Goal: Task Accomplishment & Management: Manage account settings

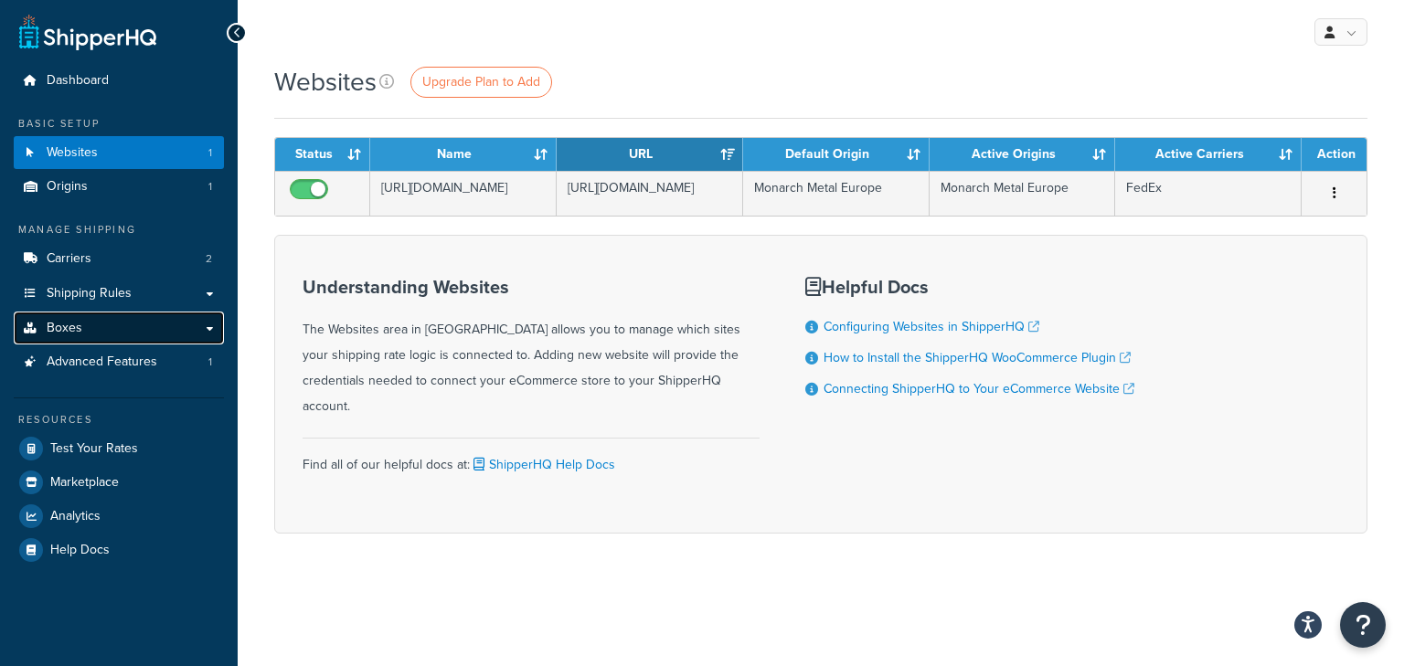
click at [122, 324] on link "Boxes" at bounding box center [119, 329] width 210 height 34
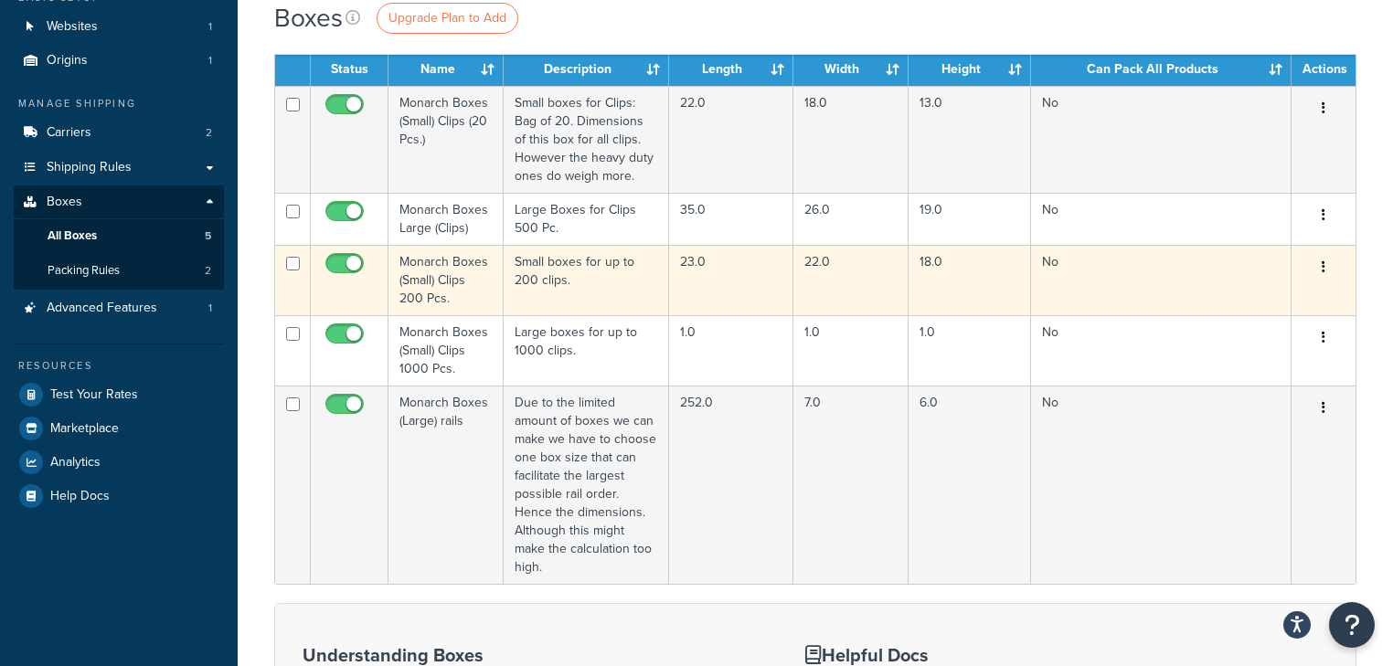
scroll to position [146, 0]
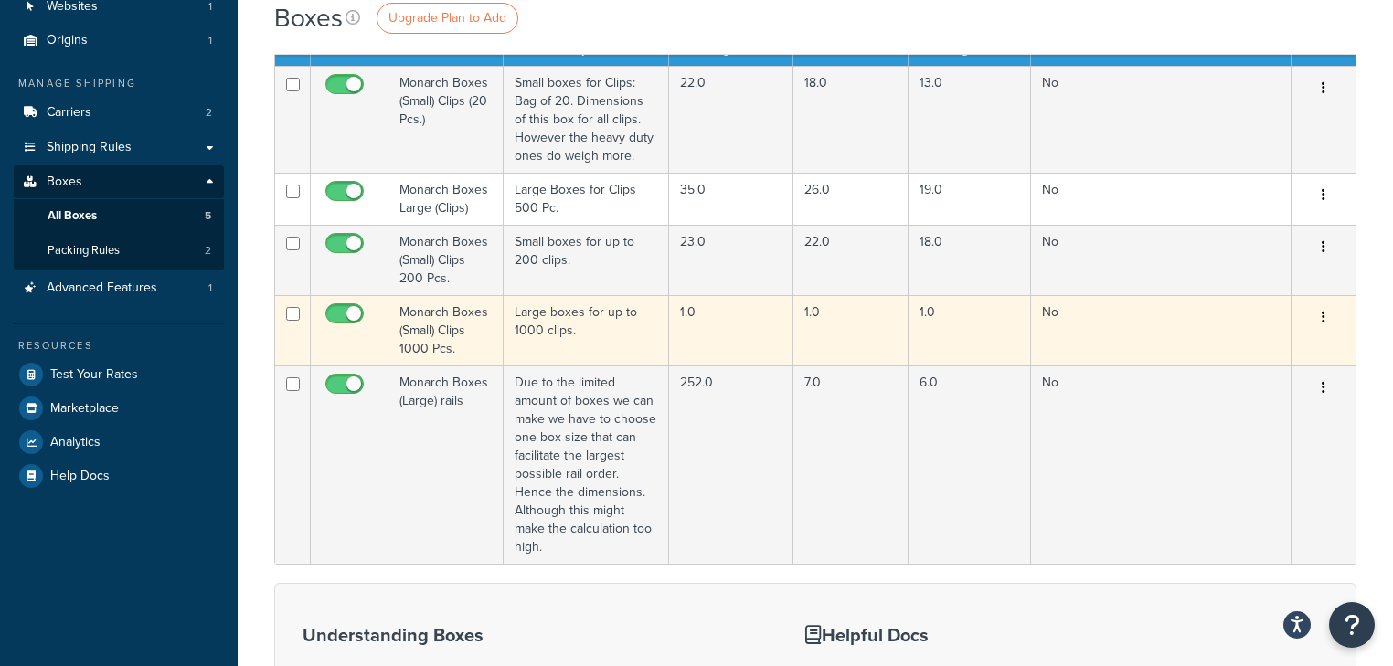
click at [493, 331] on td "Monarch Boxes (Small) Clips 1000 Pcs." at bounding box center [445, 330] width 115 height 70
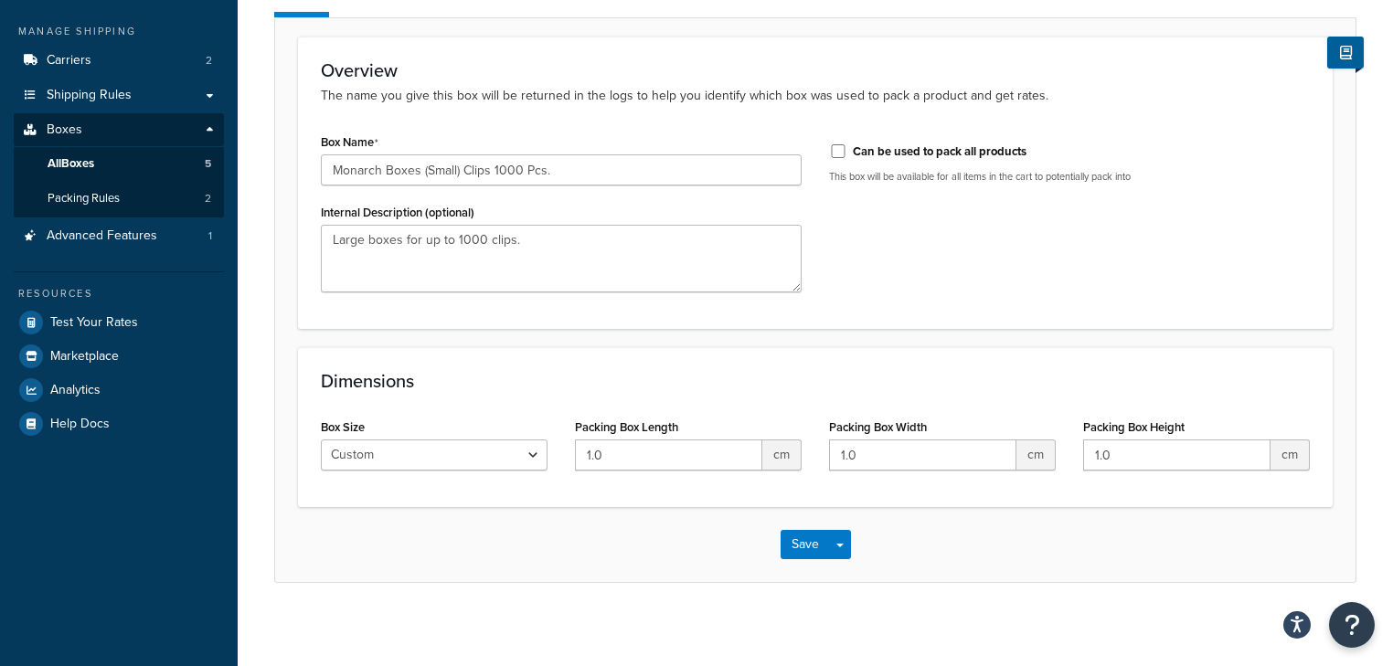
scroll to position [205, 0]
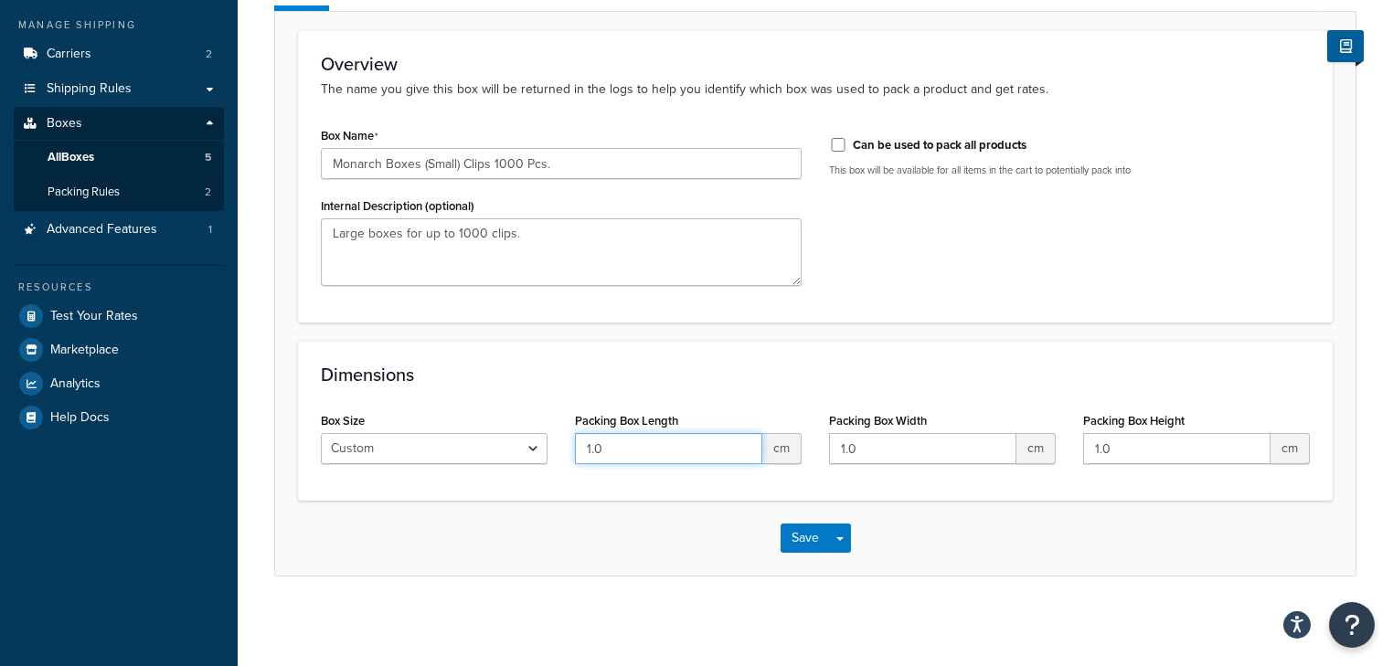
click at [691, 446] on input "1.0" at bounding box center [668, 448] width 187 height 31
type input "28"
drag, startPoint x: 874, startPoint y: 450, endPoint x: 830, endPoint y: 462, distance: 45.7
click at [820, 463] on div "Packing Box Width 1.0 cm" at bounding box center [942, 443] width 254 height 70
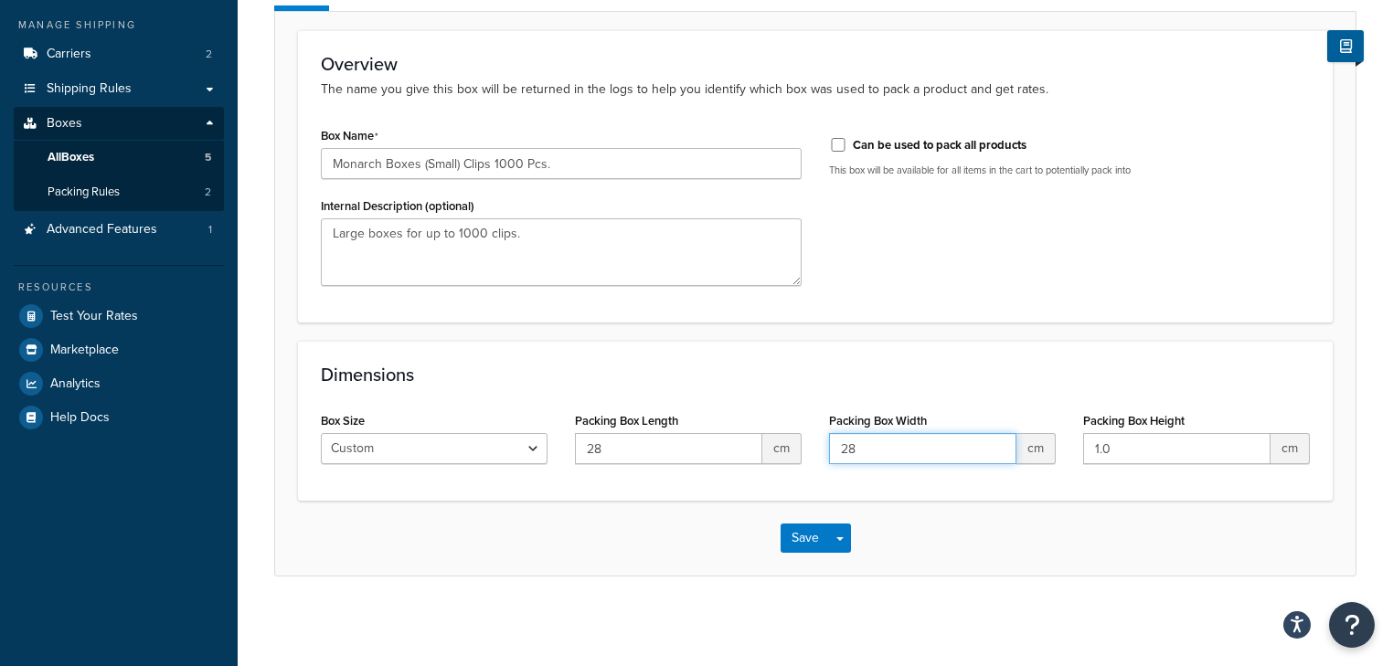
type input "28"
drag, startPoint x: 1121, startPoint y: 450, endPoint x: 1042, endPoint y: 462, distance: 80.4
click at [1042, 462] on div "Box Size Custom USPS Small Flat Box USPS Medium Flat Box USPS Large Flat Box US…" at bounding box center [815, 443] width 1016 height 70
type input "28"
click at [807, 545] on button "Save" at bounding box center [805, 538] width 49 height 29
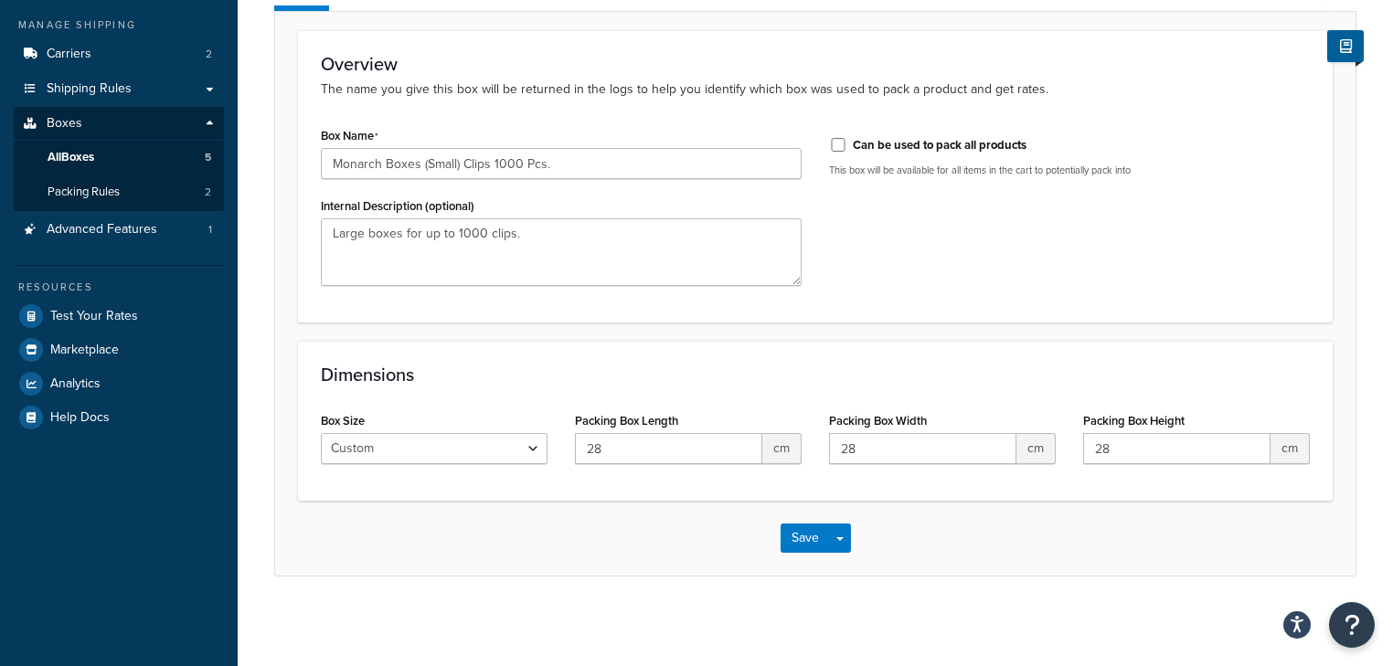
scroll to position [0, 0]
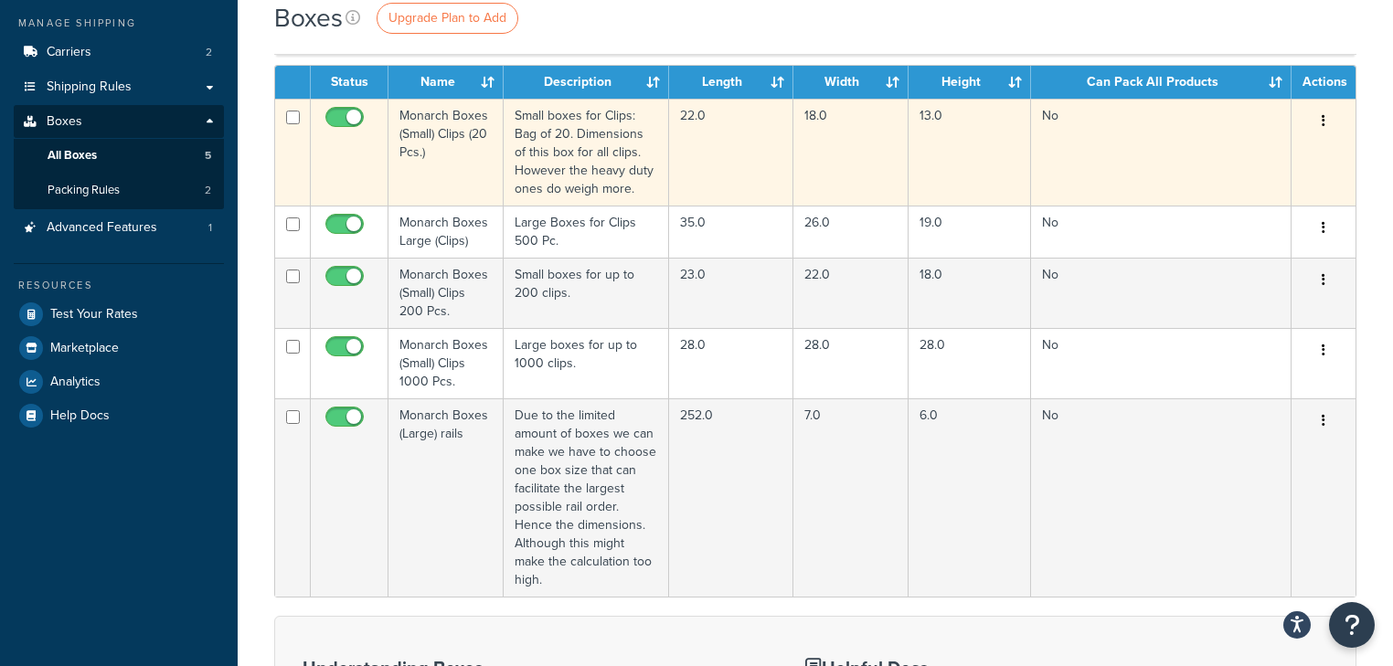
scroll to position [219, 0]
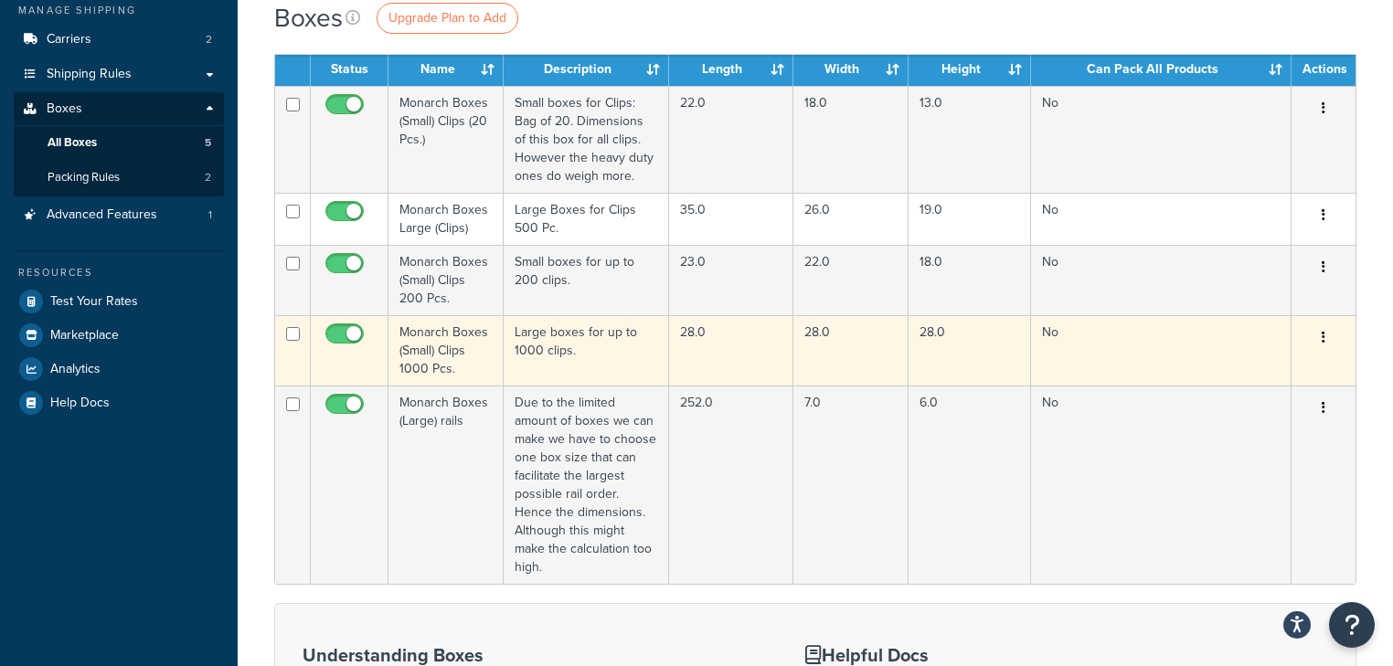
drag, startPoint x: 454, startPoint y: 366, endPoint x: 419, endPoint y: 347, distance: 40.5
click at [419, 347] on td "Monarch Boxes (Small) Clips 1000 Pcs." at bounding box center [445, 350] width 115 height 70
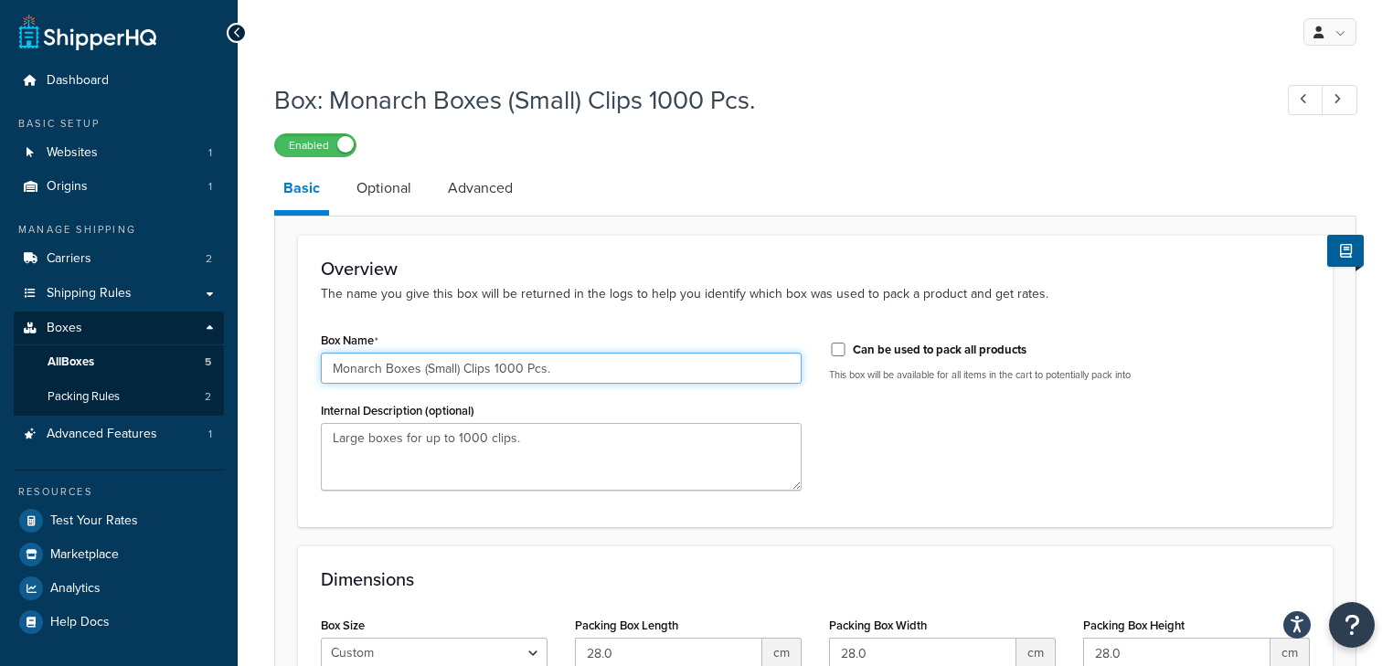
click at [442, 369] on input "Monarch Boxes (Small) Clips 1000 Pcs." at bounding box center [561, 368] width 481 height 31
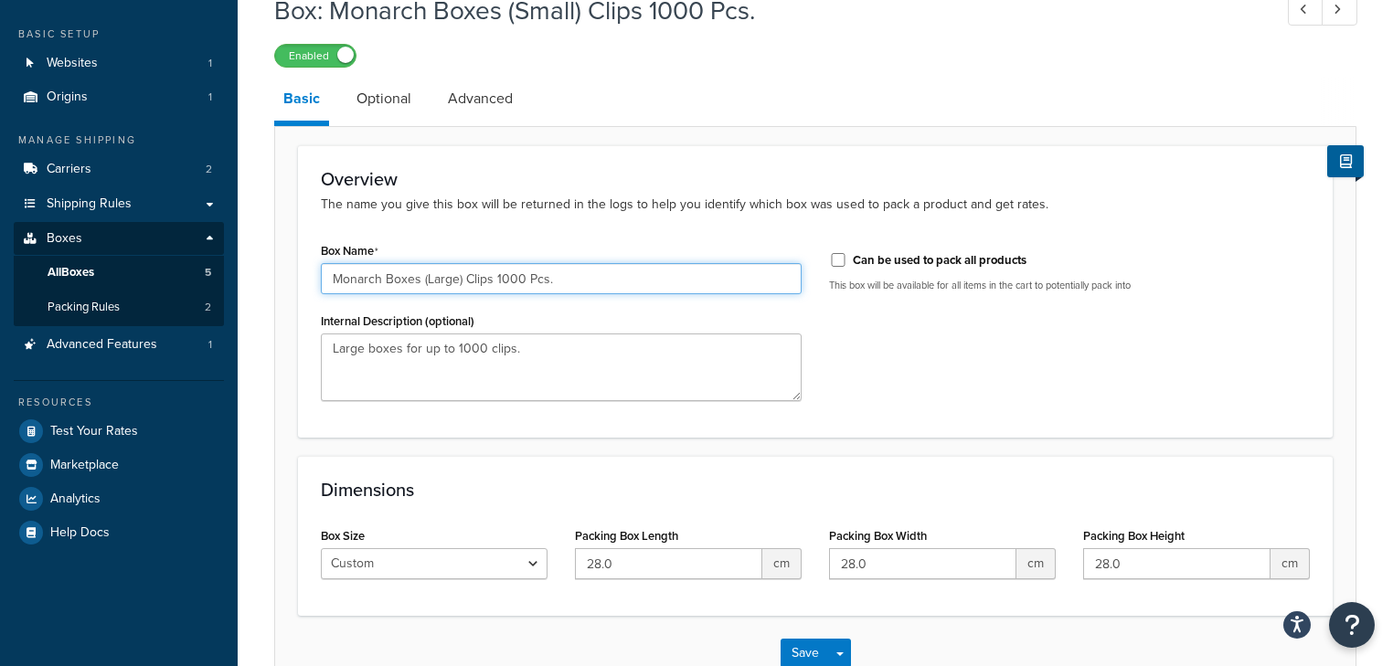
scroll to position [205, 0]
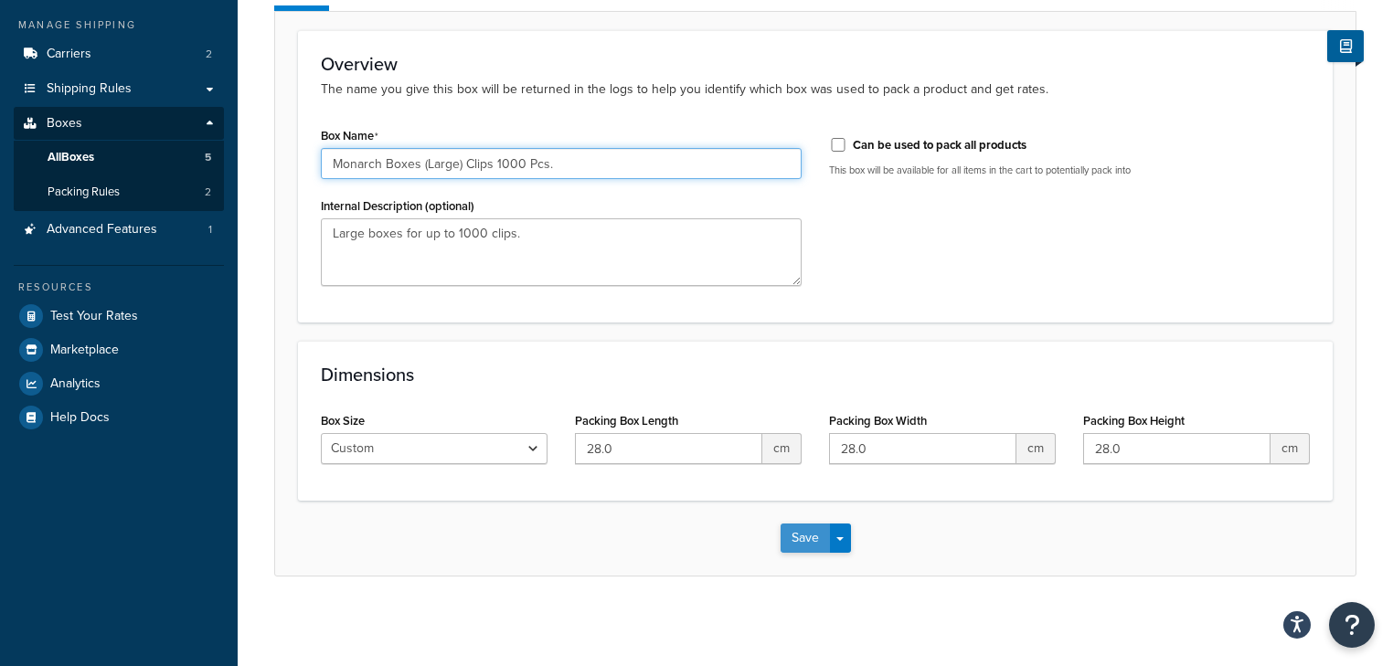
type input "Monarch Boxes (Large) Clips 1000 Pcs."
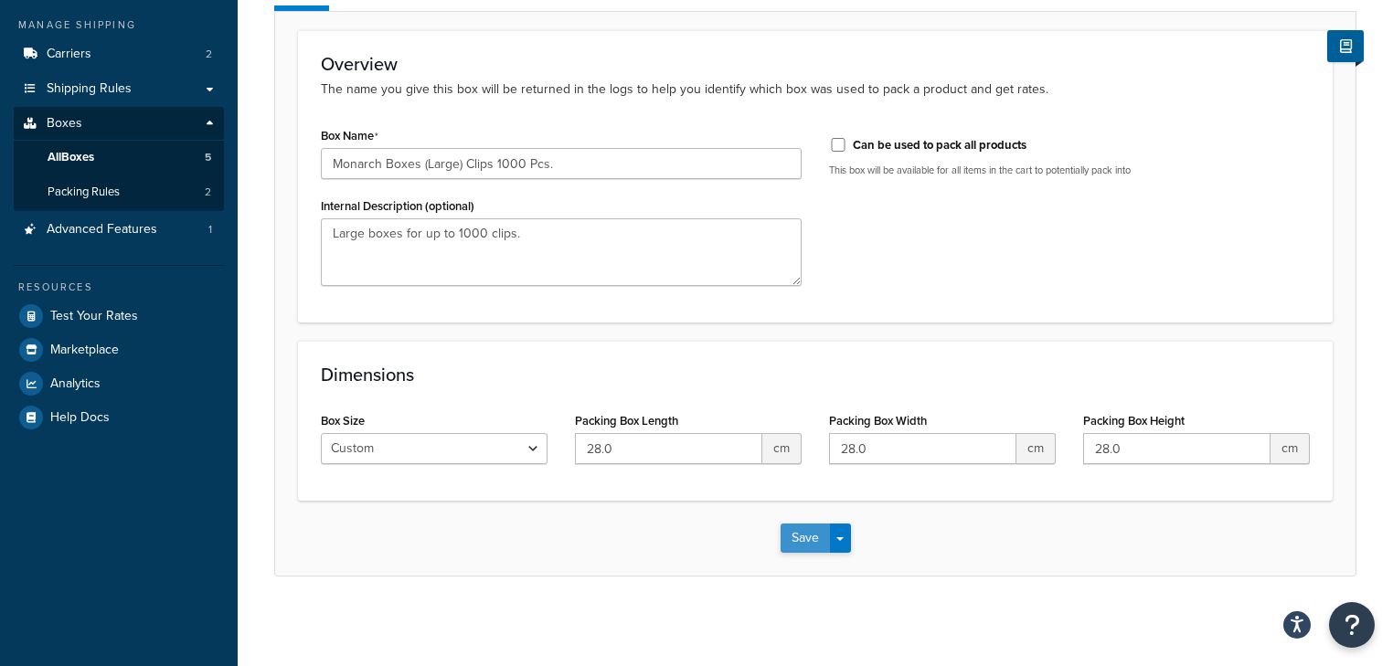
click at [804, 541] on button "Save" at bounding box center [805, 538] width 49 height 29
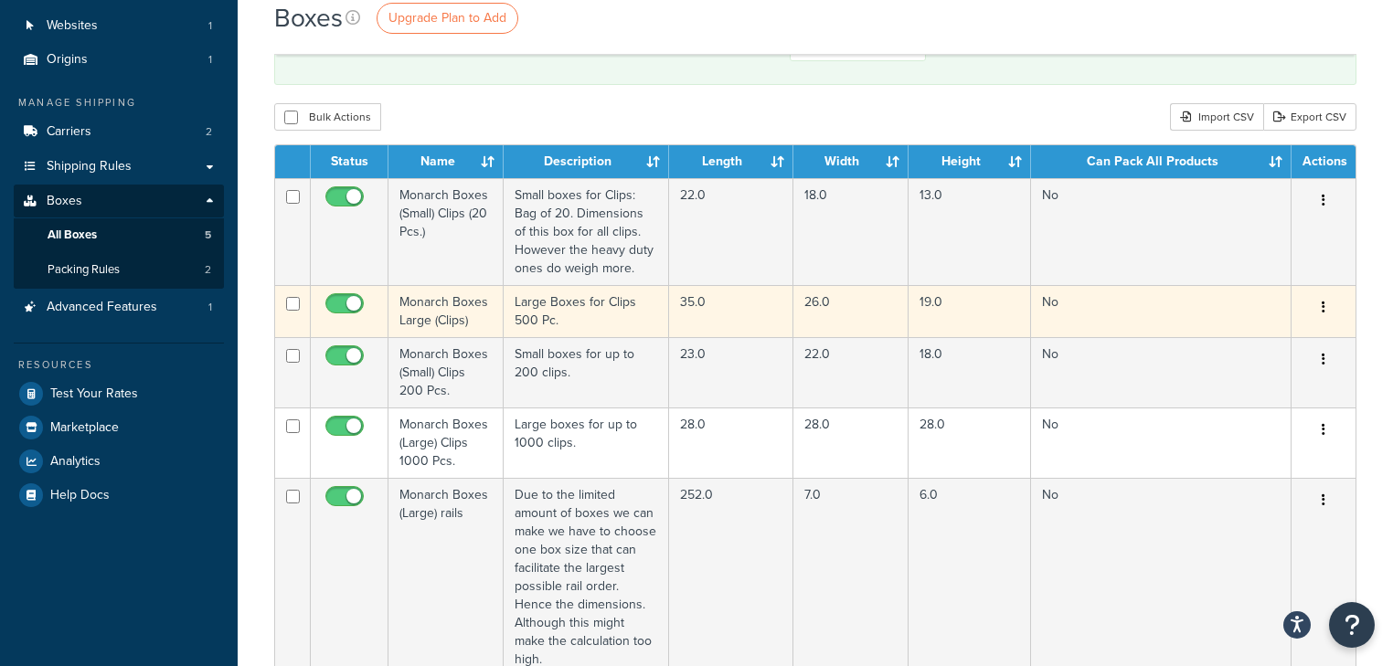
scroll to position [146, 0]
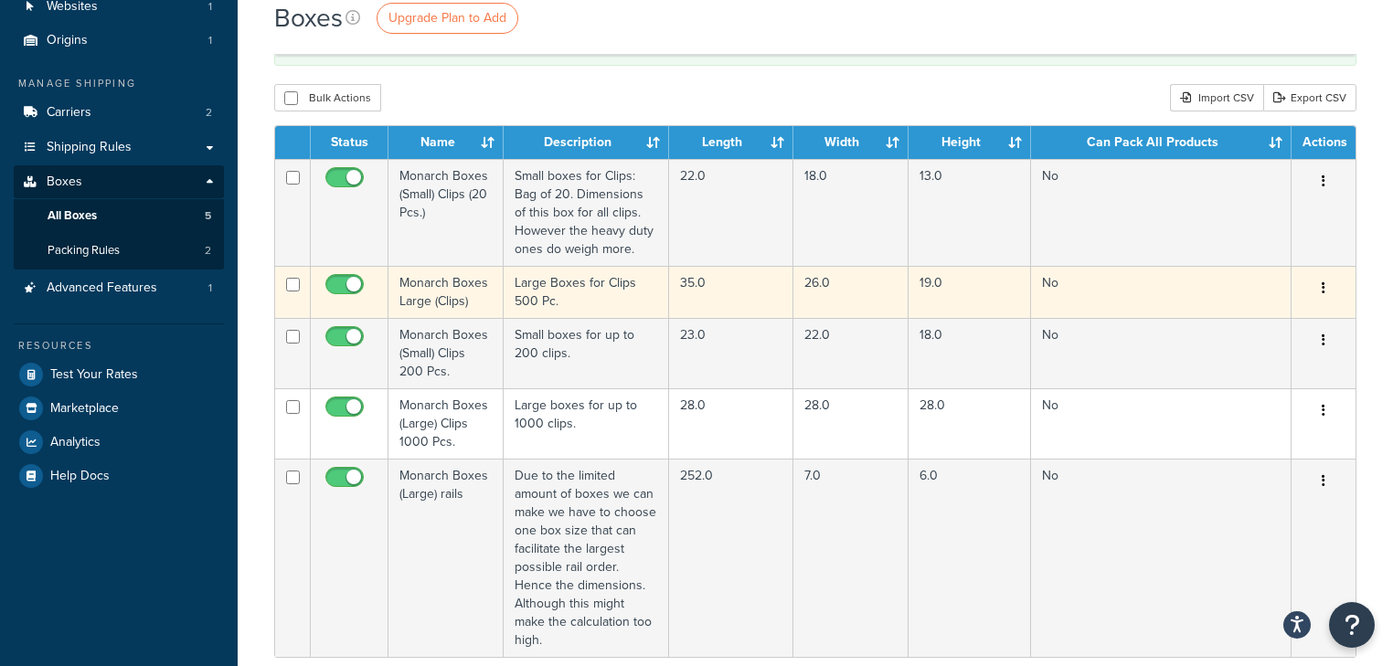
click at [581, 295] on td "Large Boxes for Clips 500 Pc." at bounding box center [586, 292] width 165 height 52
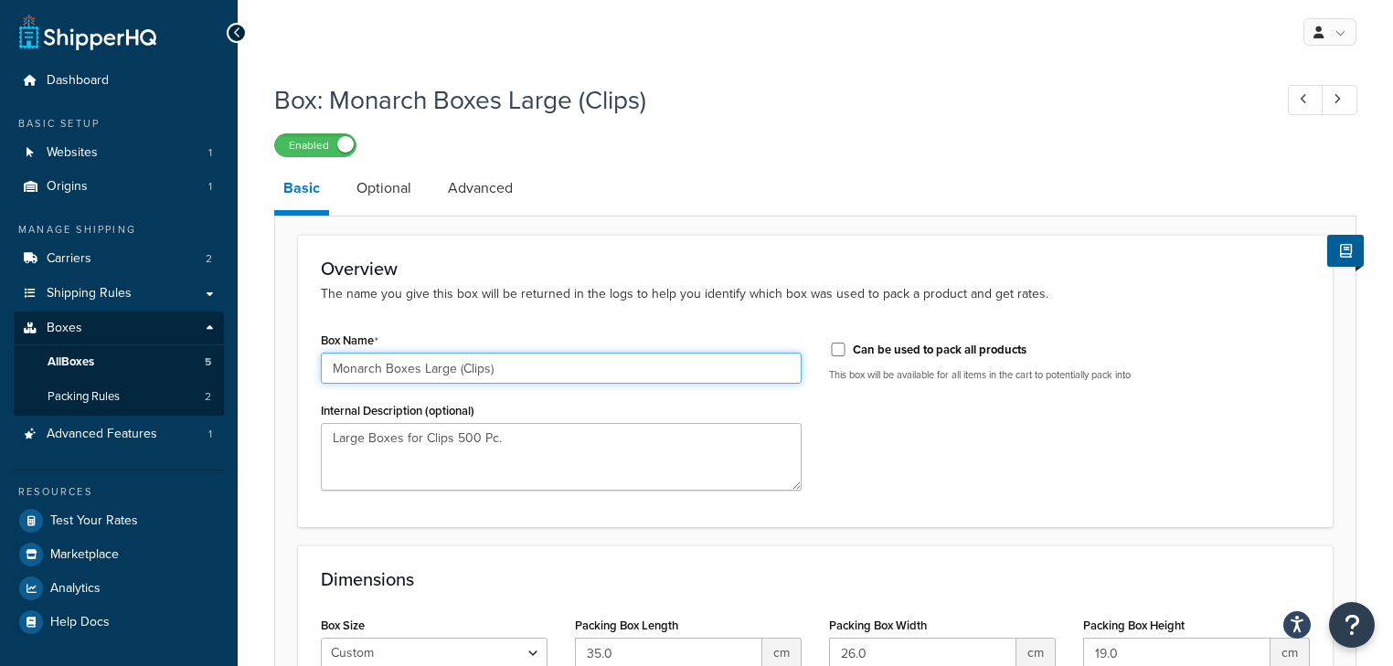
click at [497, 370] on input "Monarch Boxes Large (Clips)" at bounding box center [561, 368] width 481 height 31
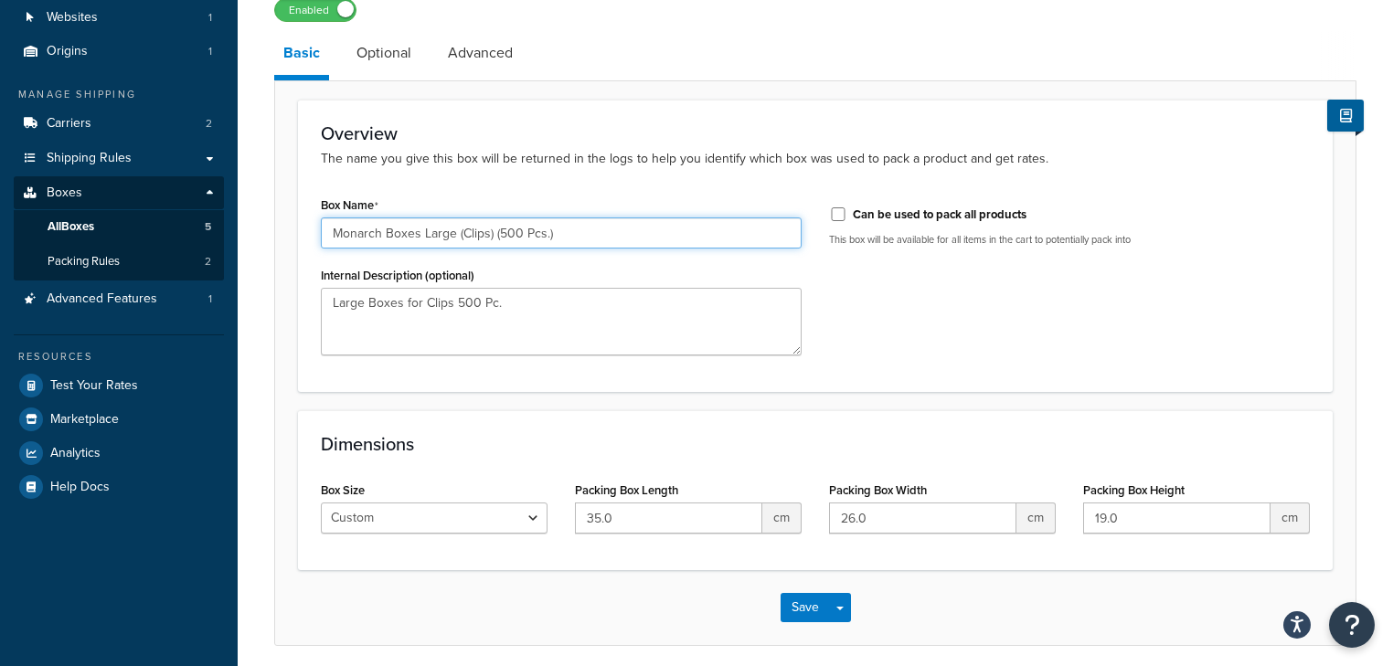
scroll to position [205, 0]
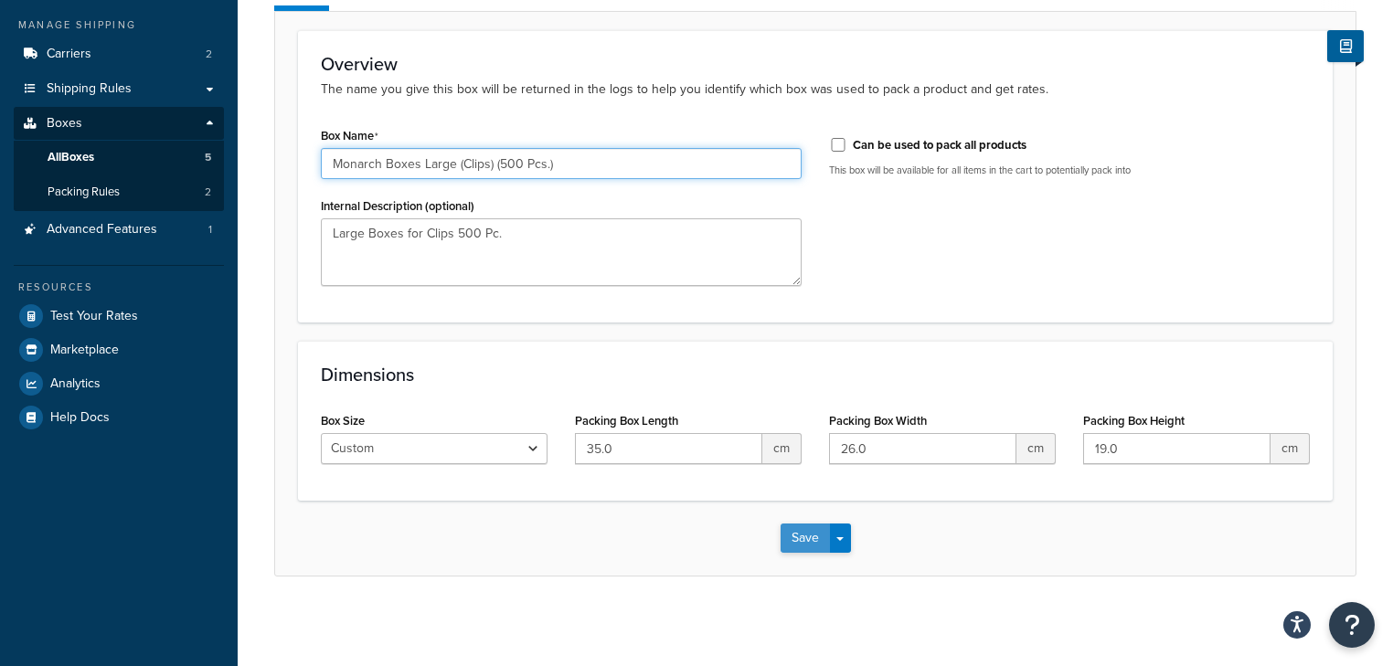
type input "Monarch Boxes Large (Clips) (500 Pcs.)"
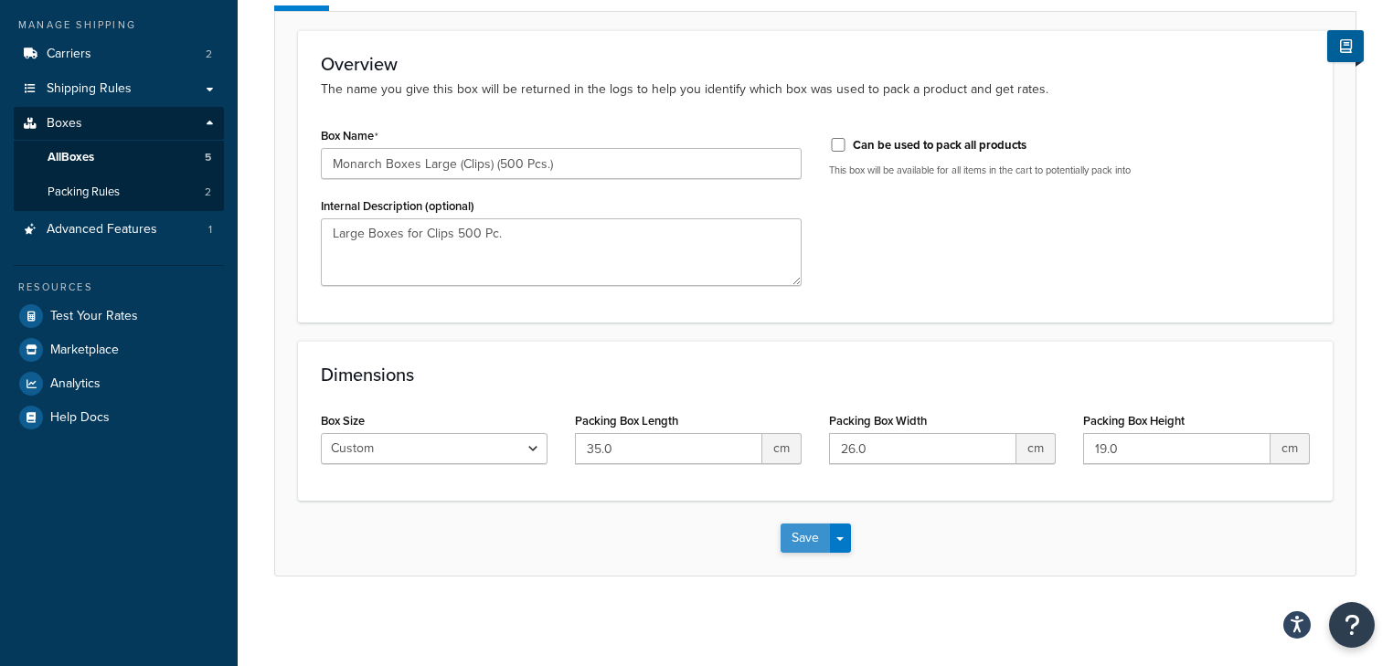
click at [797, 542] on button "Save" at bounding box center [805, 538] width 49 height 29
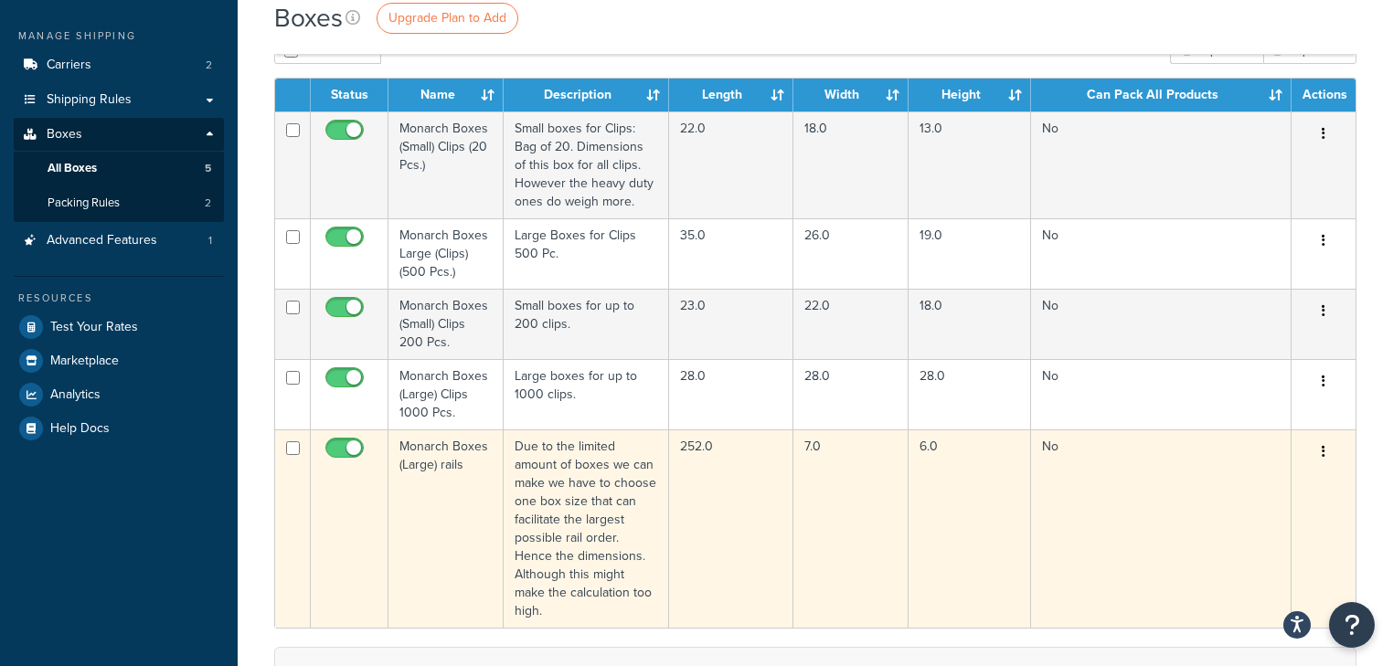
scroll to position [219, 0]
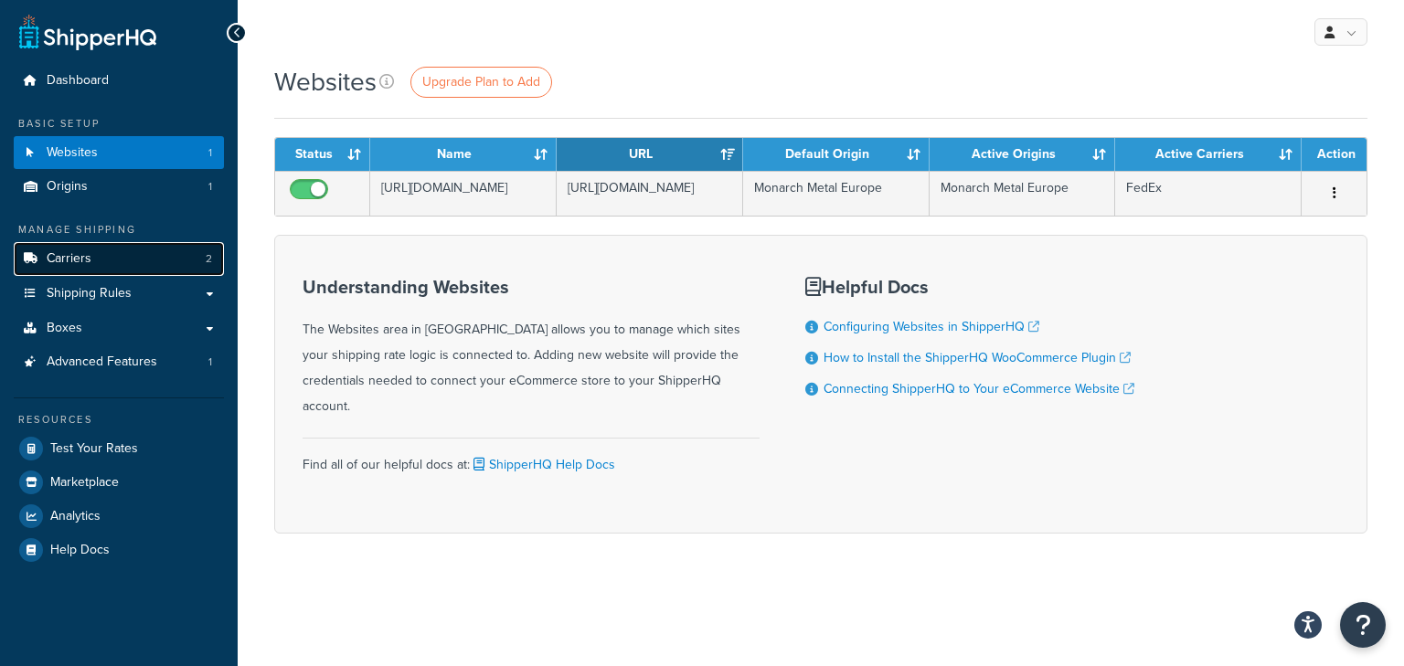
click at [154, 266] on link "Carriers 2" at bounding box center [119, 259] width 210 height 34
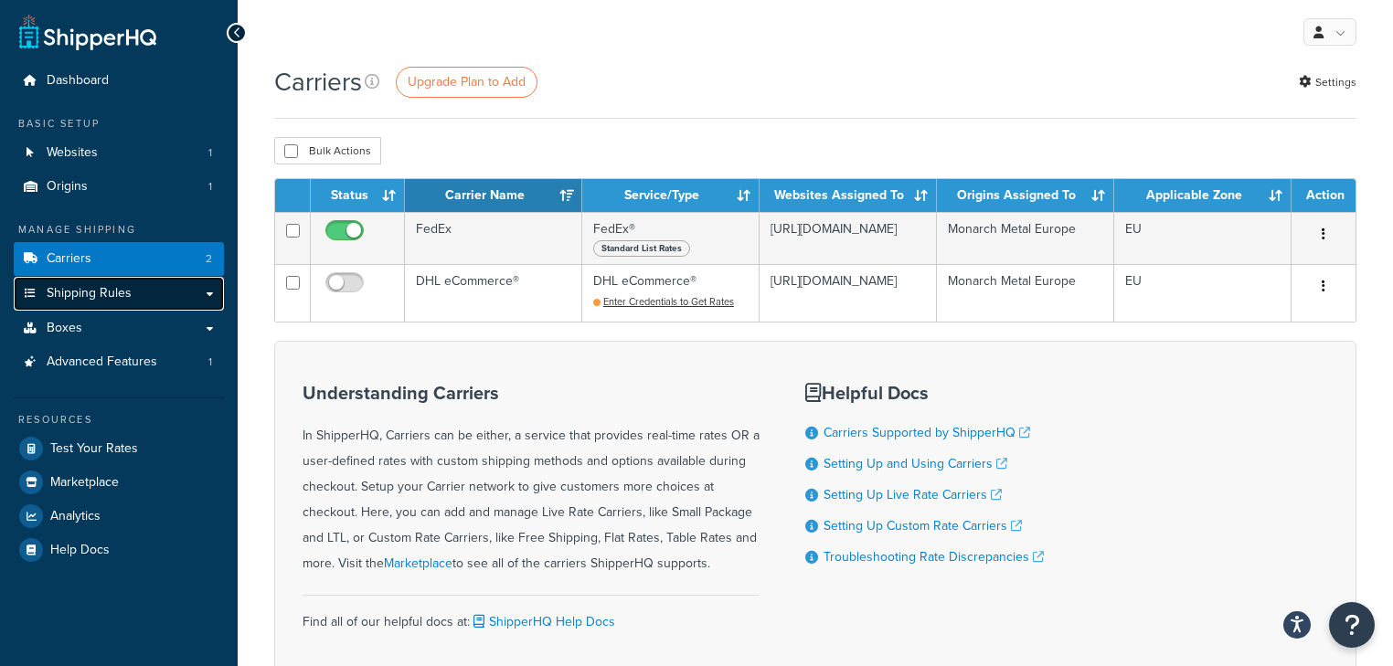
click at [125, 300] on span "Shipping Rules" at bounding box center [89, 294] width 85 height 16
click at [106, 325] on link "Boxes" at bounding box center [119, 329] width 210 height 34
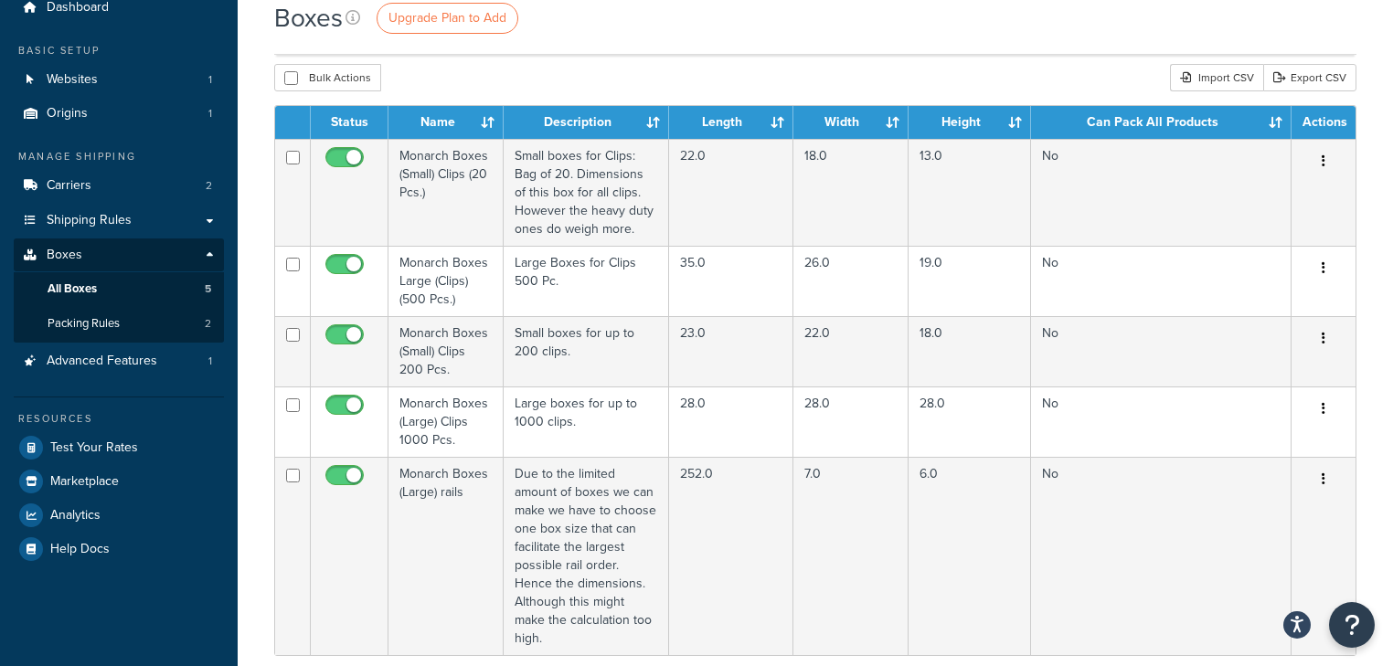
scroll to position [146, 0]
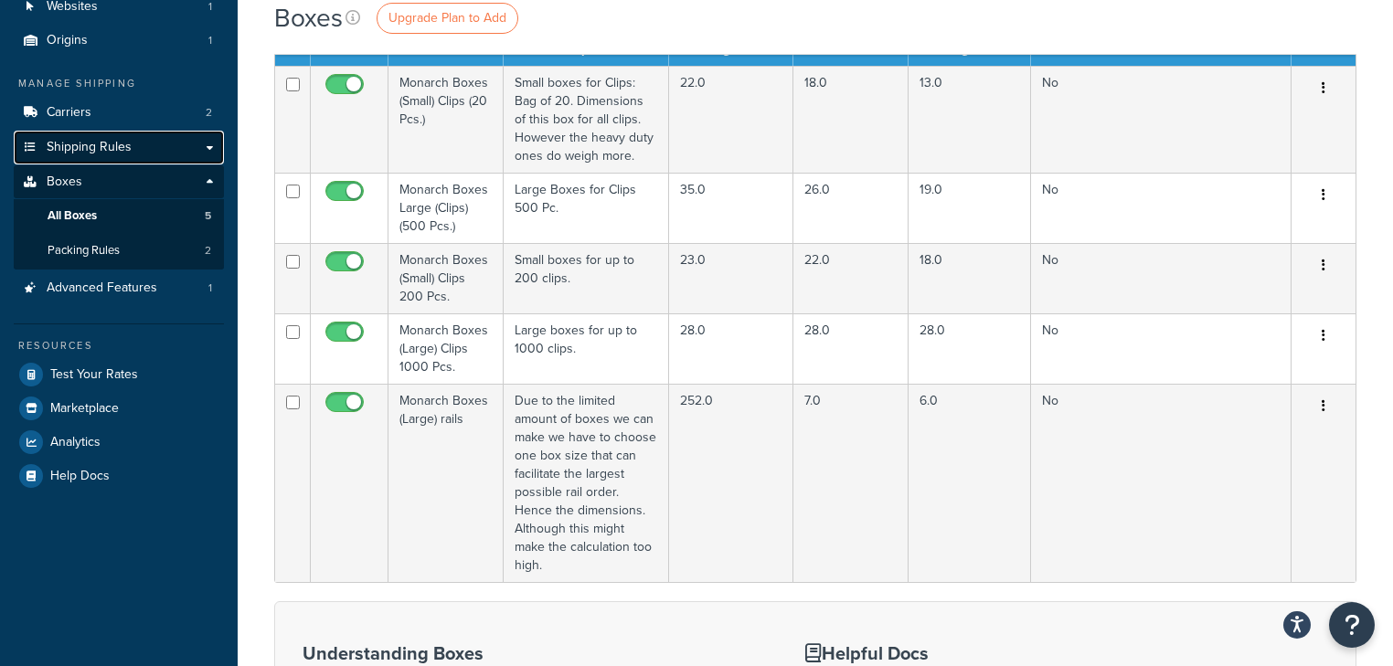
click at [206, 143] on link "Shipping Rules" at bounding box center [119, 148] width 210 height 34
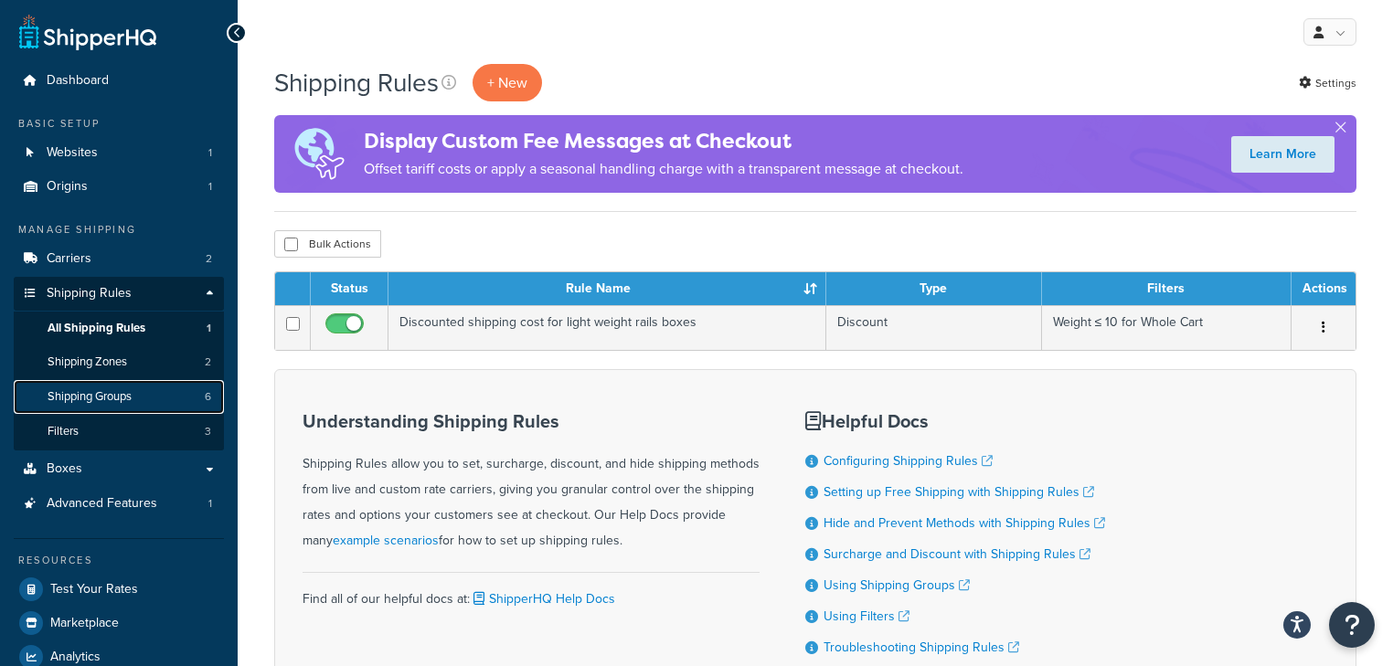
click at [143, 401] on link "Shipping Groups 6" at bounding box center [119, 397] width 210 height 34
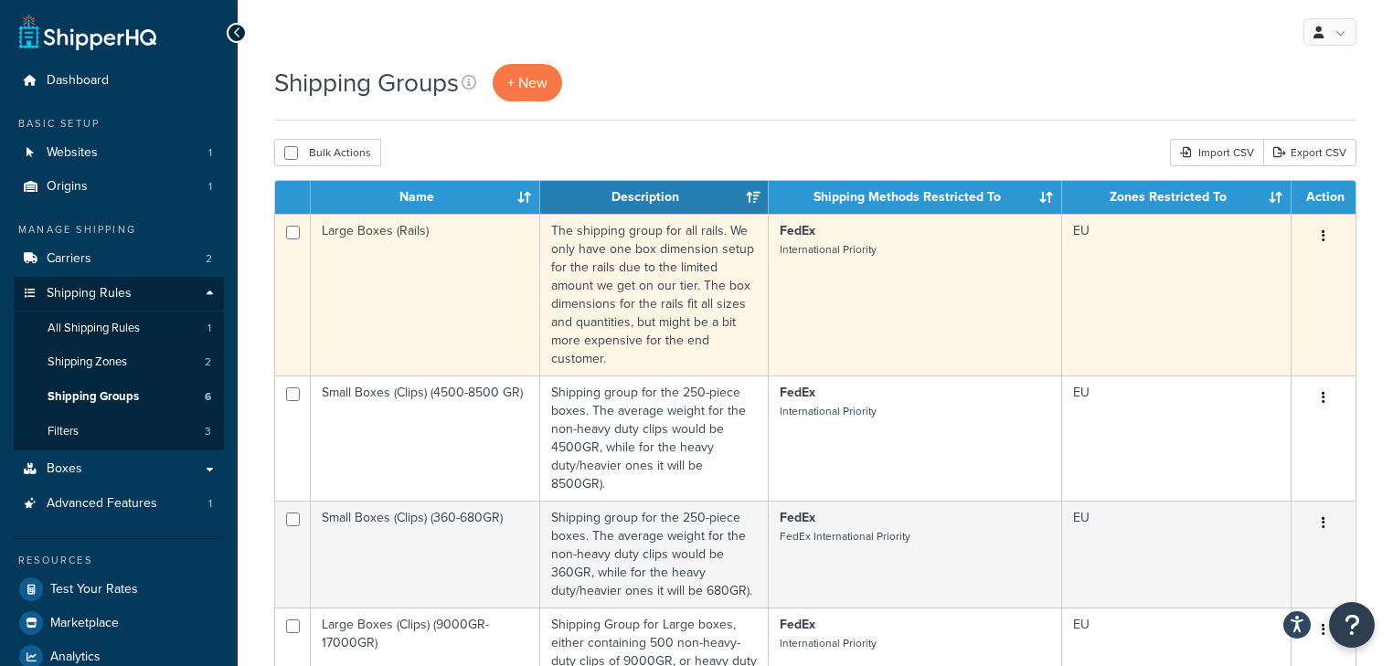
click at [814, 269] on td "FedEx International Priority" at bounding box center [915, 295] width 293 height 162
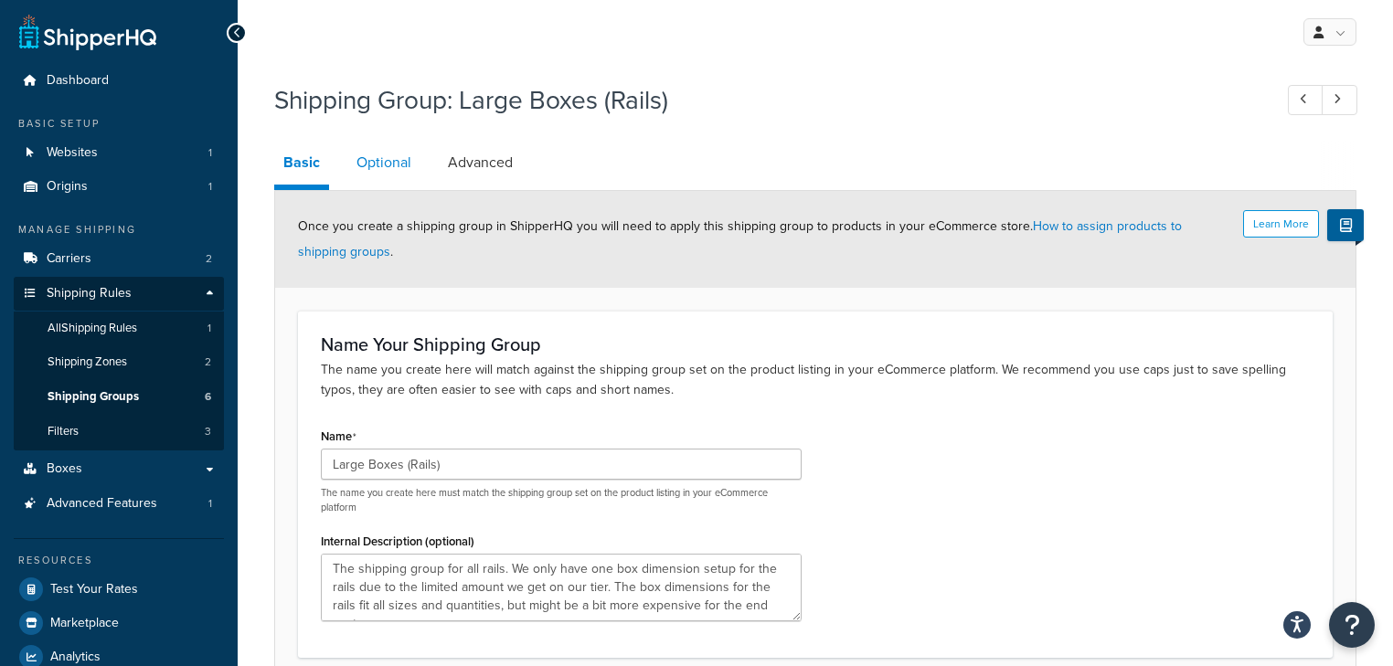
click at [417, 157] on link "Optional" at bounding box center [383, 163] width 73 height 44
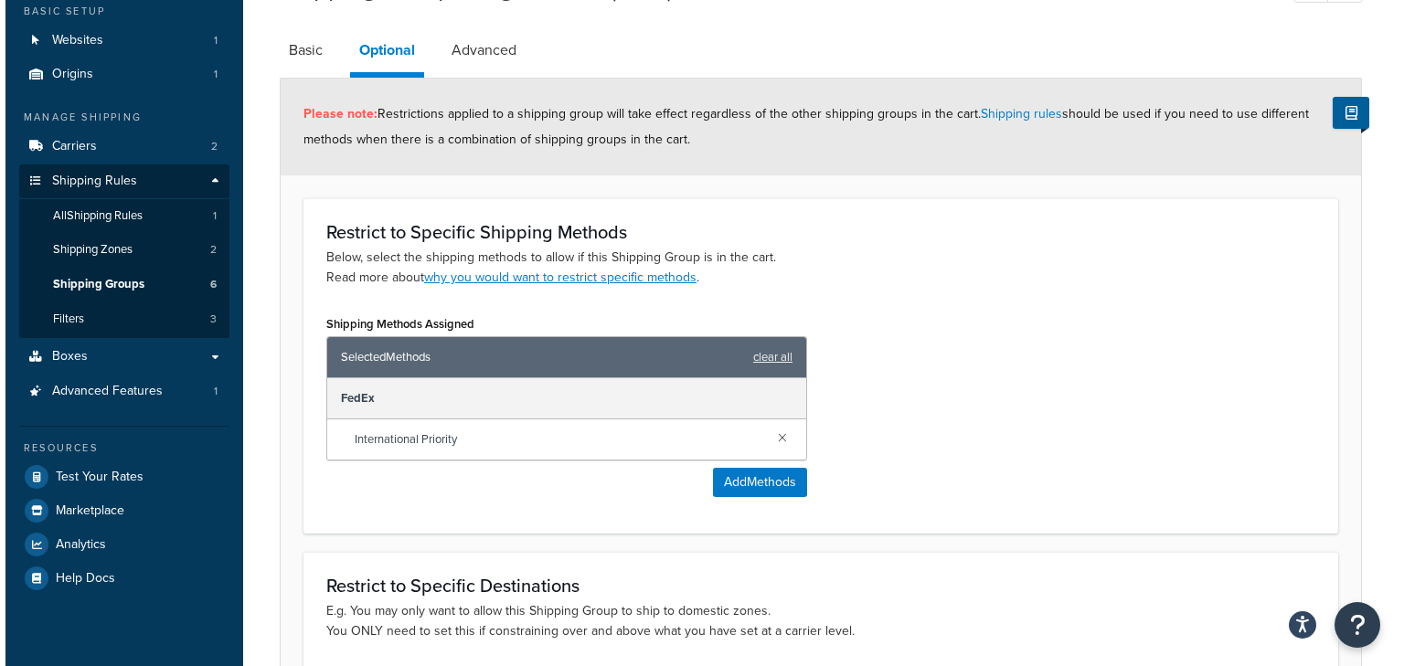
scroll to position [146, 0]
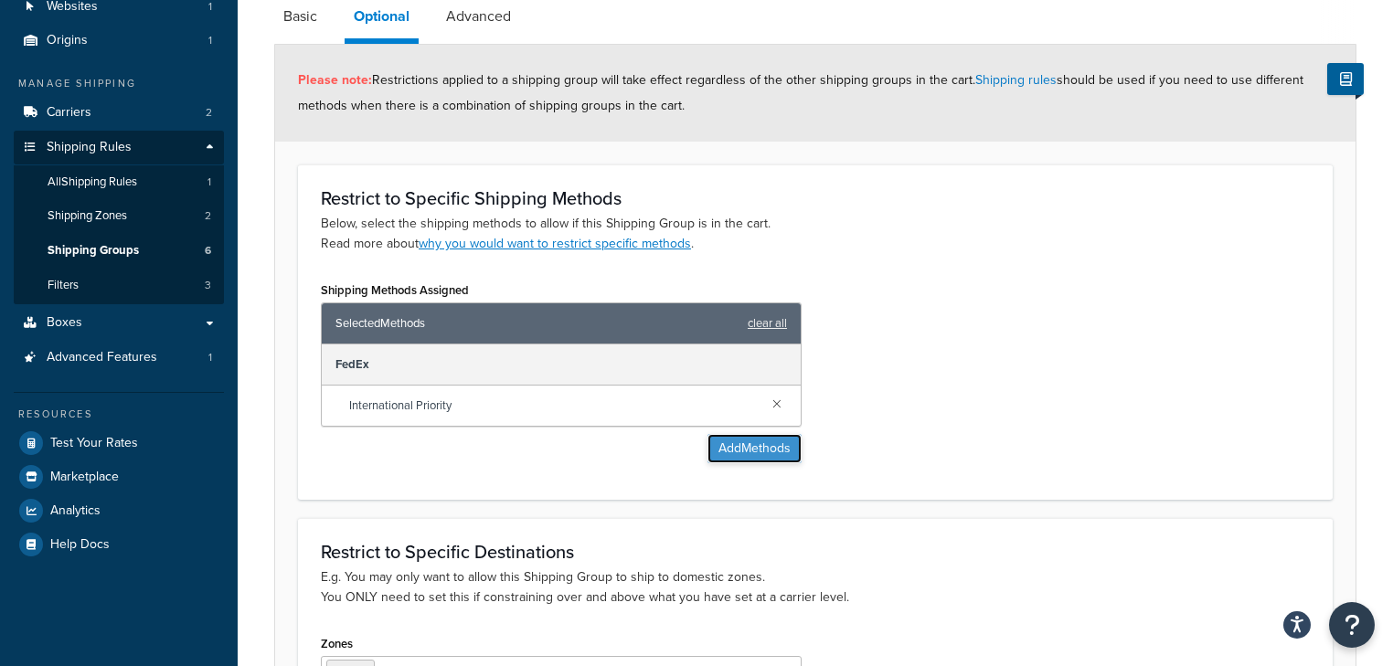
click at [735, 450] on button "Add Methods" at bounding box center [754, 448] width 94 height 29
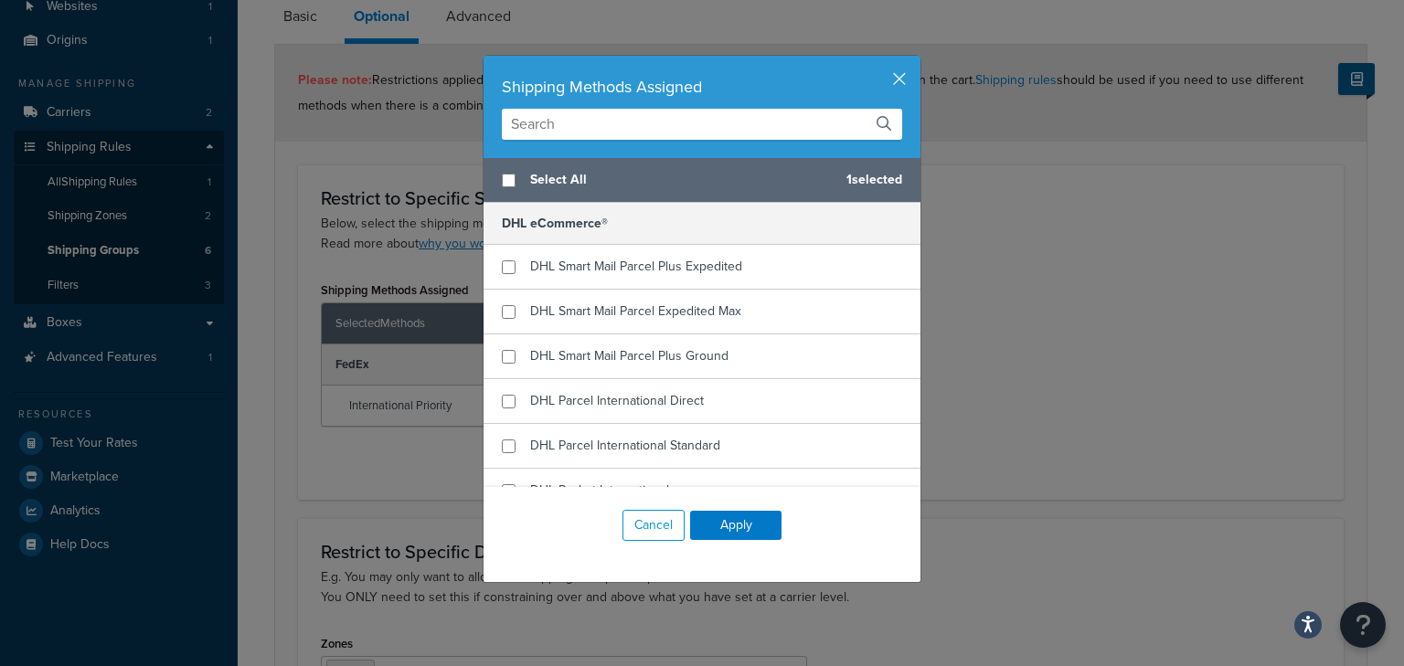
click at [607, 122] on input "text" at bounding box center [702, 124] width 400 height 31
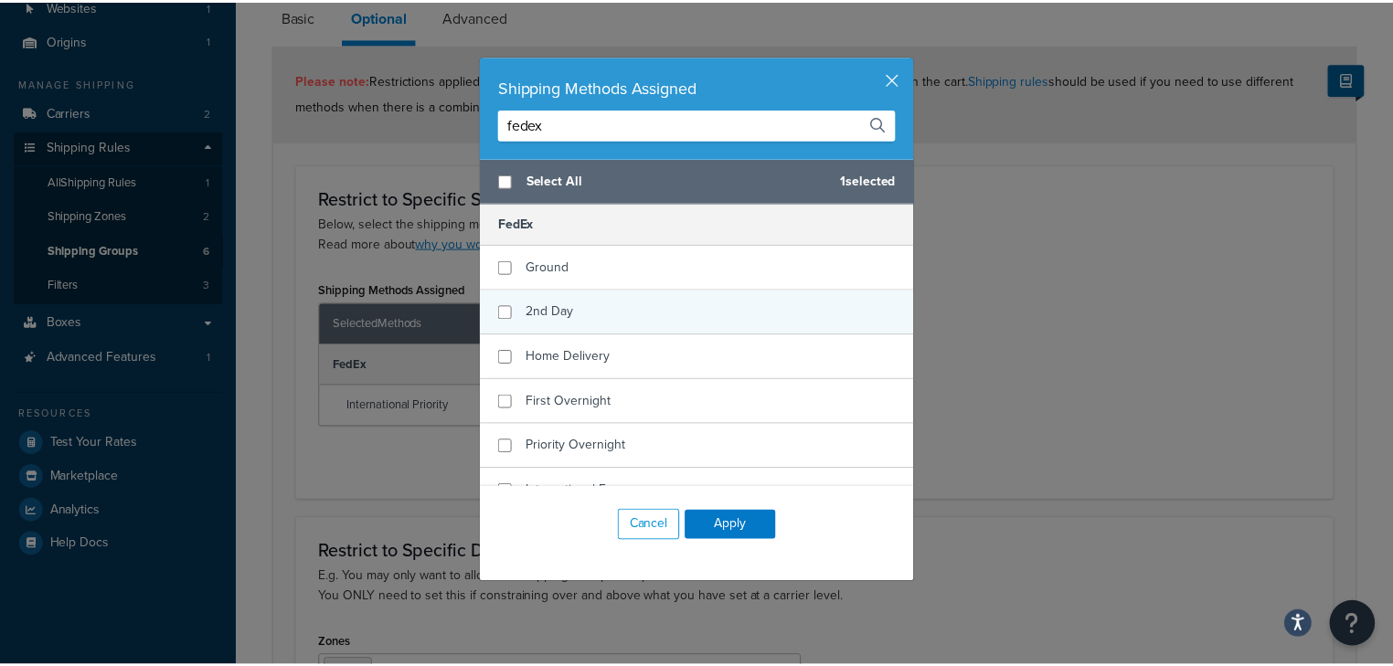
scroll to position [73, 0]
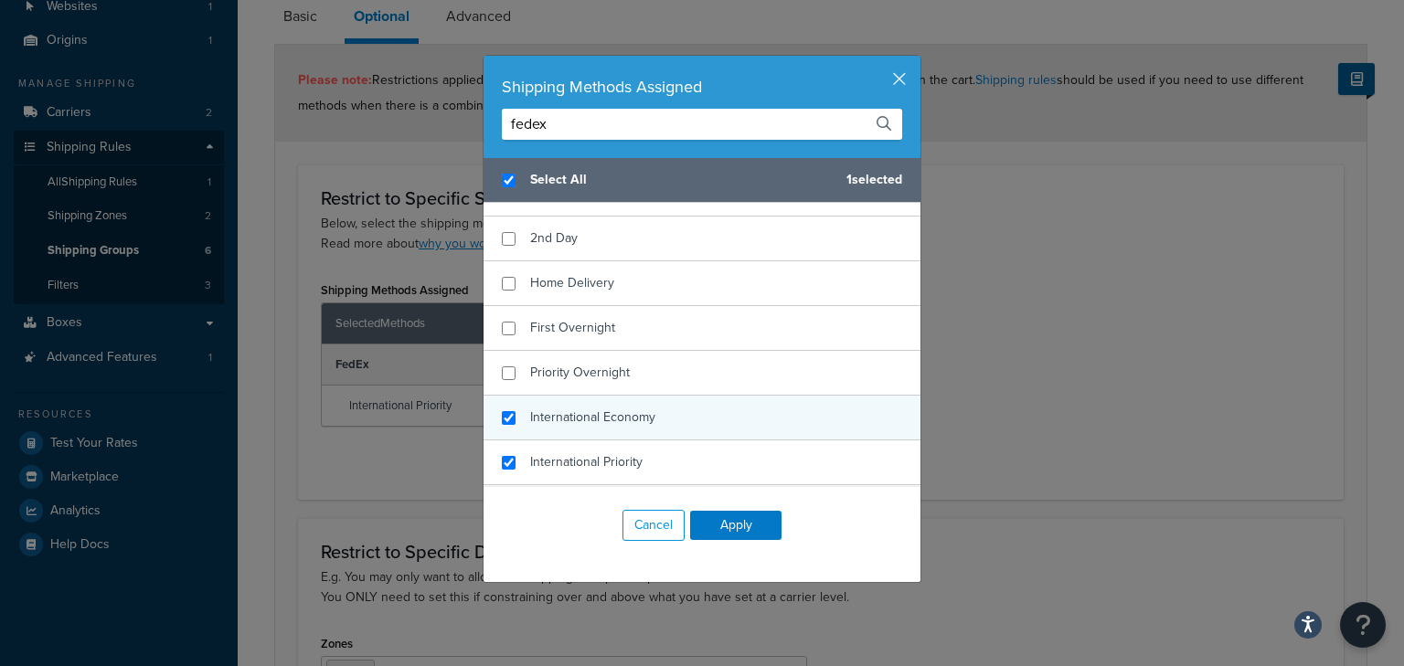
type input "fedex"
checkbox input "true"
click at [581, 409] on span "International Economy" at bounding box center [592, 417] width 125 height 19
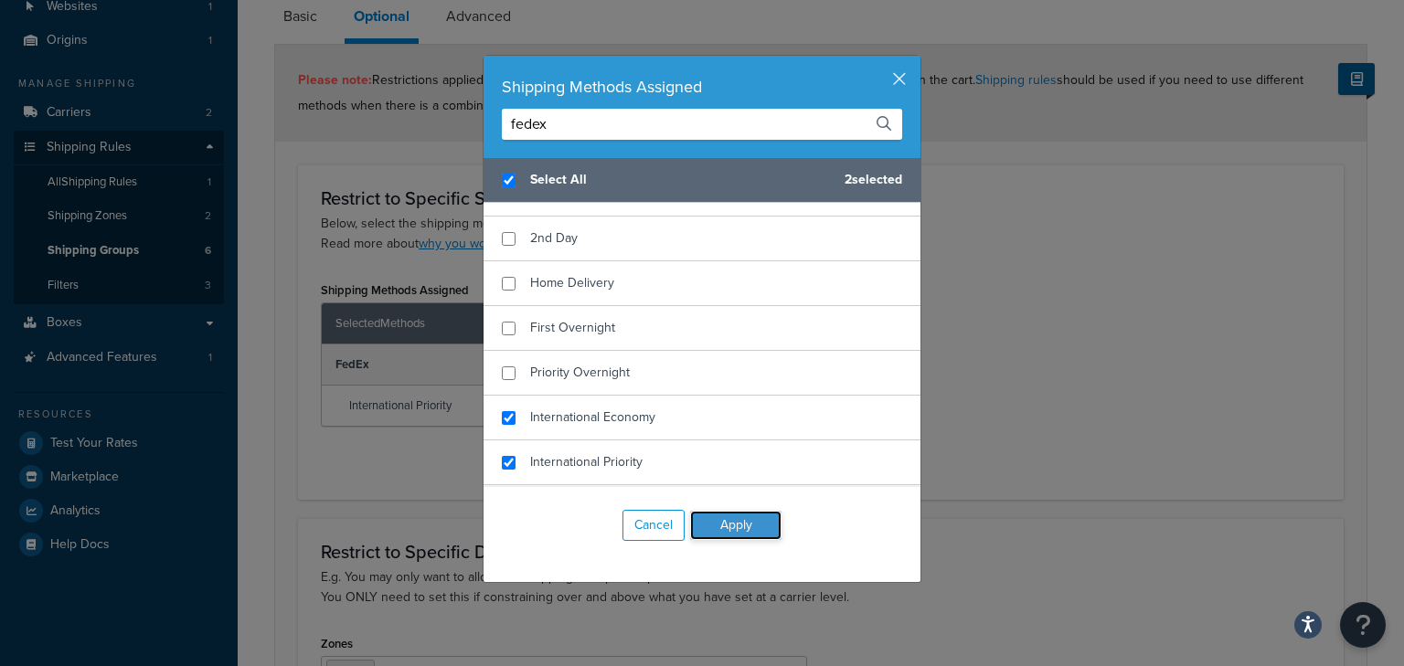
click at [709, 523] on button "Apply" at bounding box center [735, 525] width 91 height 29
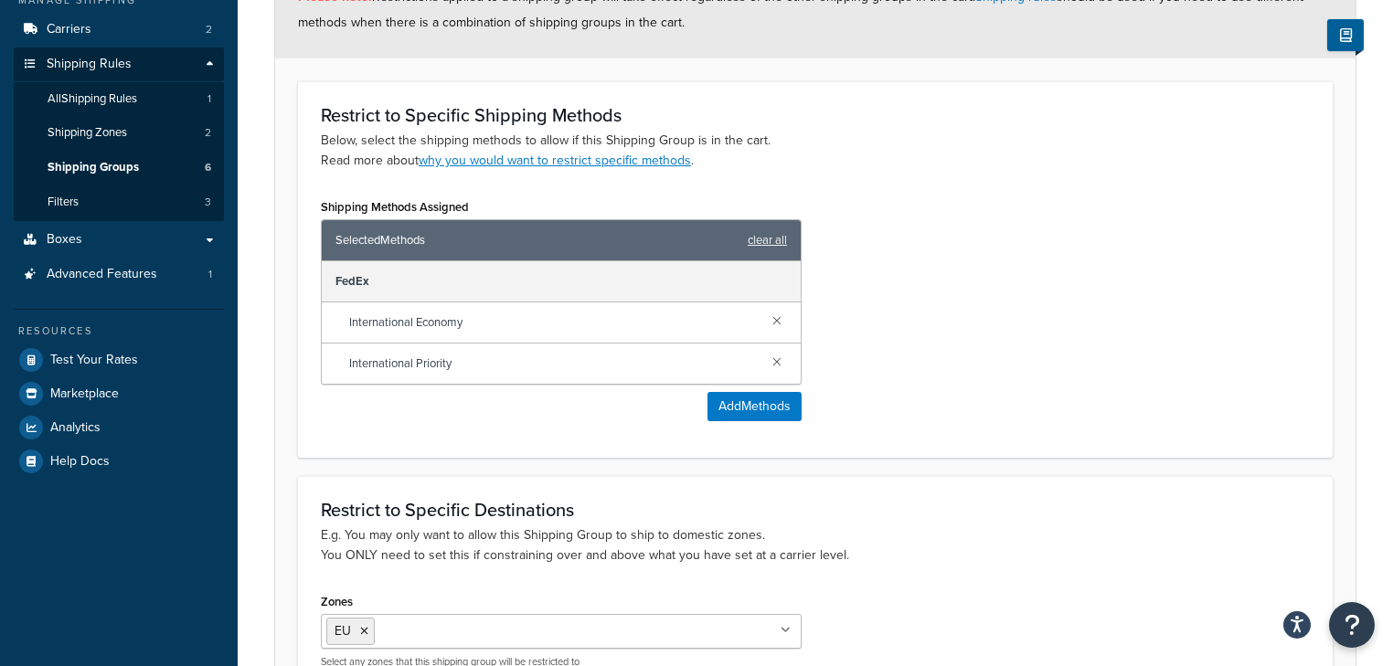
scroll to position [435, 0]
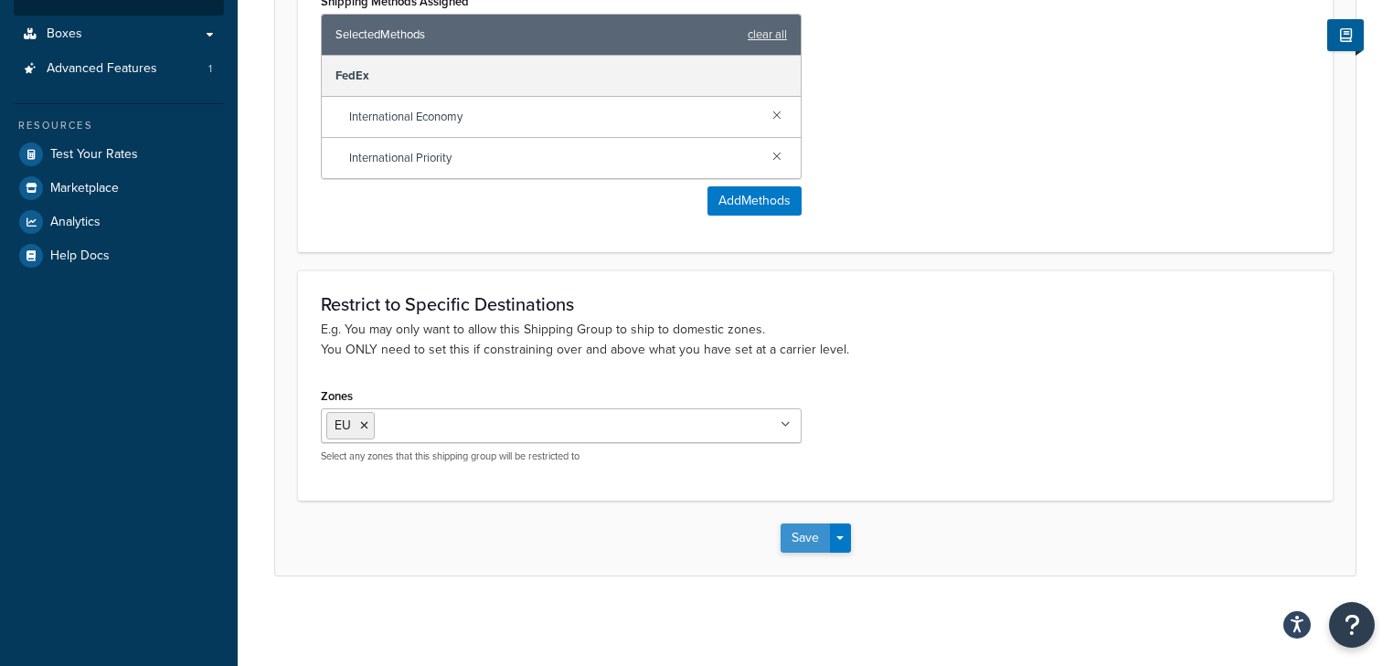
click at [807, 539] on button "Save" at bounding box center [805, 538] width 49 height 29
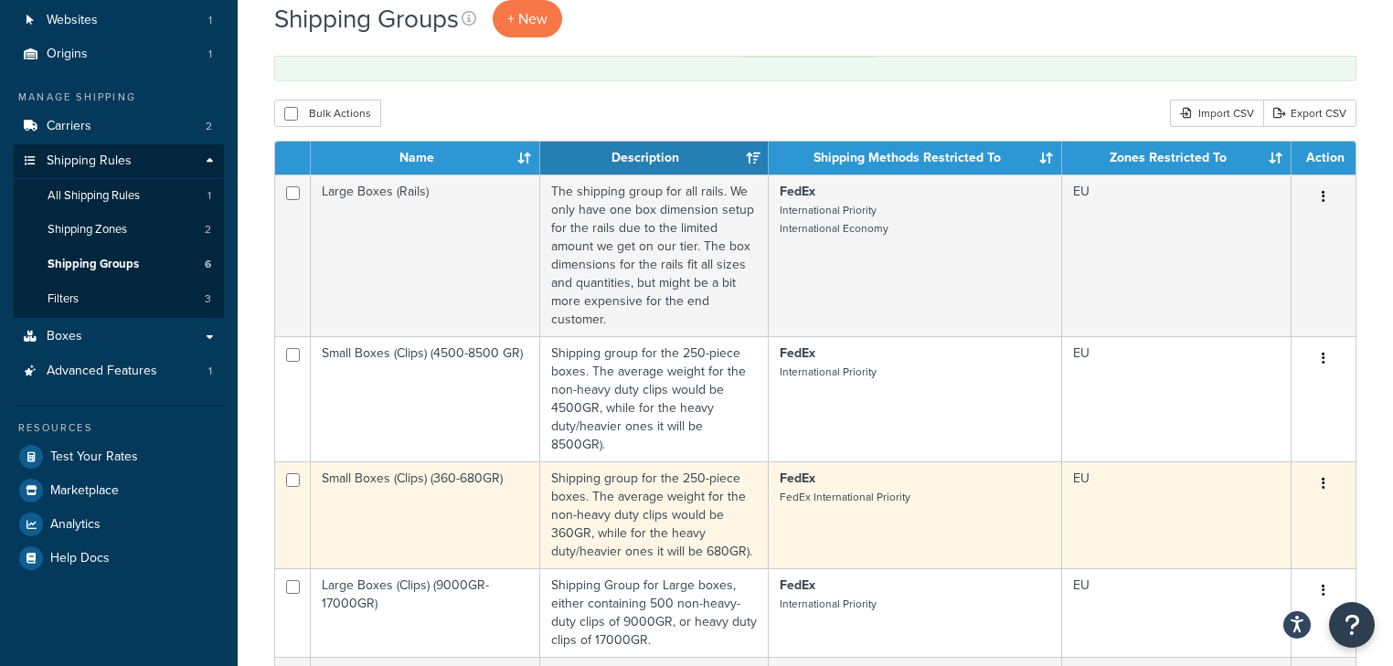
scroll to position [146, 0]
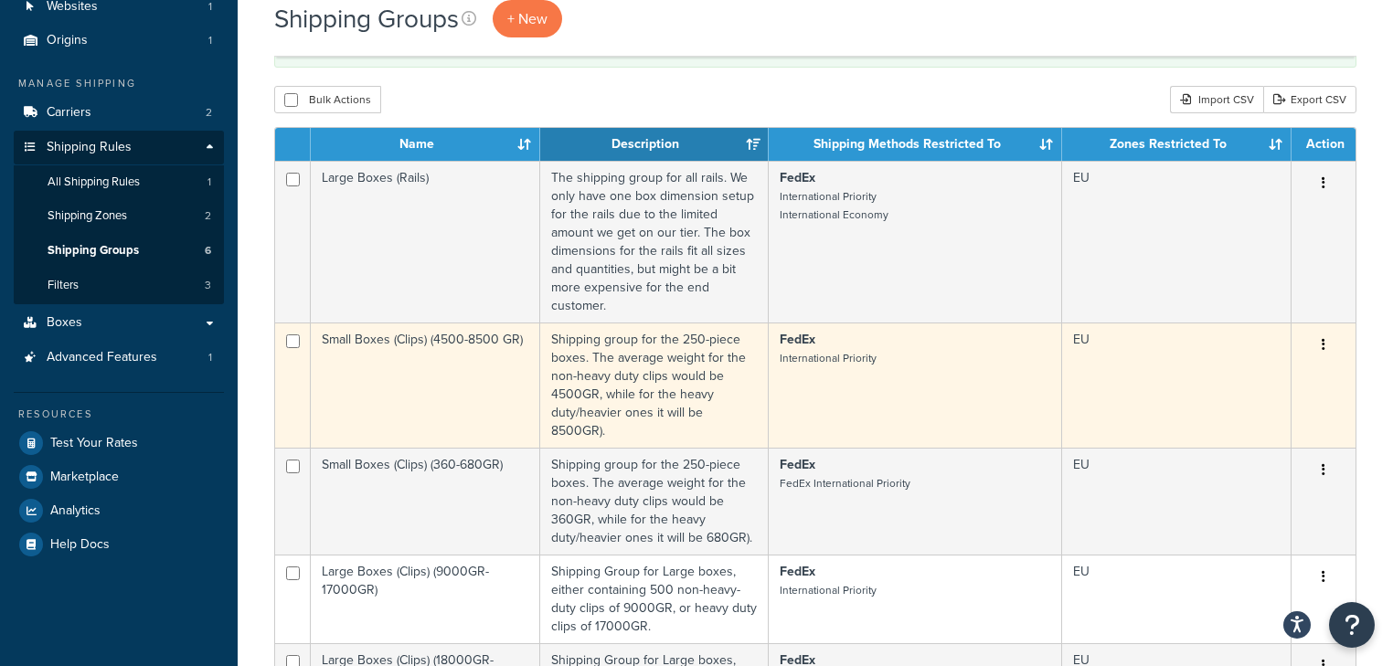
click at [881, 381] on td "FedEx International Priority" at bounding box center [915, 385] width 293 height 125
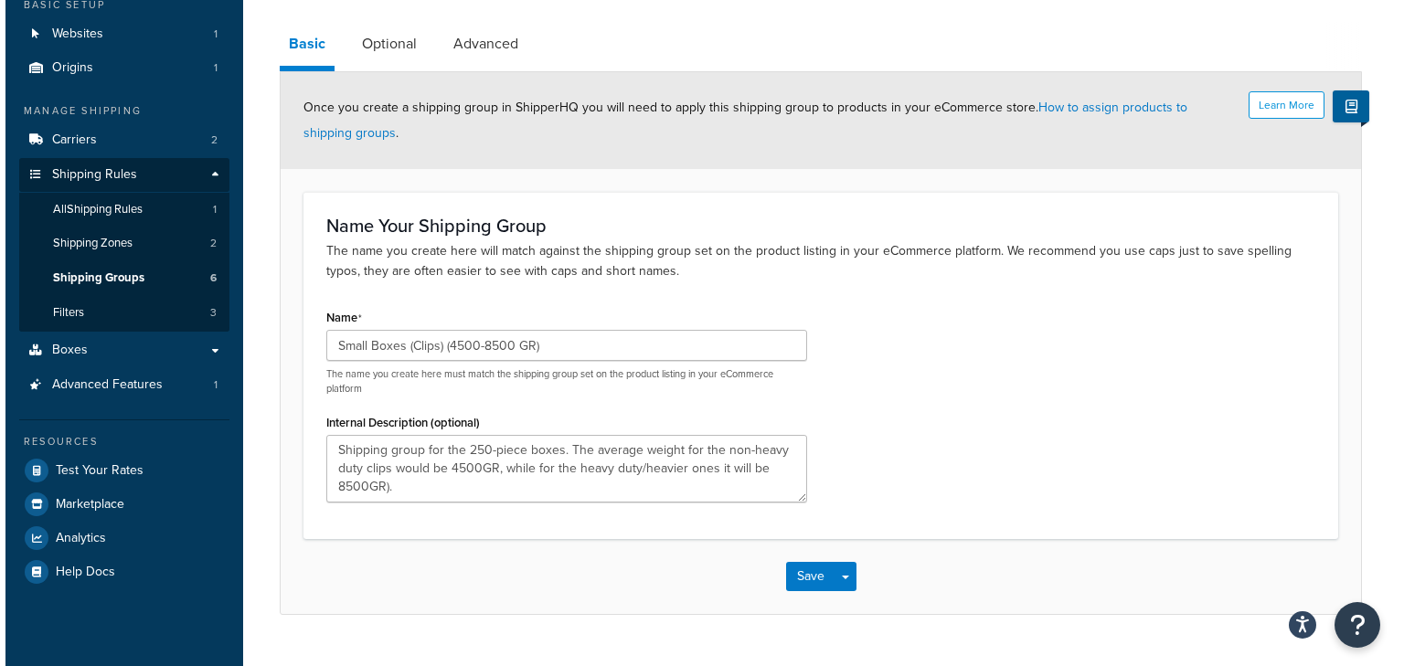
scroll to position [84, 0]
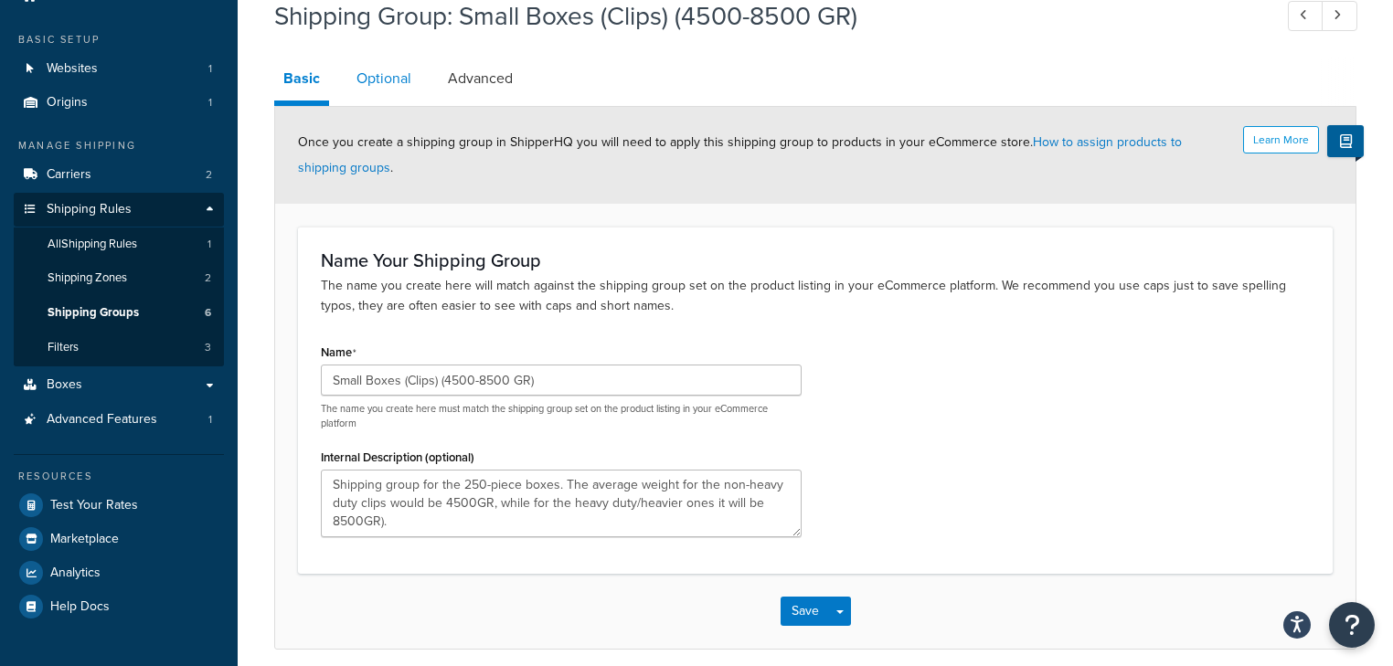
click at [402, 81] on link "Optional" at bounding box center [383, 79] width 73 height 44
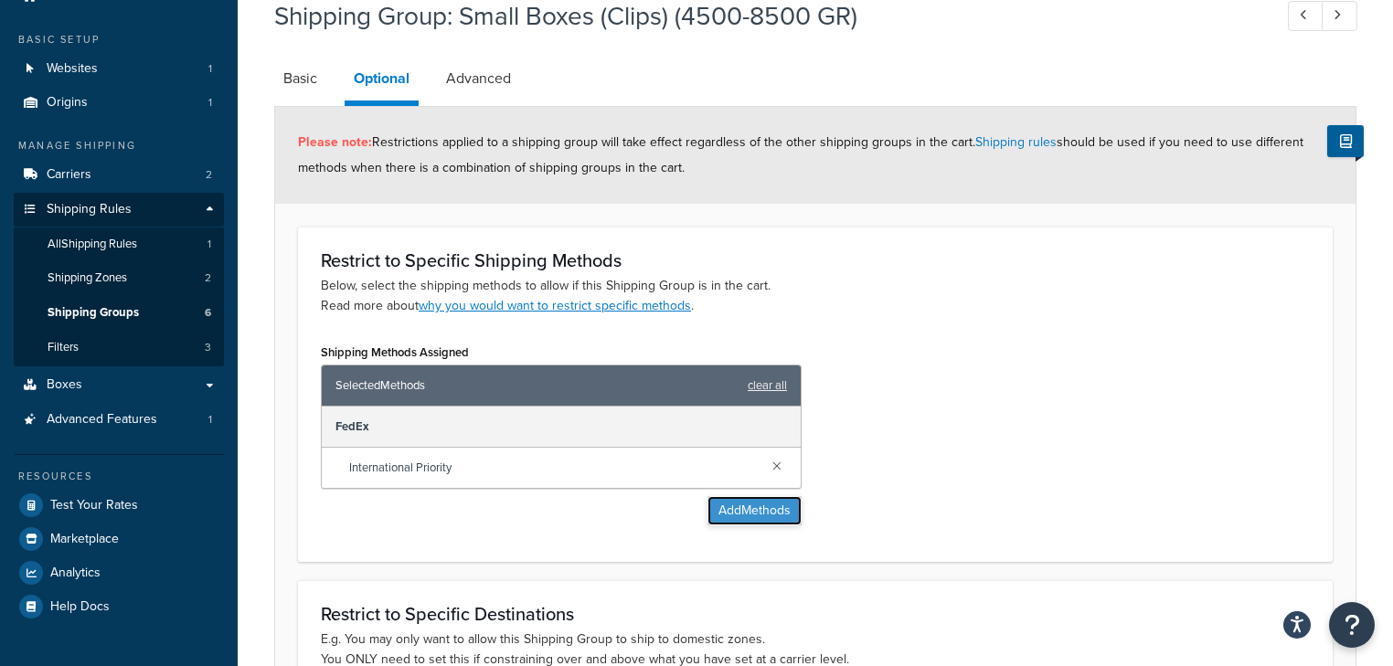
click at [728, 512] on button "Add Methods" at bounding box center [754, 510] width 94 height 29
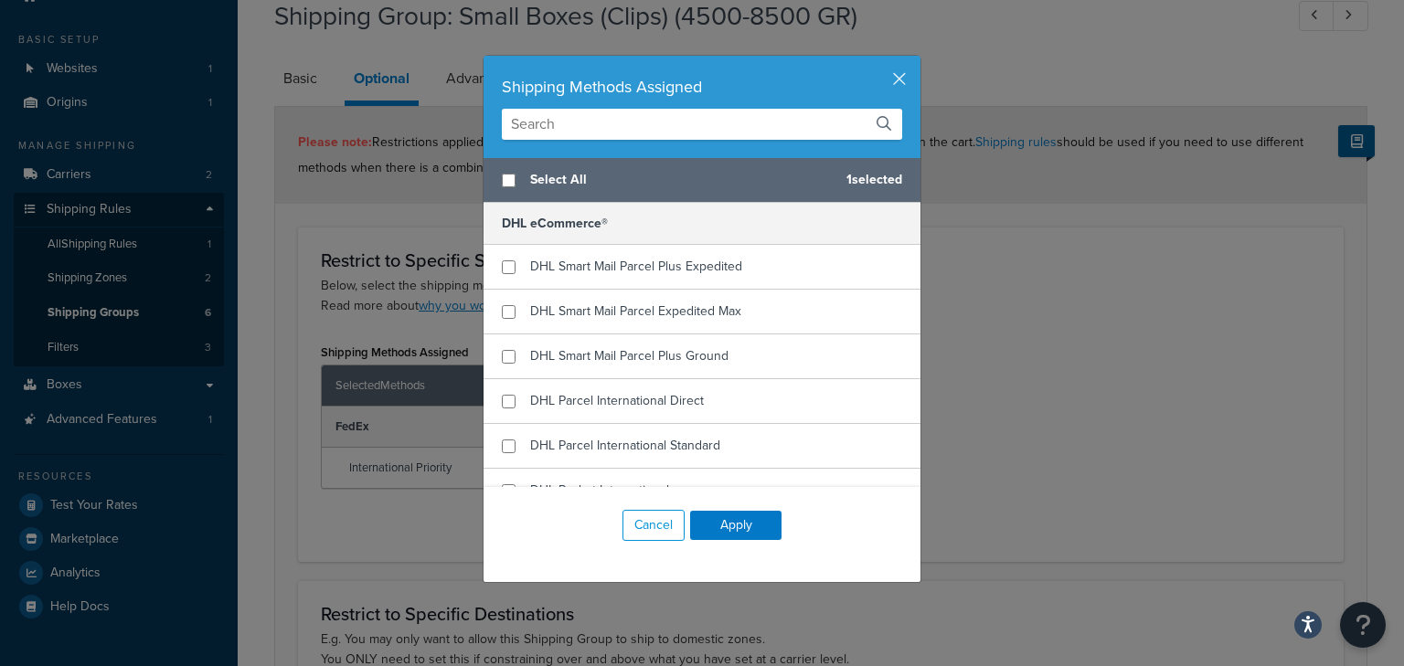
click at [596, 130] on input "text" at bounding box center [702, 124] width 400 height 31
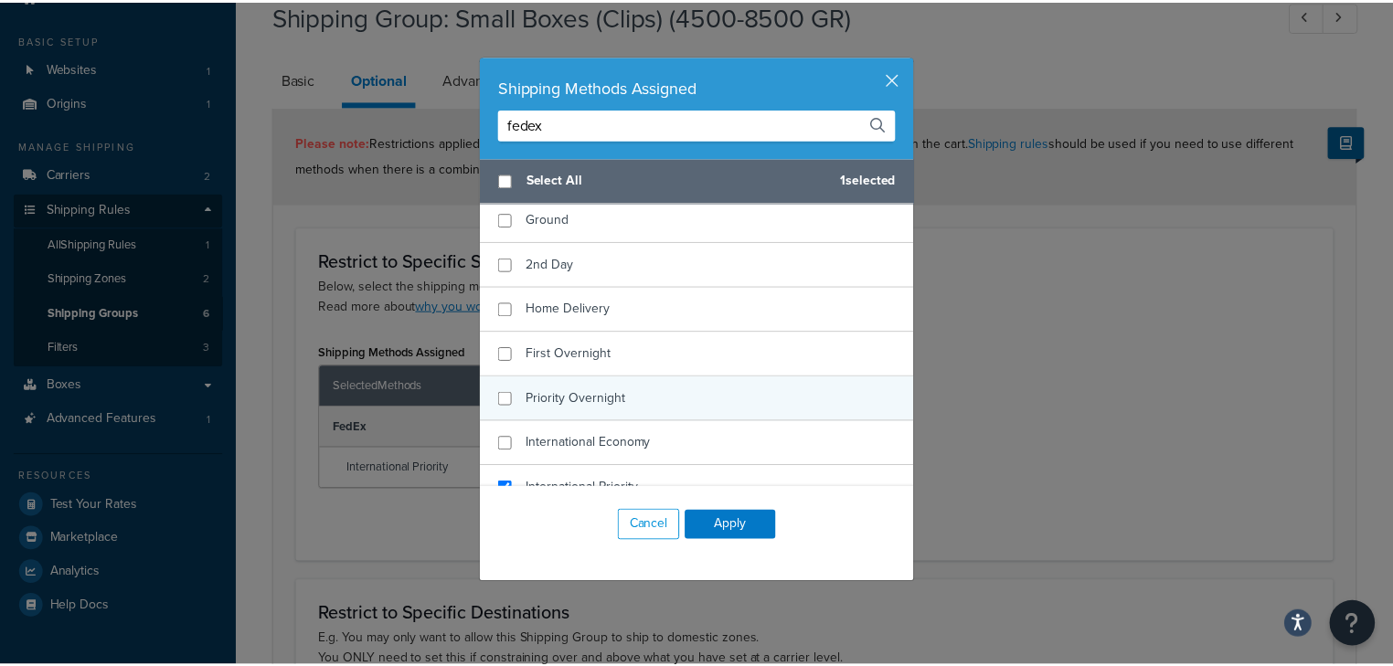
scroll to position [73, 0]
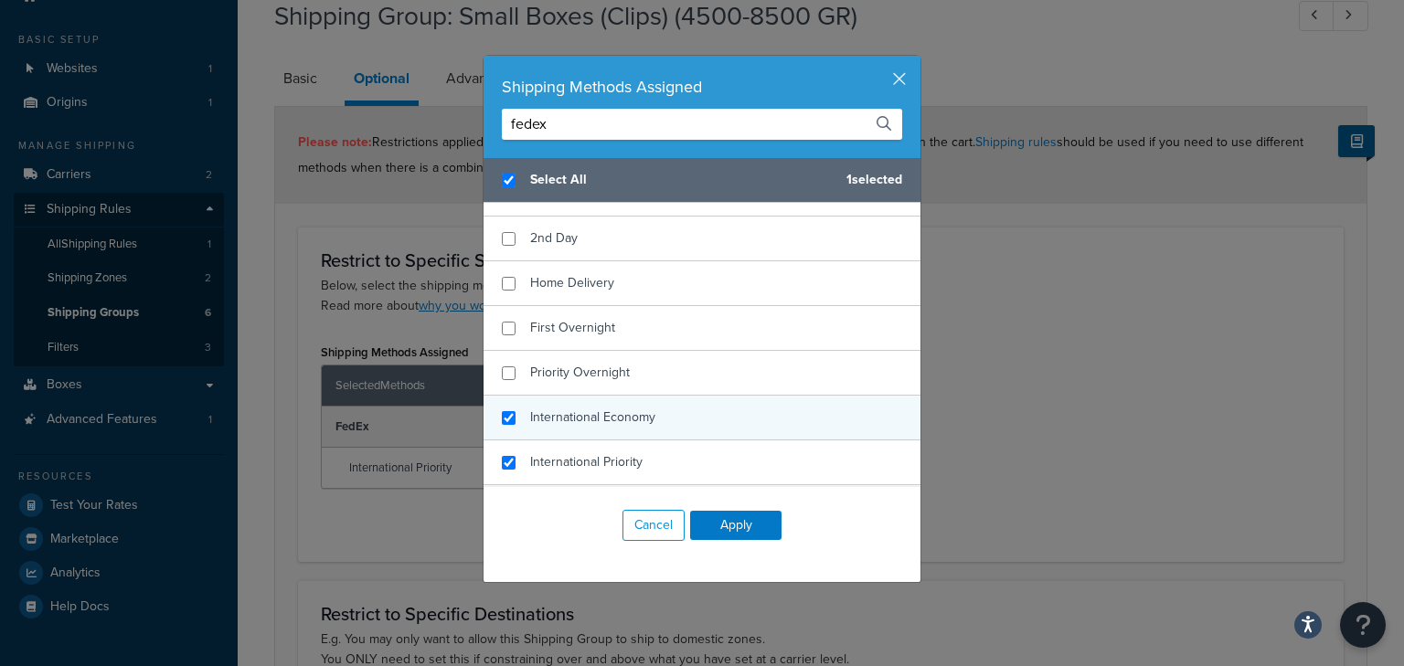
type input "fedex"
checkbox input "true"
click at [625, 419] on span "International Economy" at bounding box center [592, 417] width 125 height 19
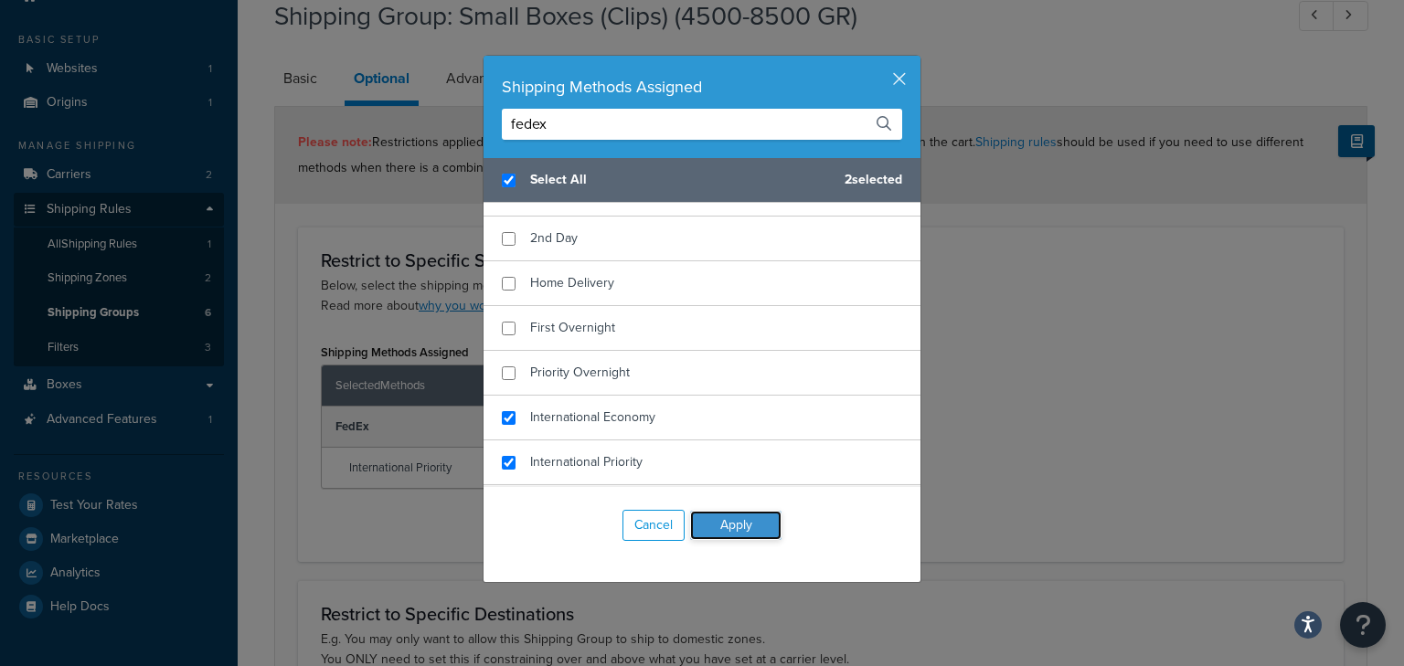
click at [718, 522] on button "Apply" at bounding box center [735, 525] width 91 height 29
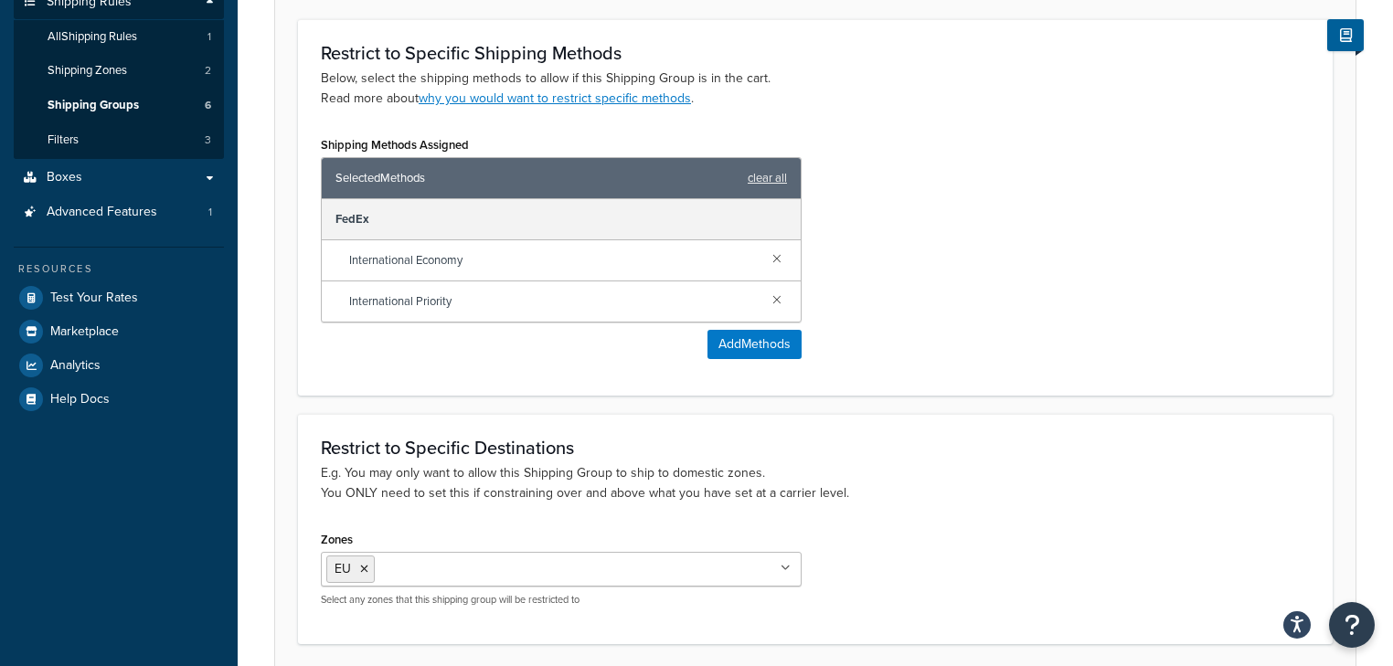
scroll to position [435, 0]
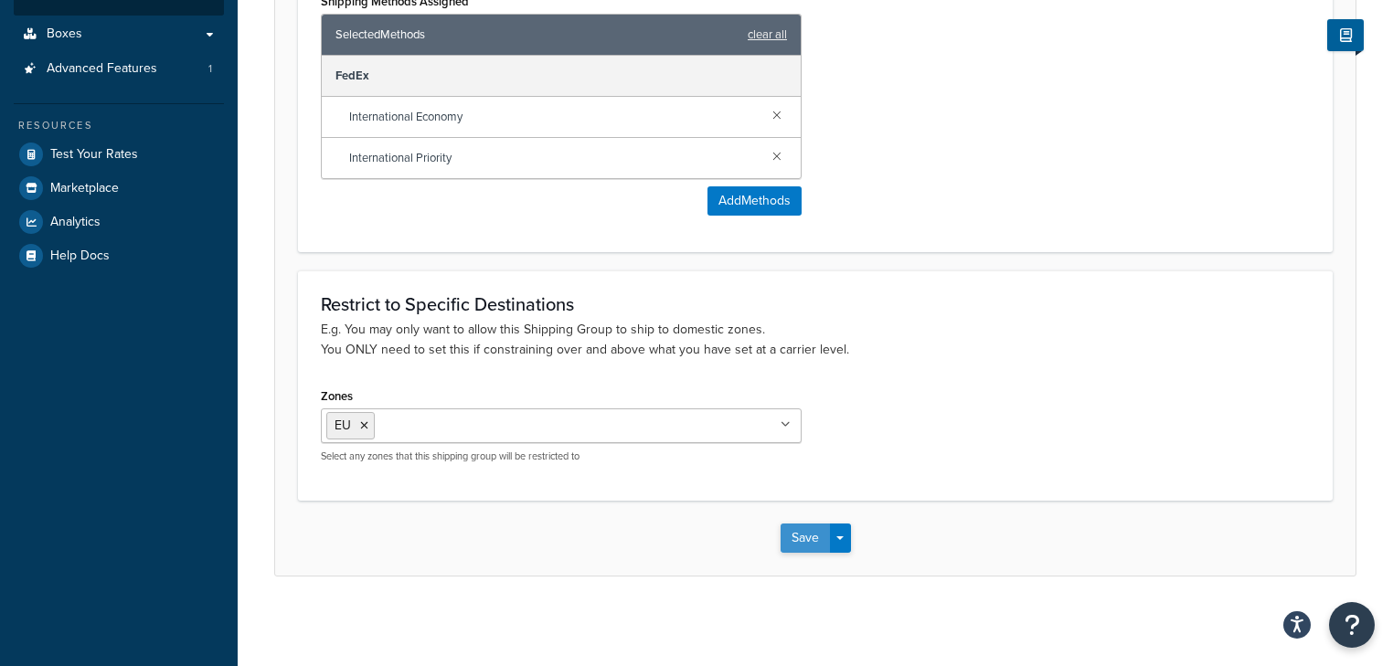
click at [797, 546] on button "Save" at bounding box center [805, 538] width 49 height 29
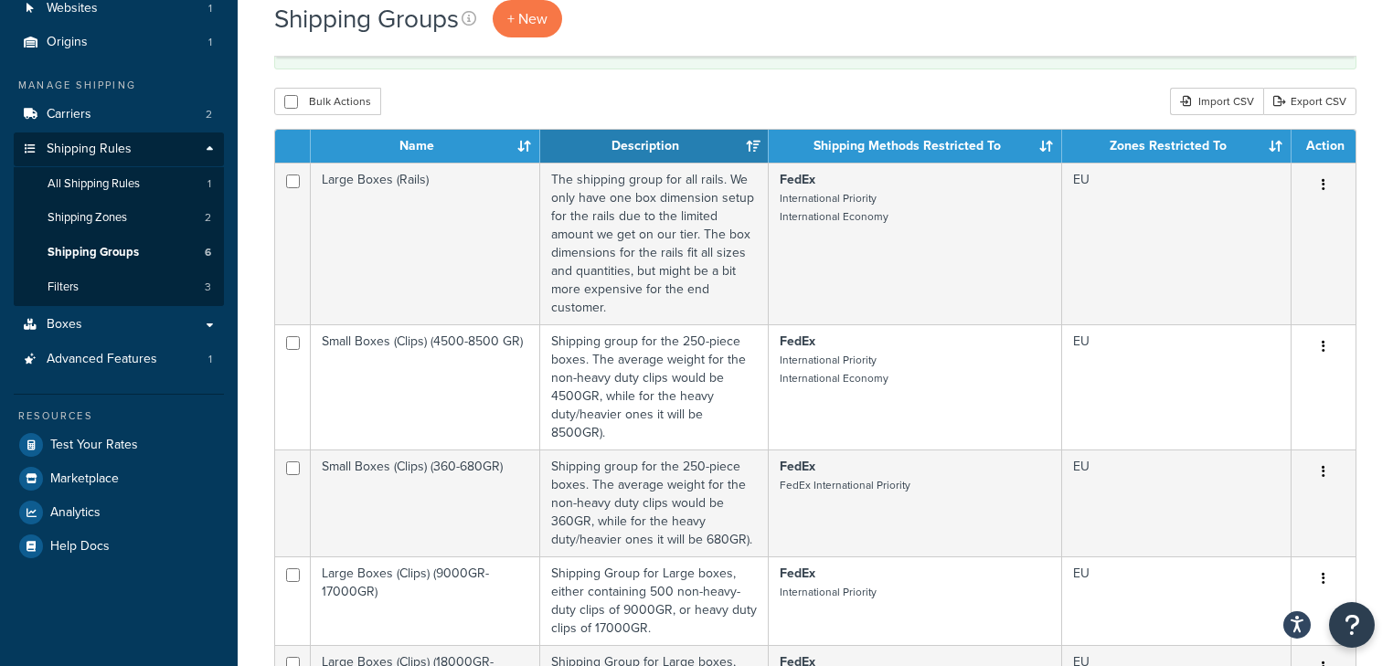
scroll to position [146, 0]
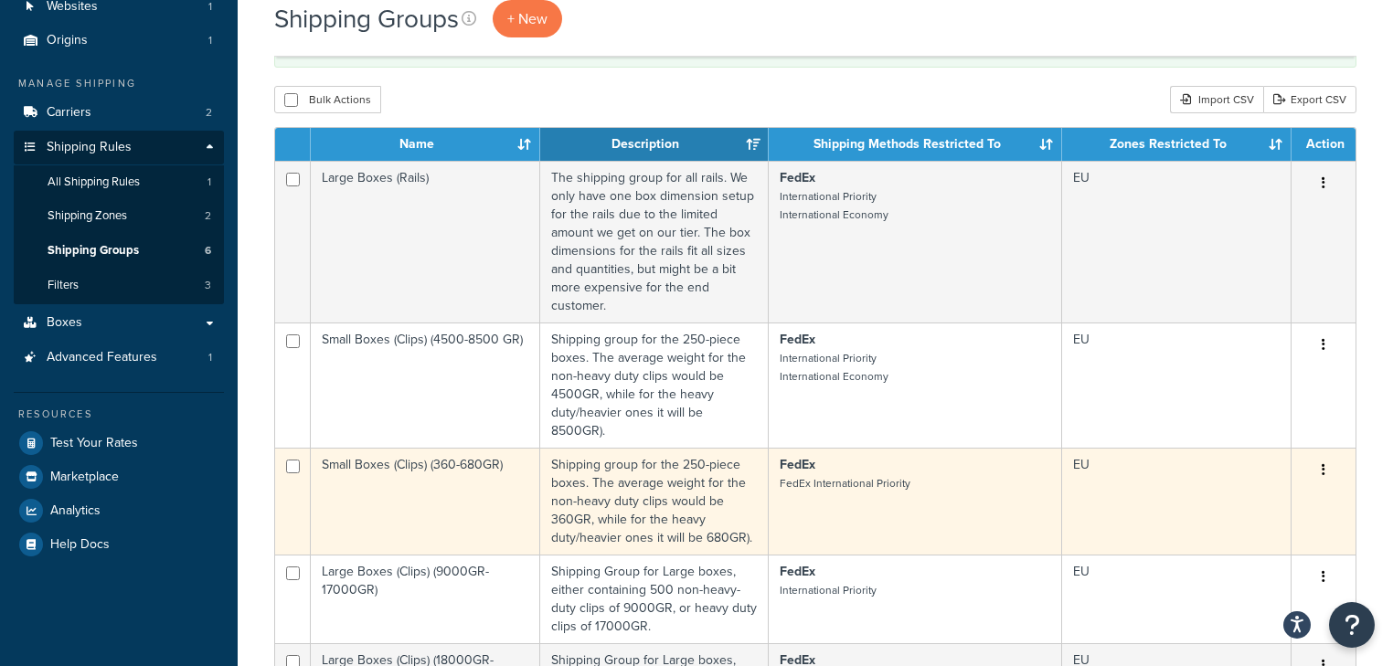
click at [838, 515] on td "FedEx FedEx International Priority" at bounding box center [915, 501] width 293 height 107
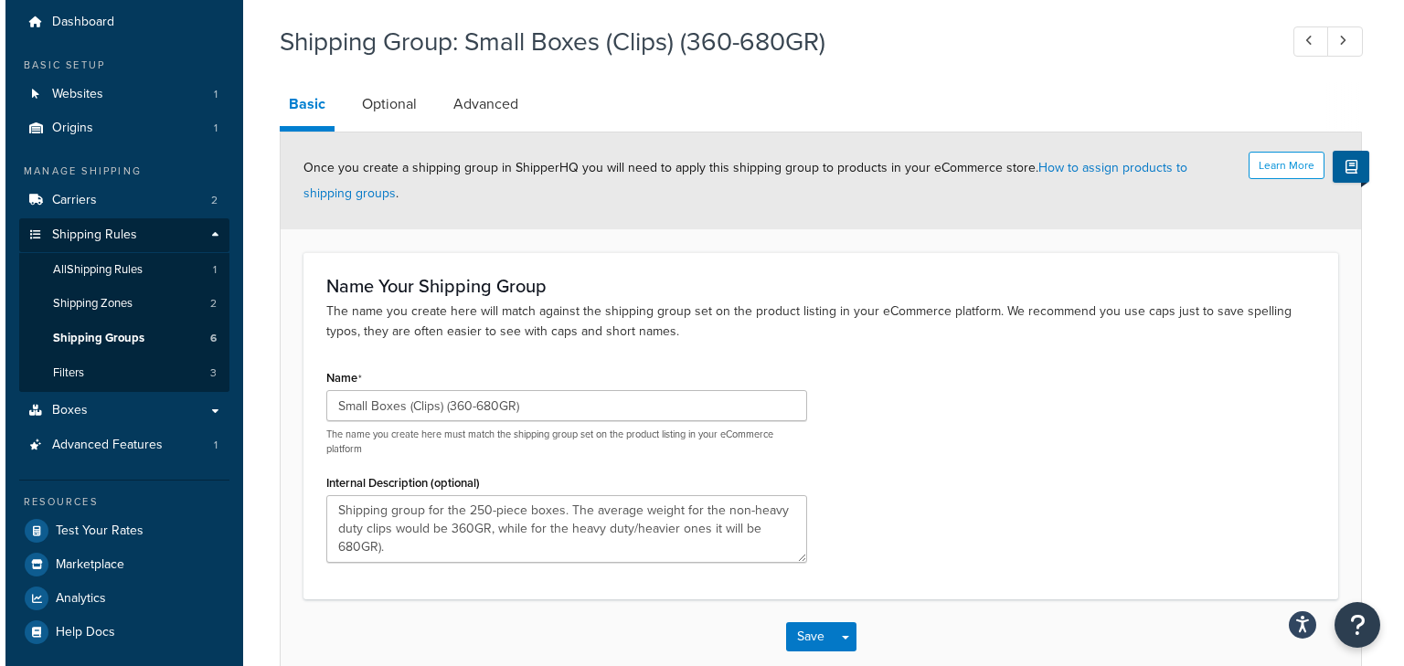
scroll to position [157, 0]
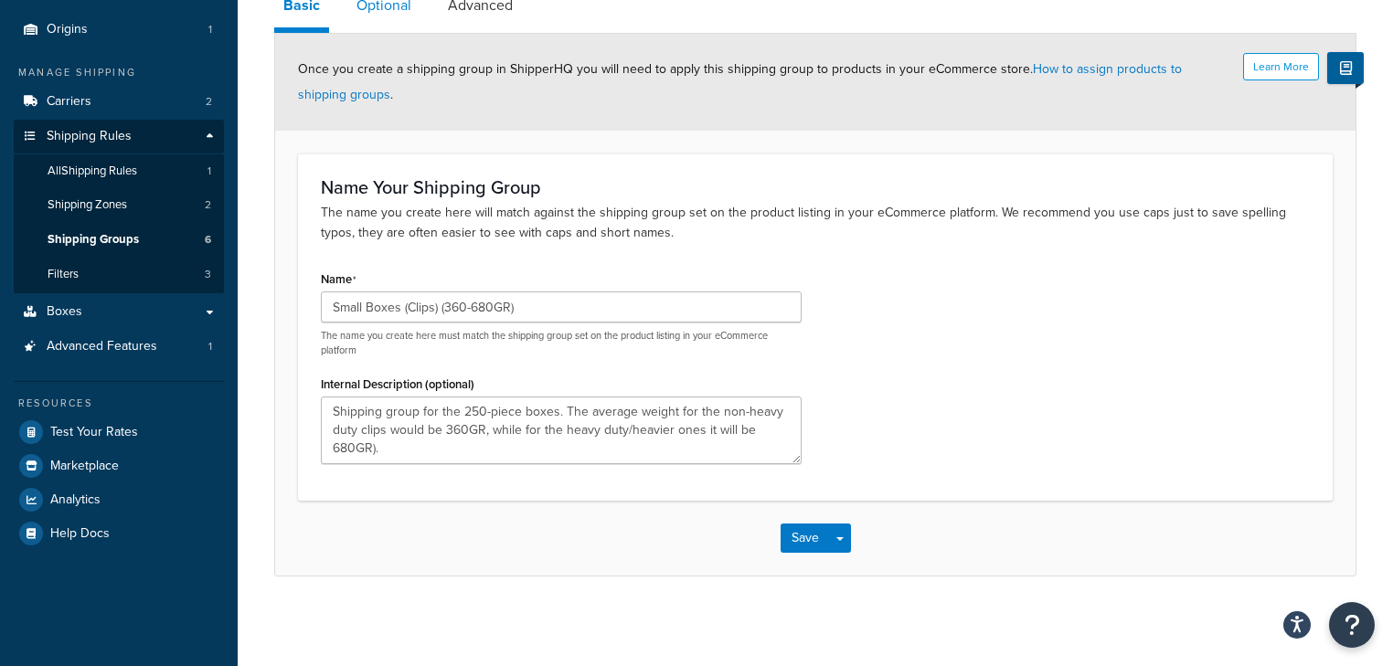
click at [388, 15] on link "Optional" at bounding box center [383, 6] width 73 height 44
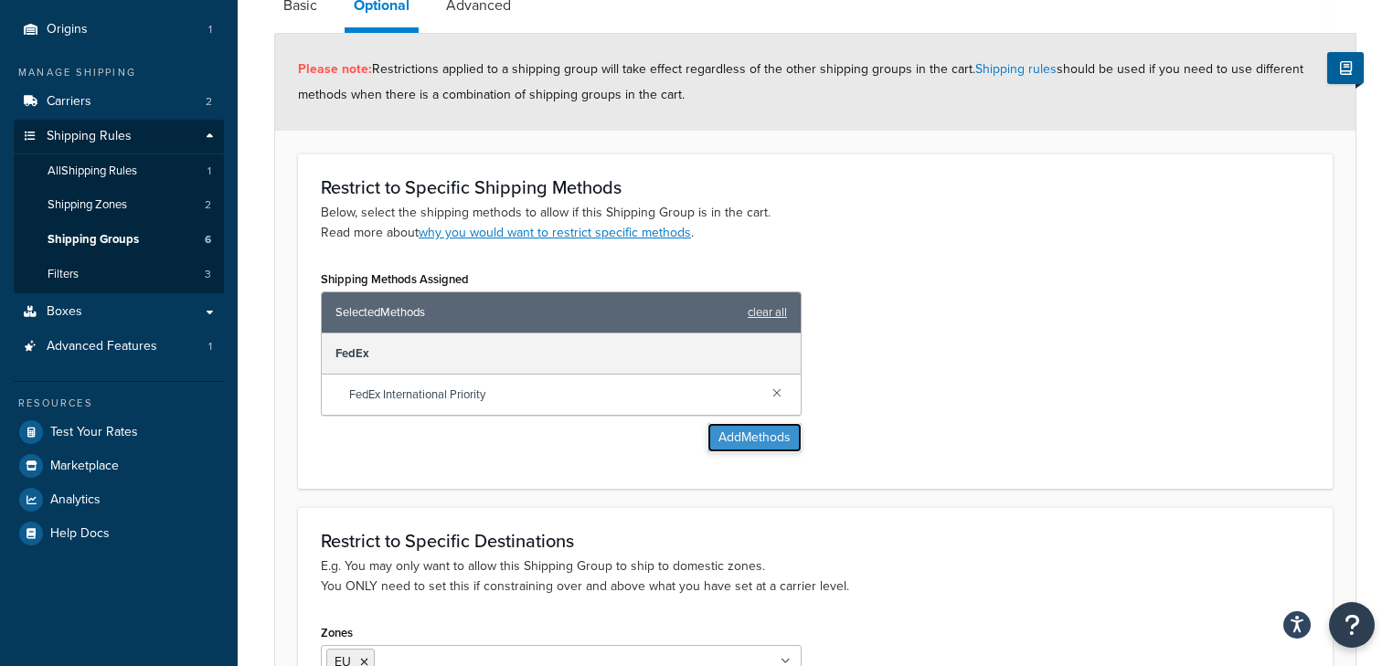
click at [738, 430] on button "Add Methods" at bounding box center [754, 437] width 94 height 29
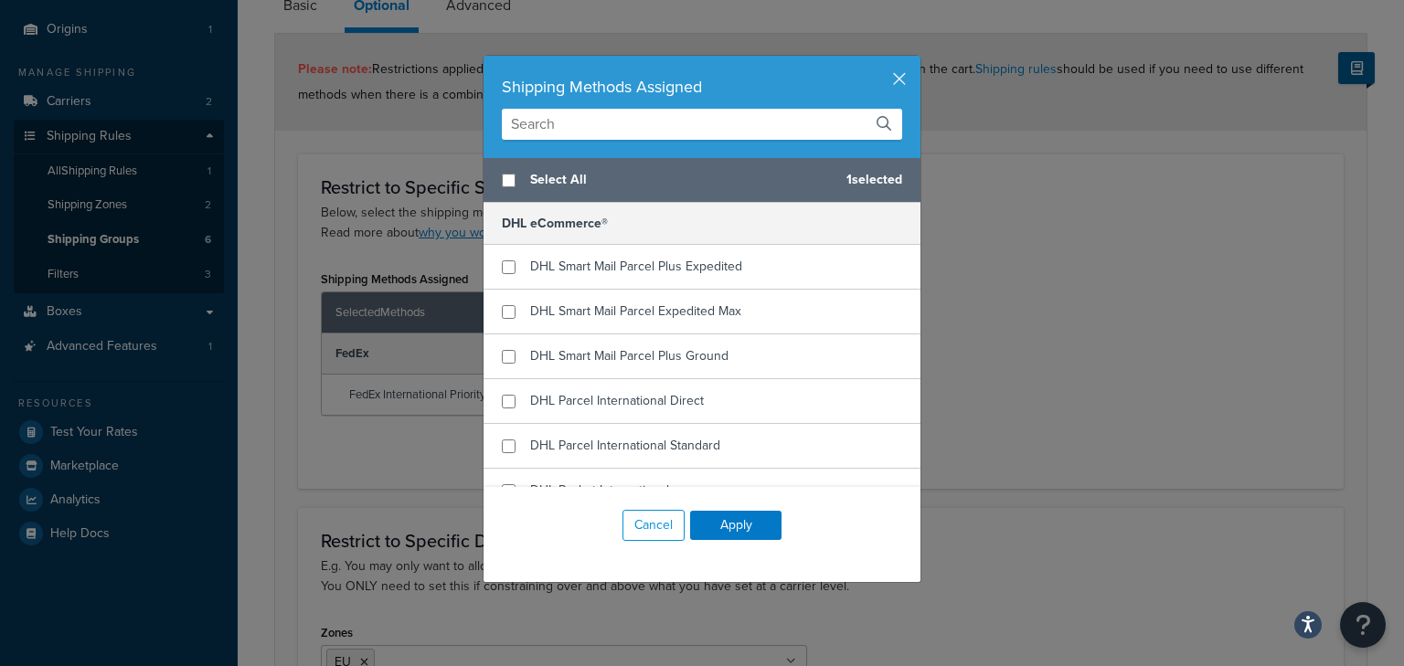
click at [546, 121] on input "text" at bounding box center [702, 124] width 400 height 31
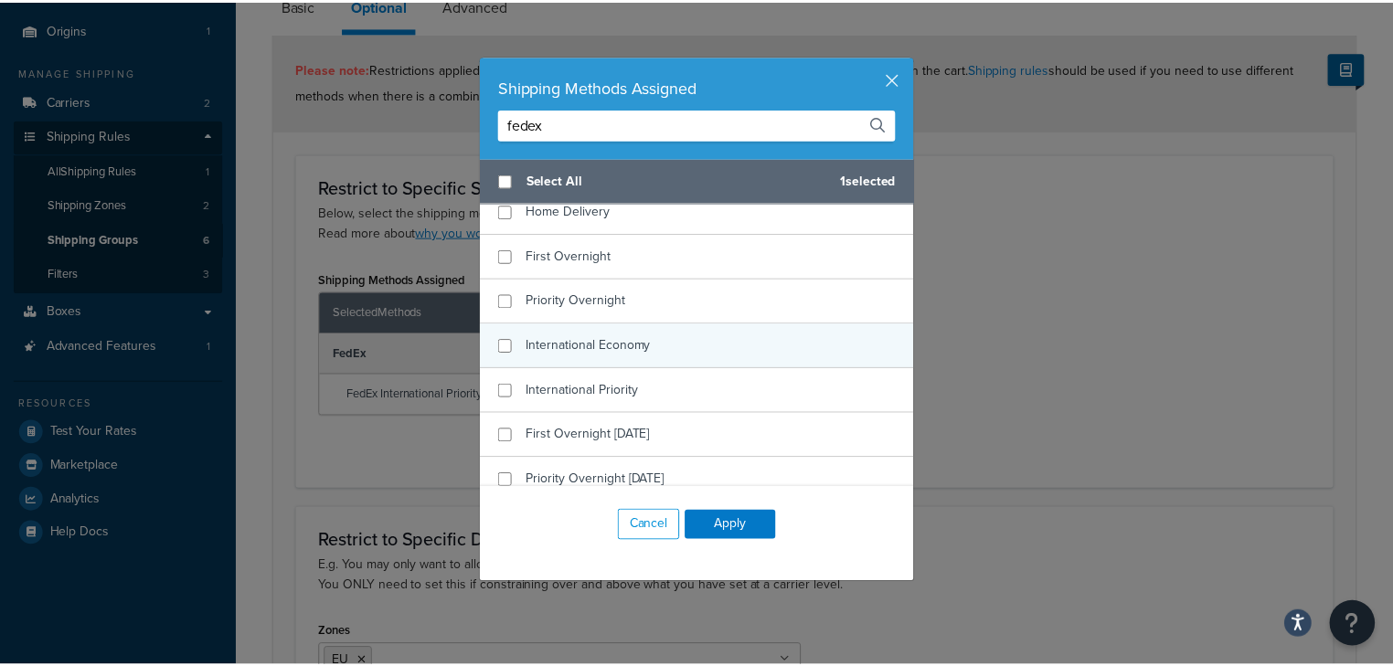
scroll to position [146, 0]
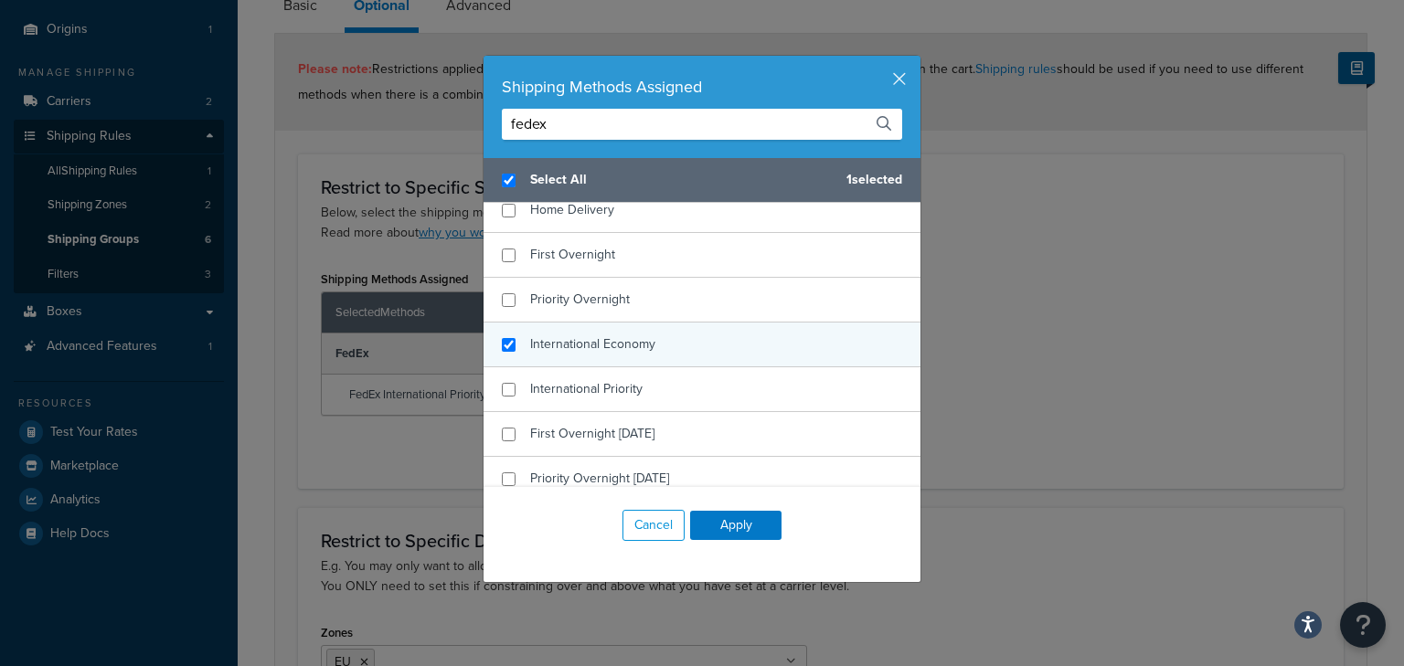
type input "fedex"
checkbox input "true"
click at [647, 347] on span "International Economy" at bounding box center [592, 344] width 125 height 19
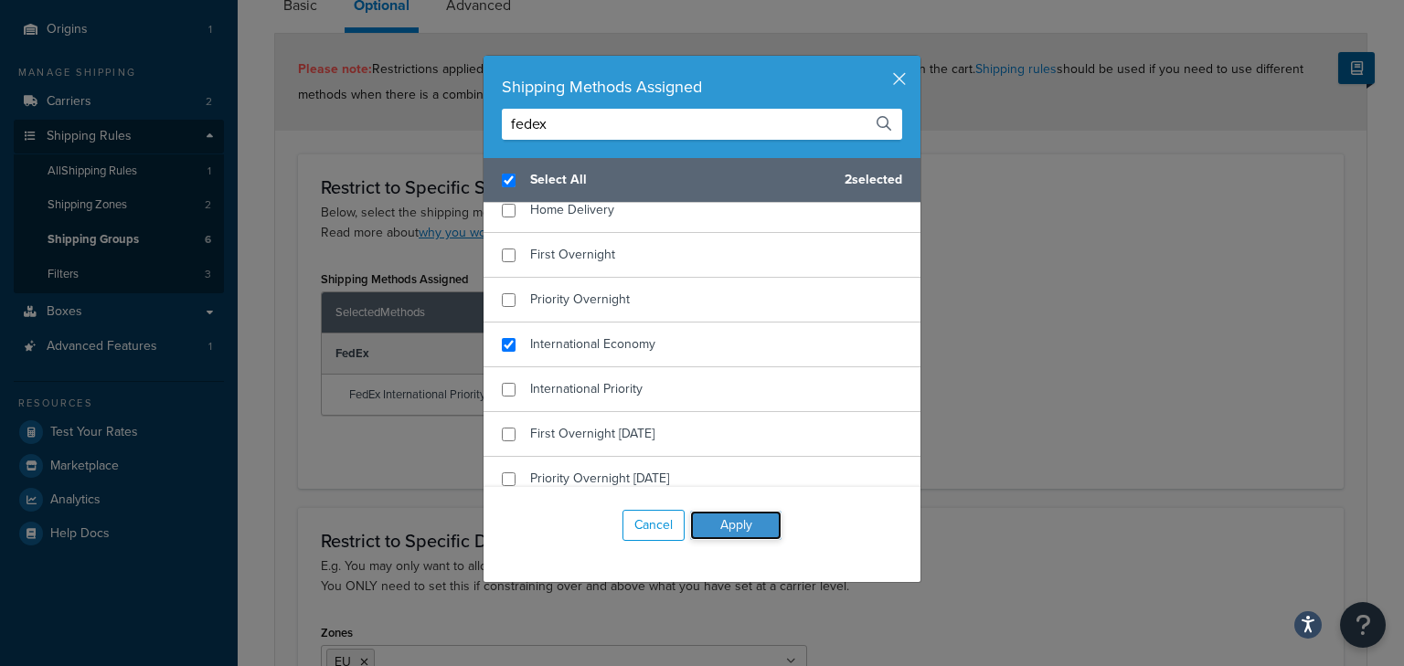
click at [731, 521] on button "Apply" at bounding box center [735, 525] width 91 height 29
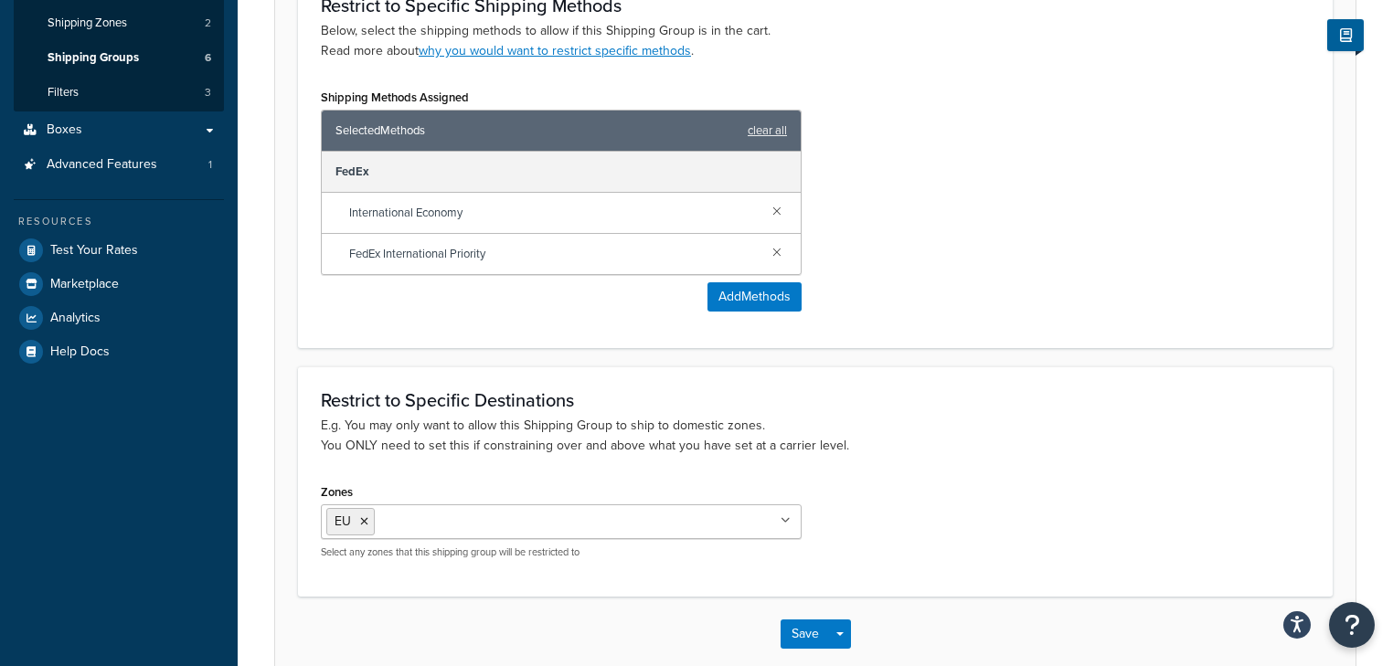
scroll to position [435, 0]
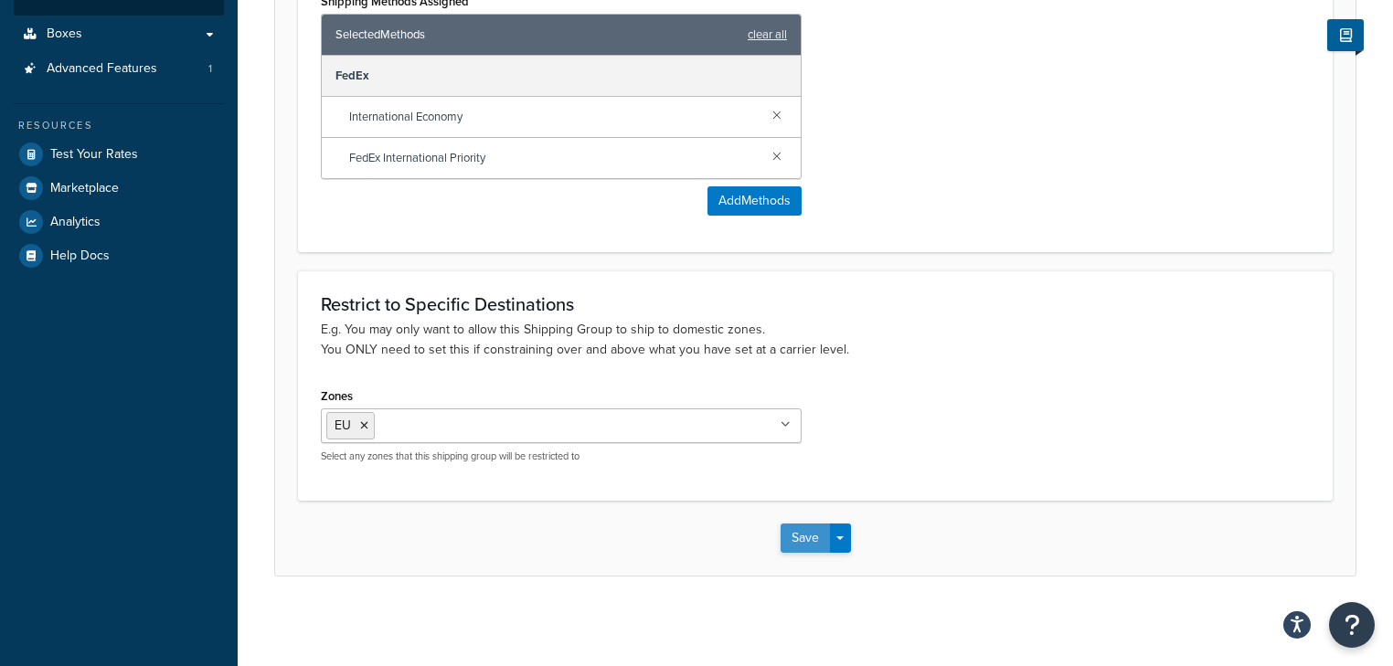
click at [823, 547] on button "Save" at bounding box center [805, 538] width 49 height 29
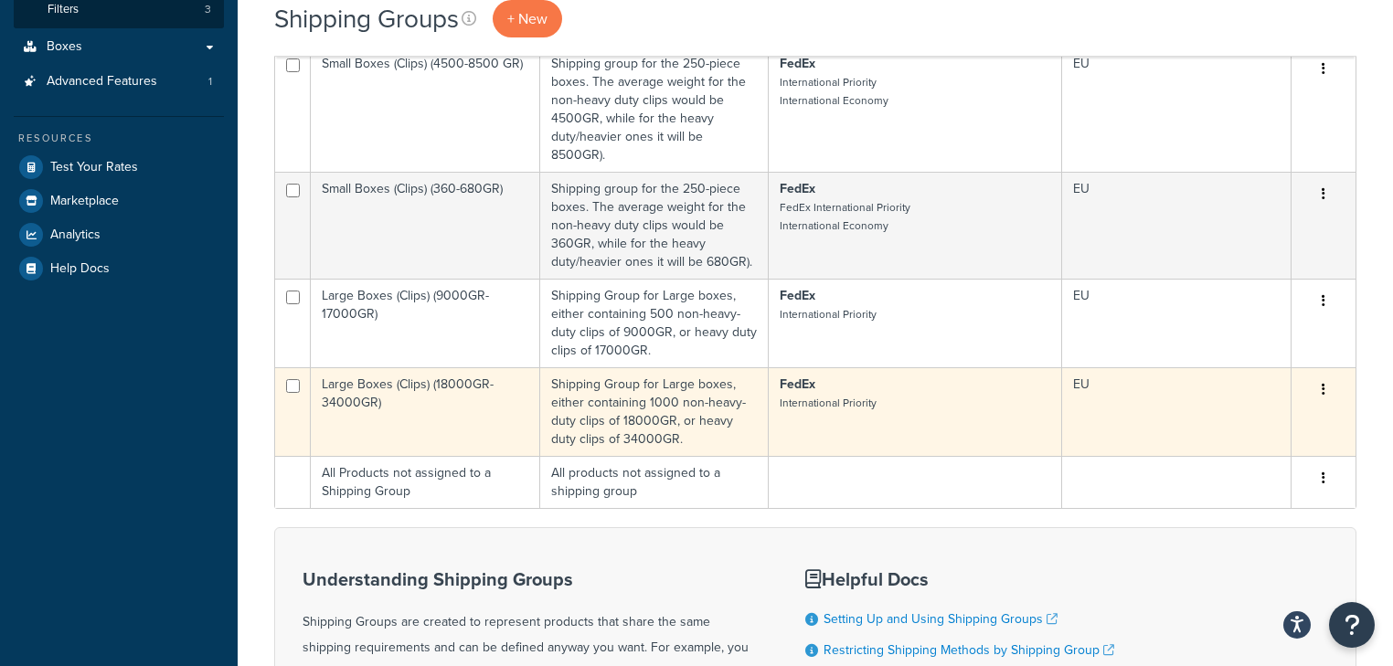
scroll to position [439, 0]
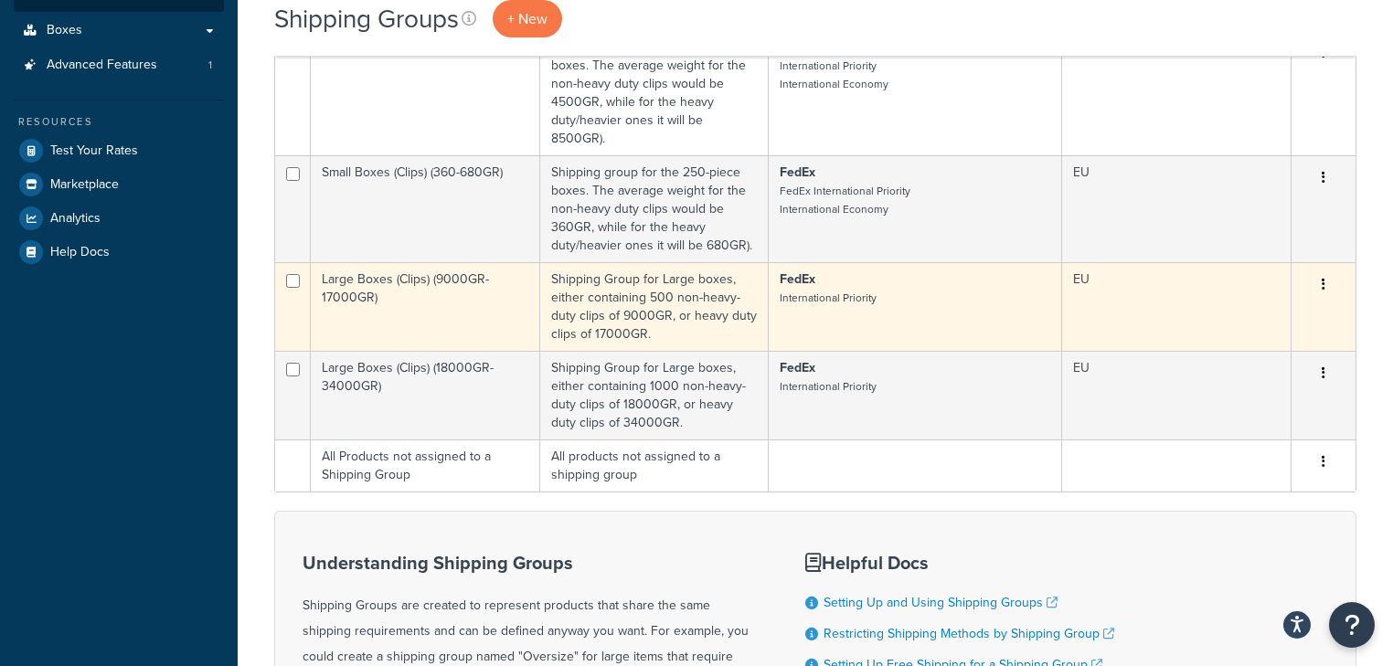
click at [901, 304] on p "FedEx International Priority" at bounding box center [915, 289] width 271 height 37
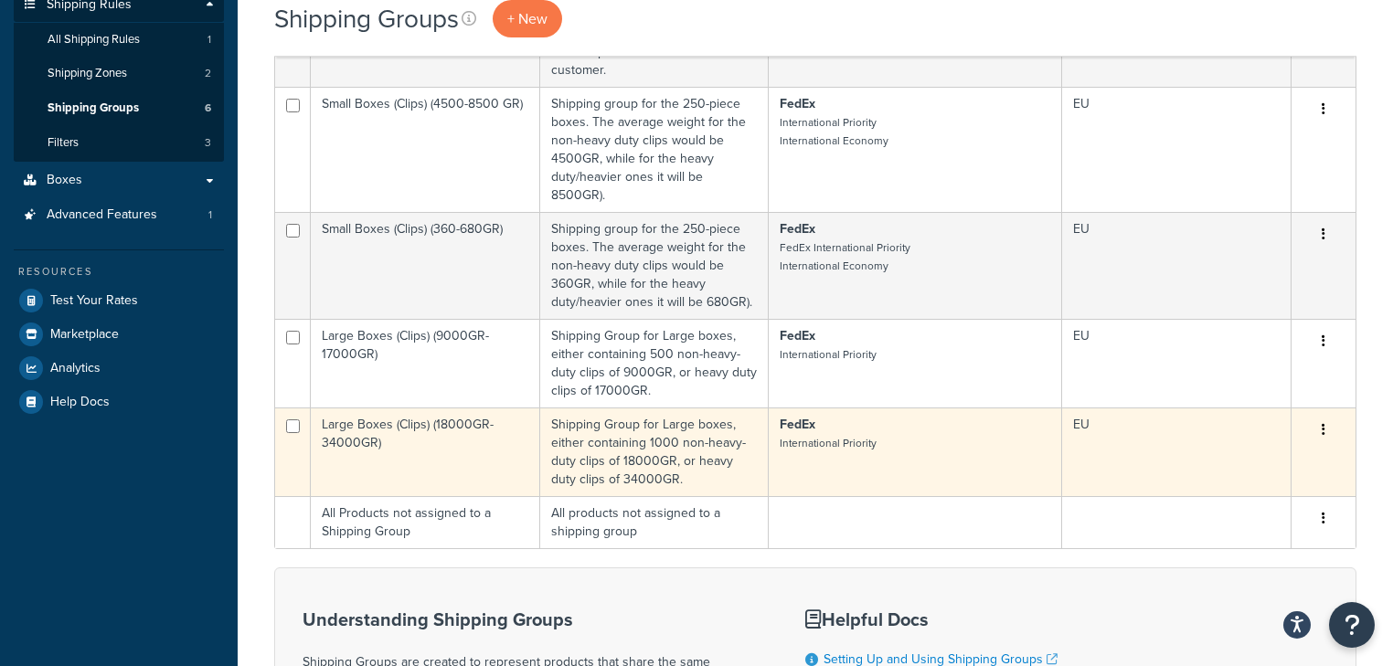
scroll to position [292, 0]
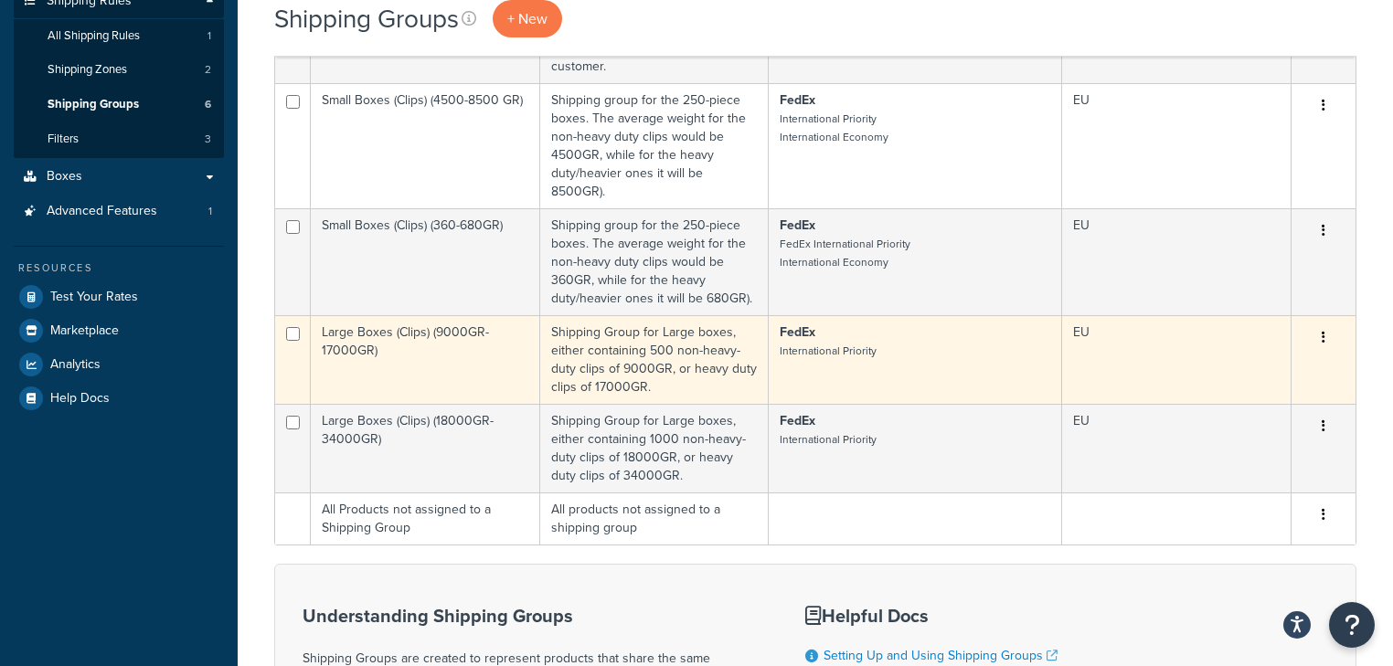
click at [852, 371] on td "FedEx International Priority" at bounding box center [915, 359] width 293 height 89
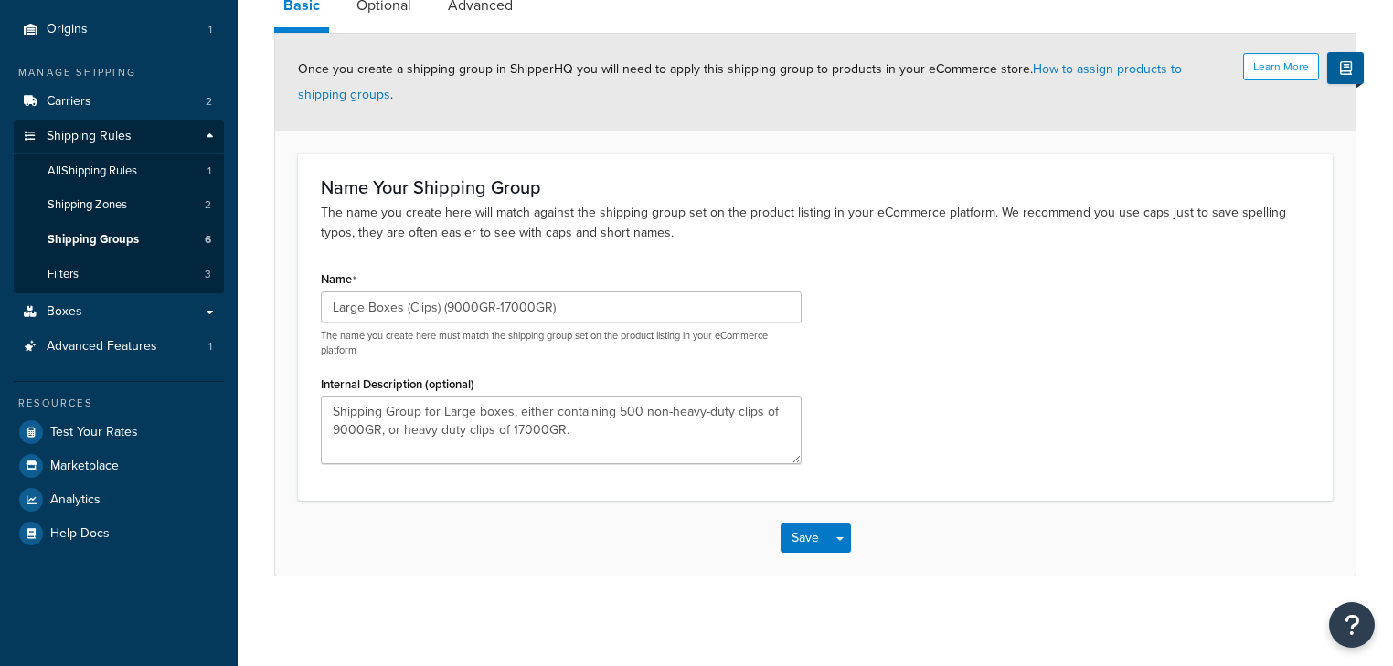
scroll to position [157, 0]
click at [377, 11] on link "Optional" at bounding box center [383, 6] width 73 height 44
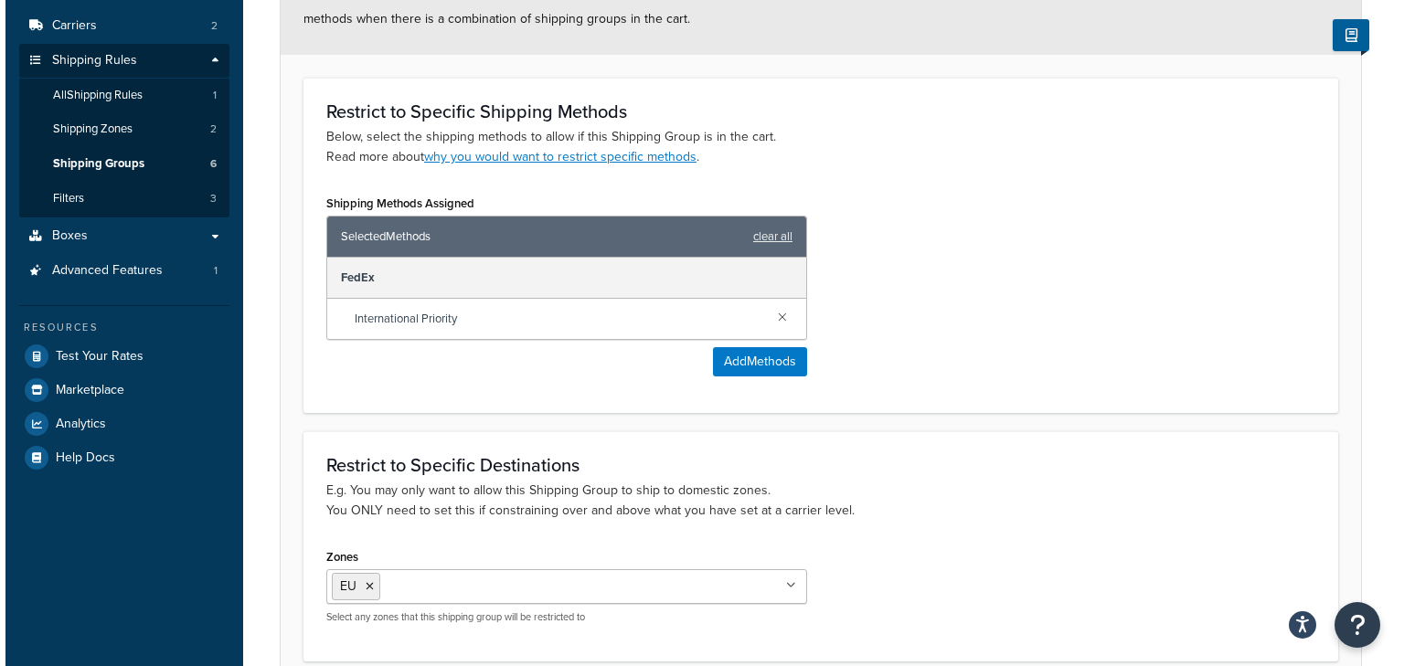
scroll to position [303, 0]
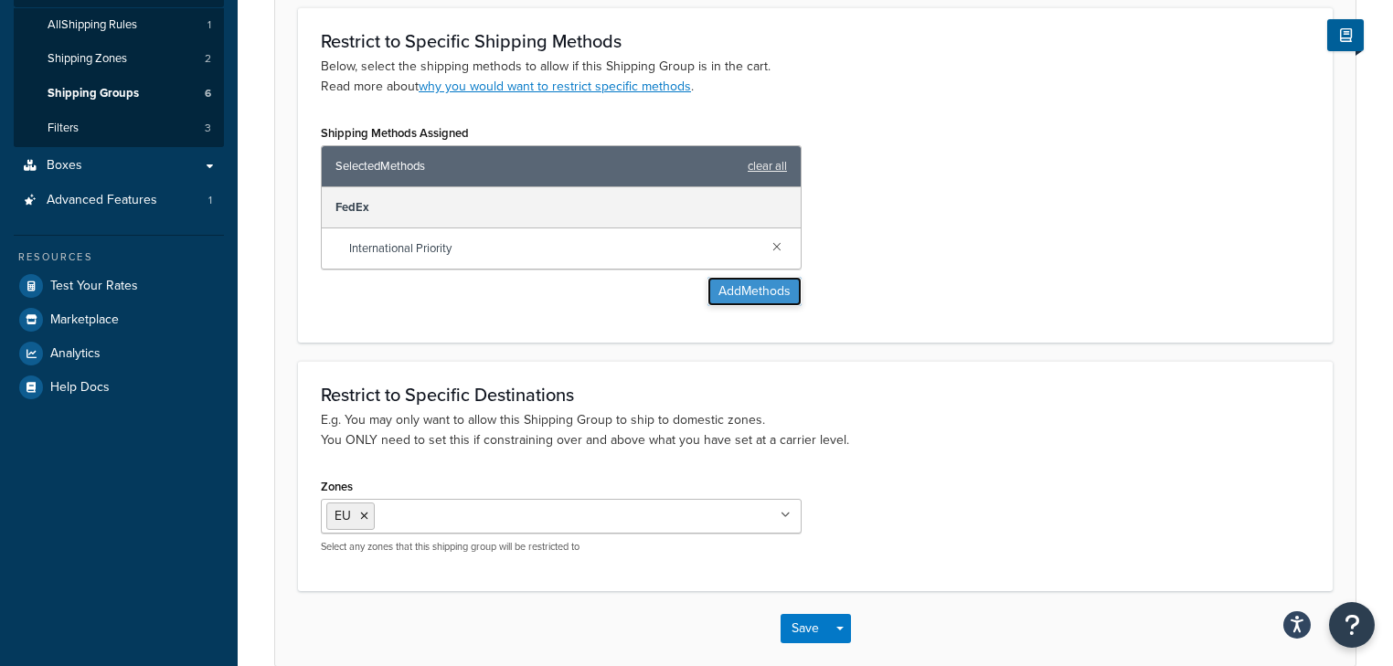
click at [732, 292] on button "Add Methods" at bounding box center [754, 291] width 94 height 29
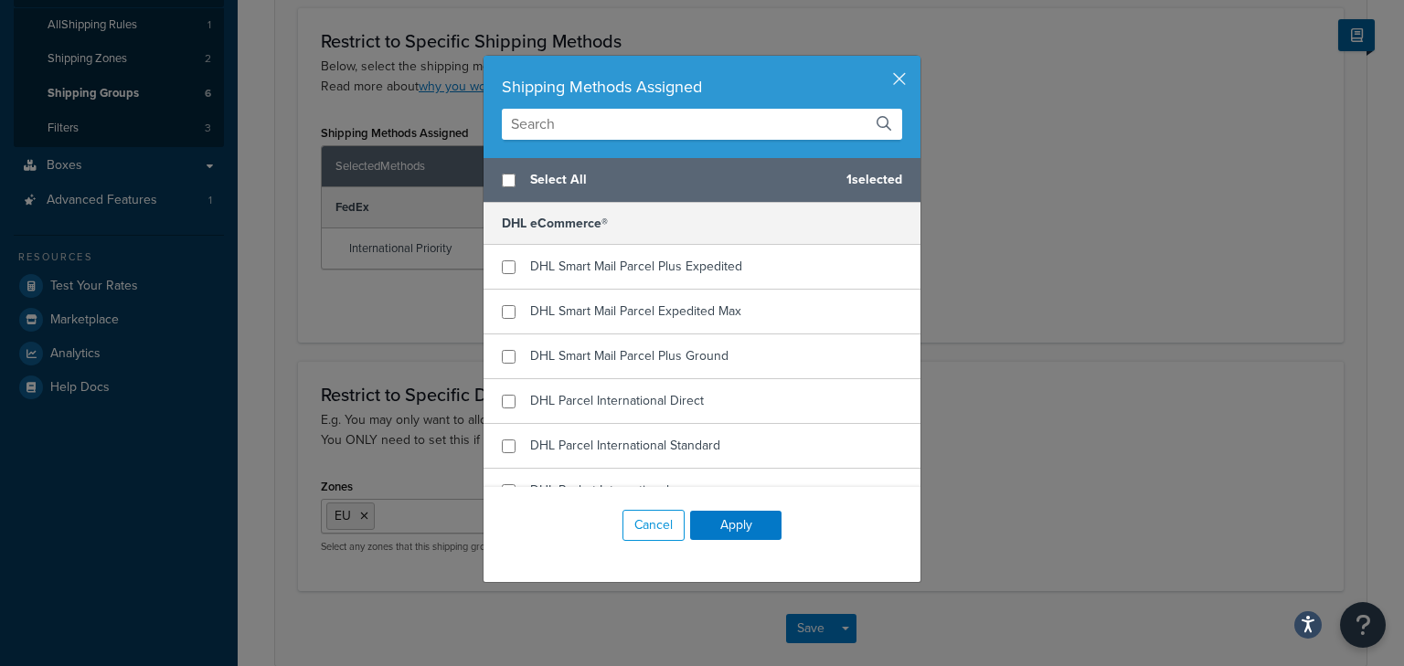
click at [575, 126] on input "text" at bounding box center [702, 124] width 400 height 31
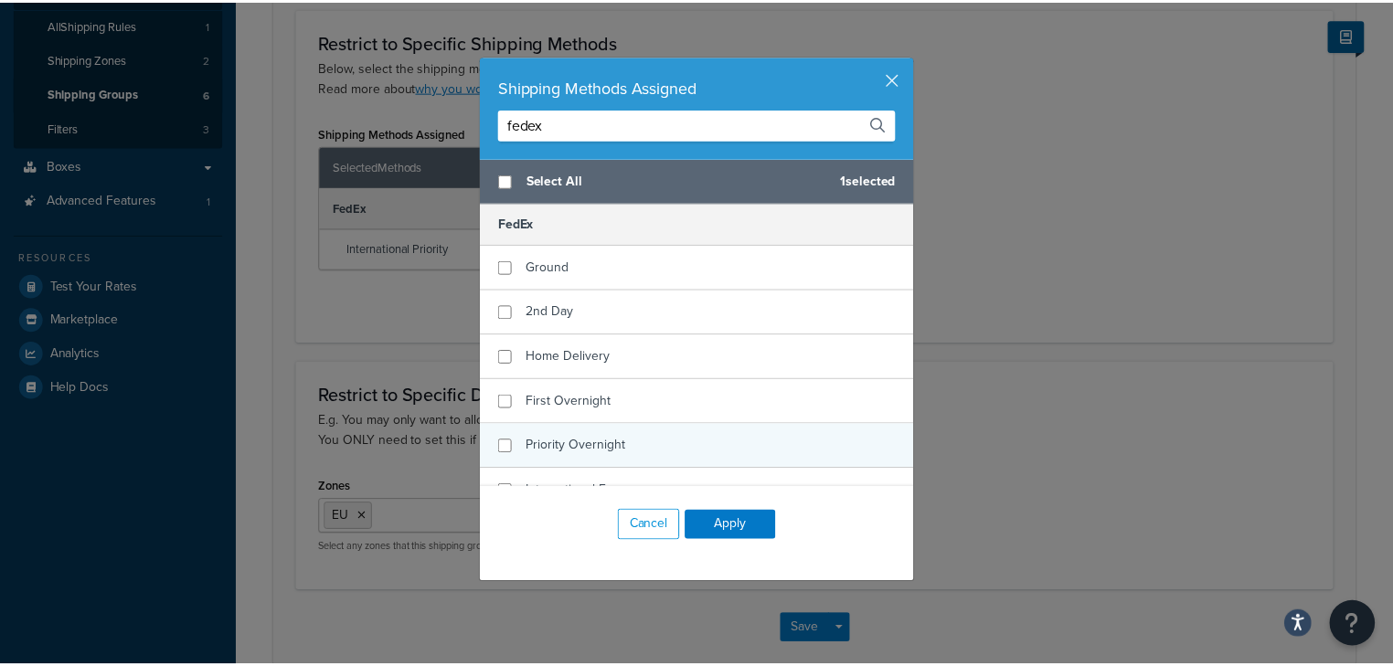
scroll to position [73, 0]
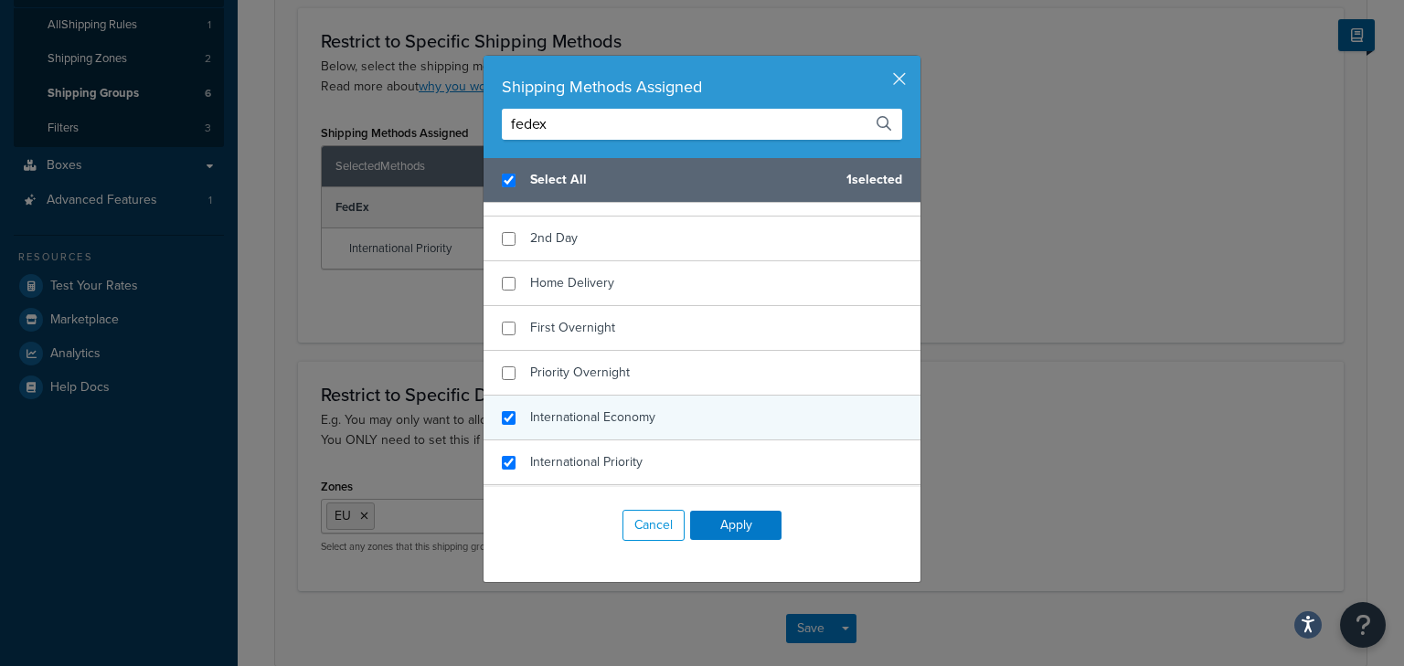
type input "fedex"
checkbox input "true"
click at [638, 418] on span "International Economy" at bounding box center [592, 417] width 125 height 19
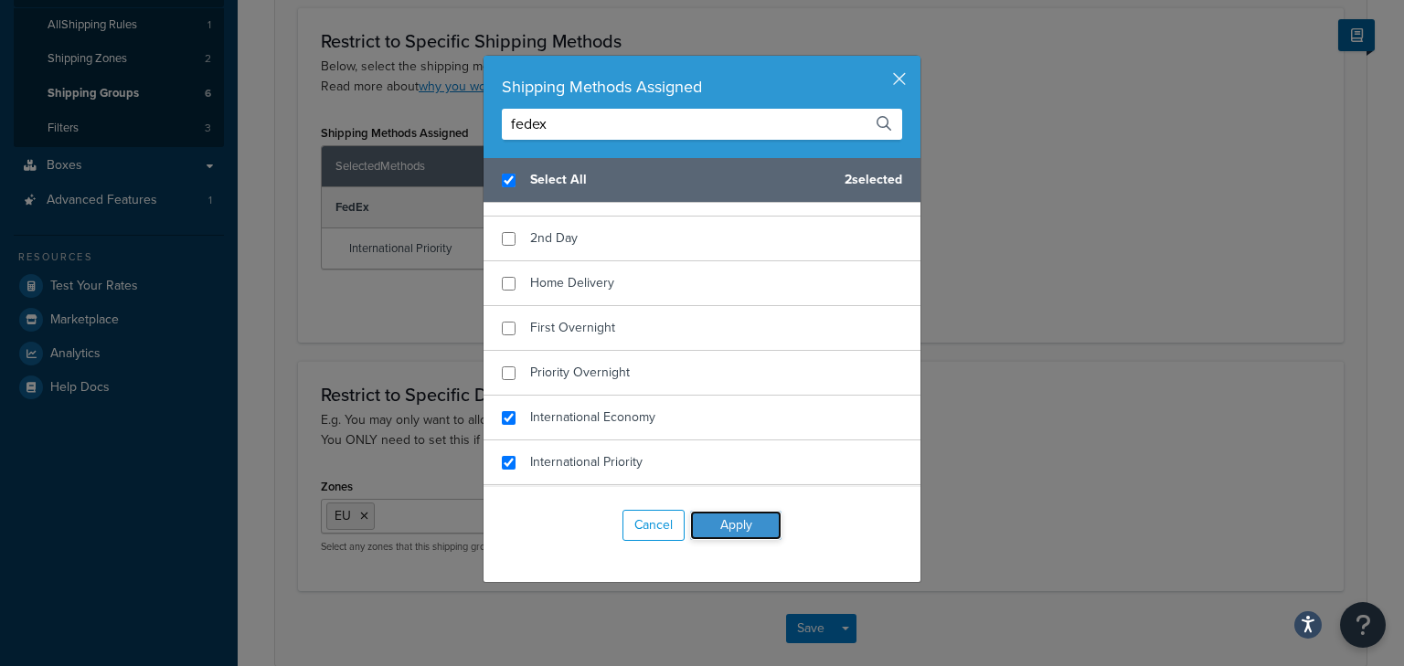
click at [737, 525] on button "Apply" at bounding box center [735, 525] width 91 height 29
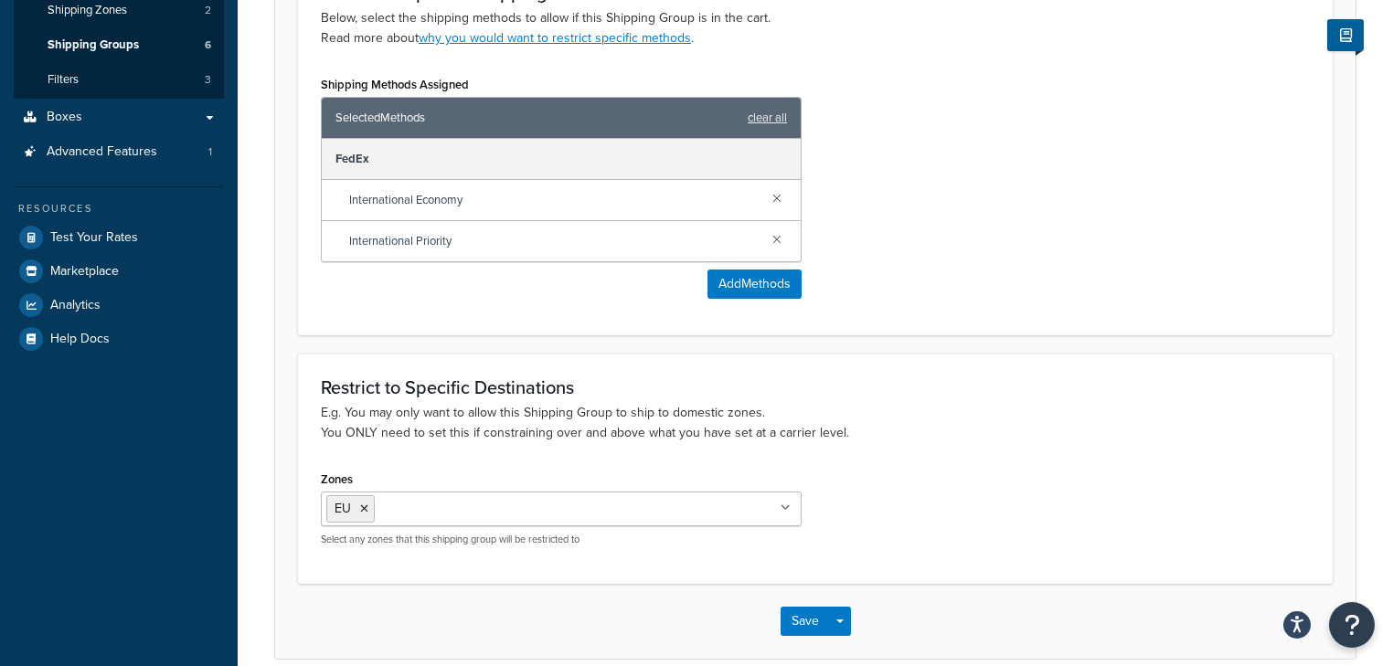
scroll to position [435, 0]
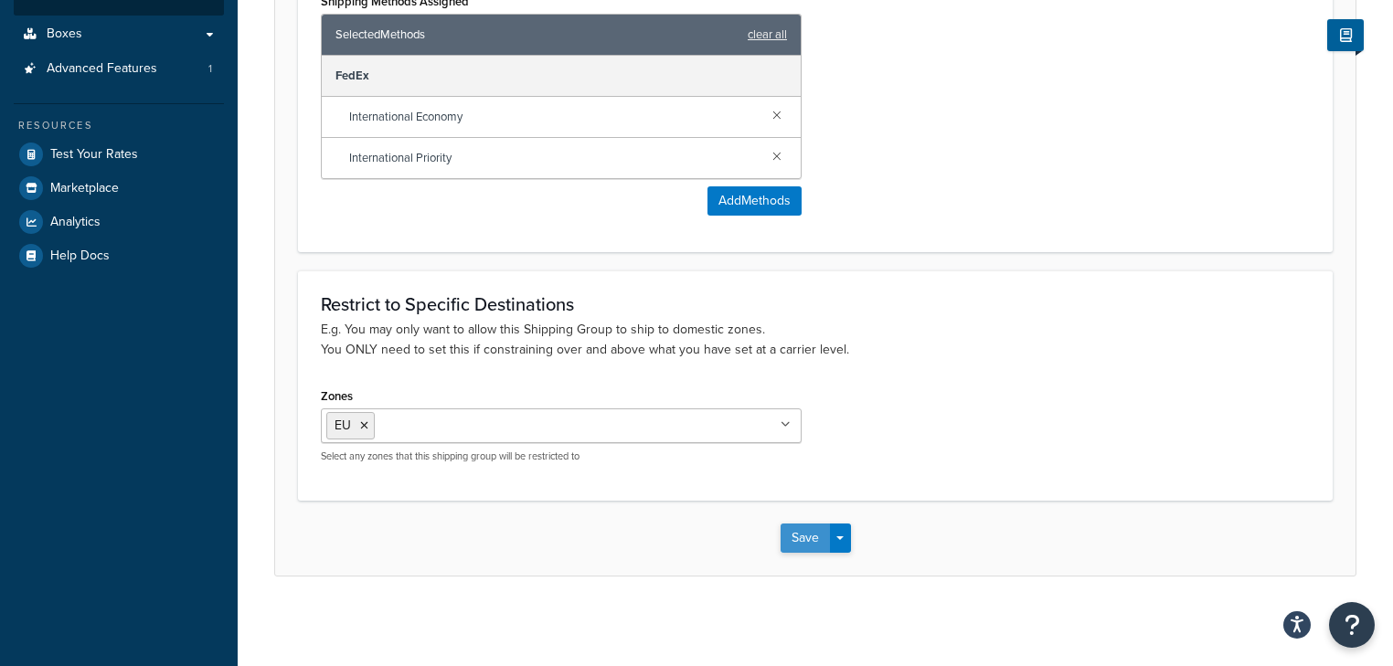
click at [803, 528] on button "Save" at bounding box center [805, 538] width 49 height 29
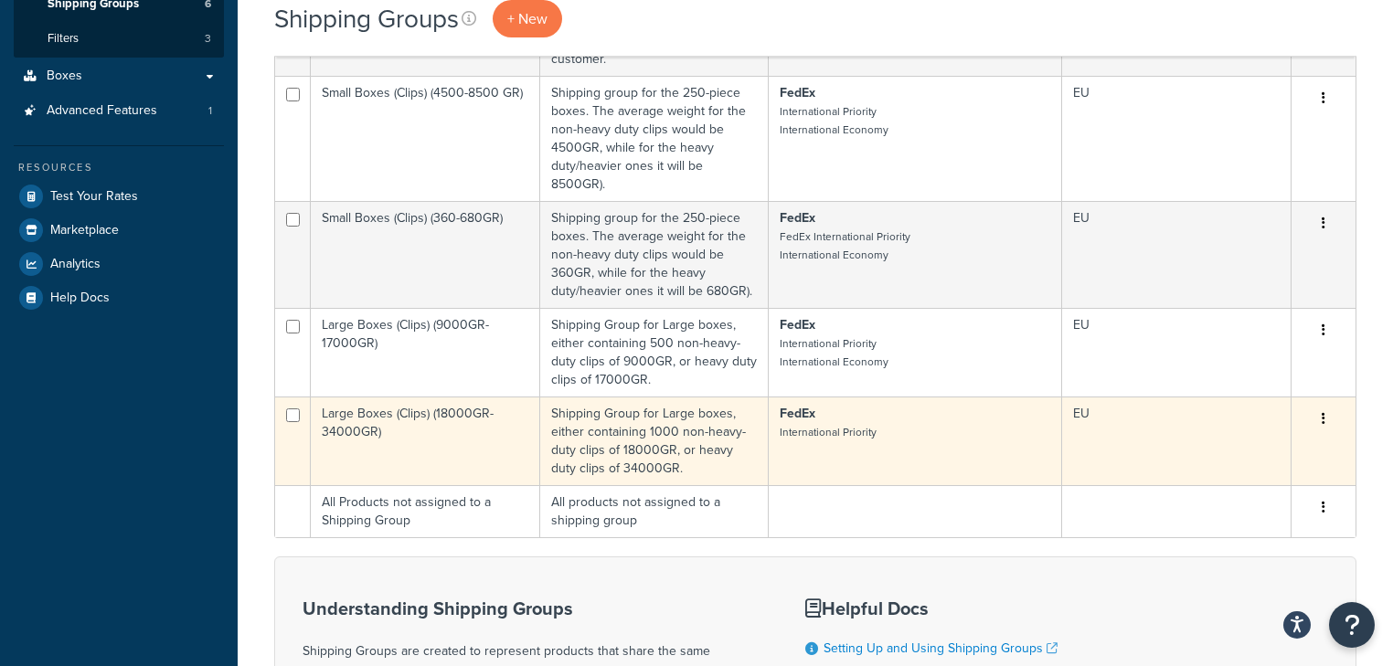
scroll to position [439, 0]
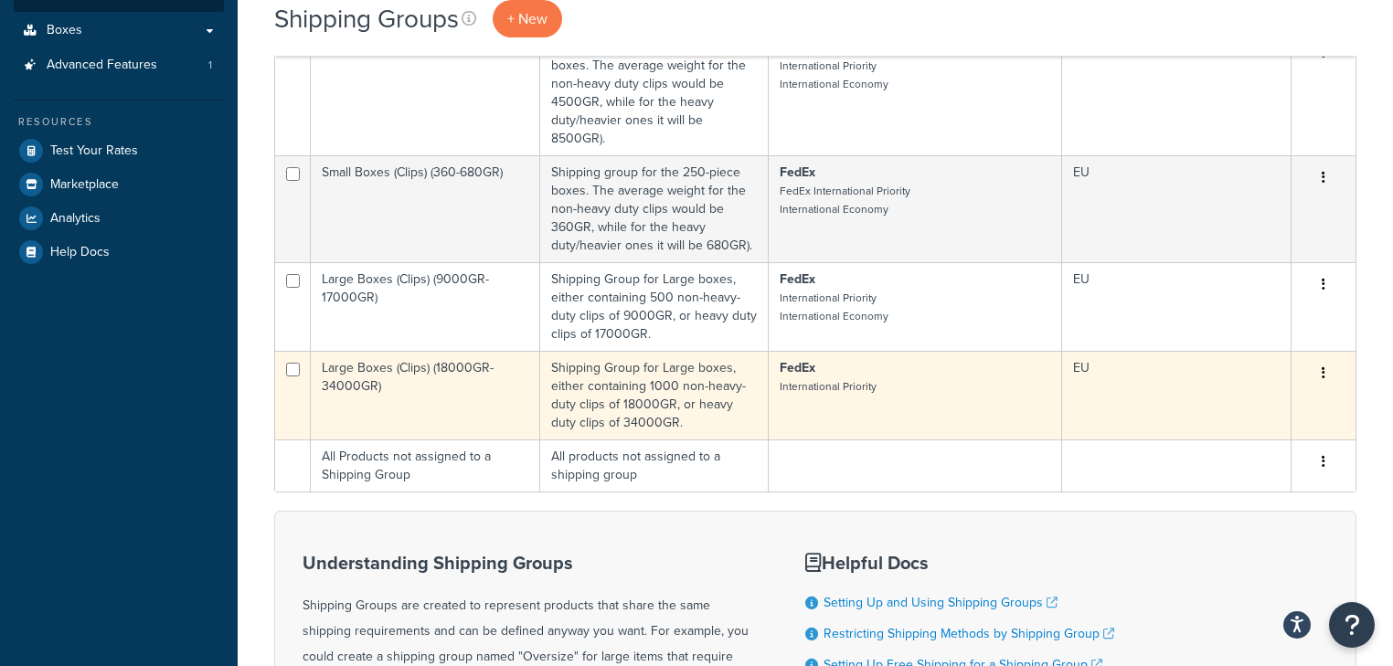
click at [845, 398] on td "FedEx International Priority" at bounding box center [915, 395] width 293 height 89
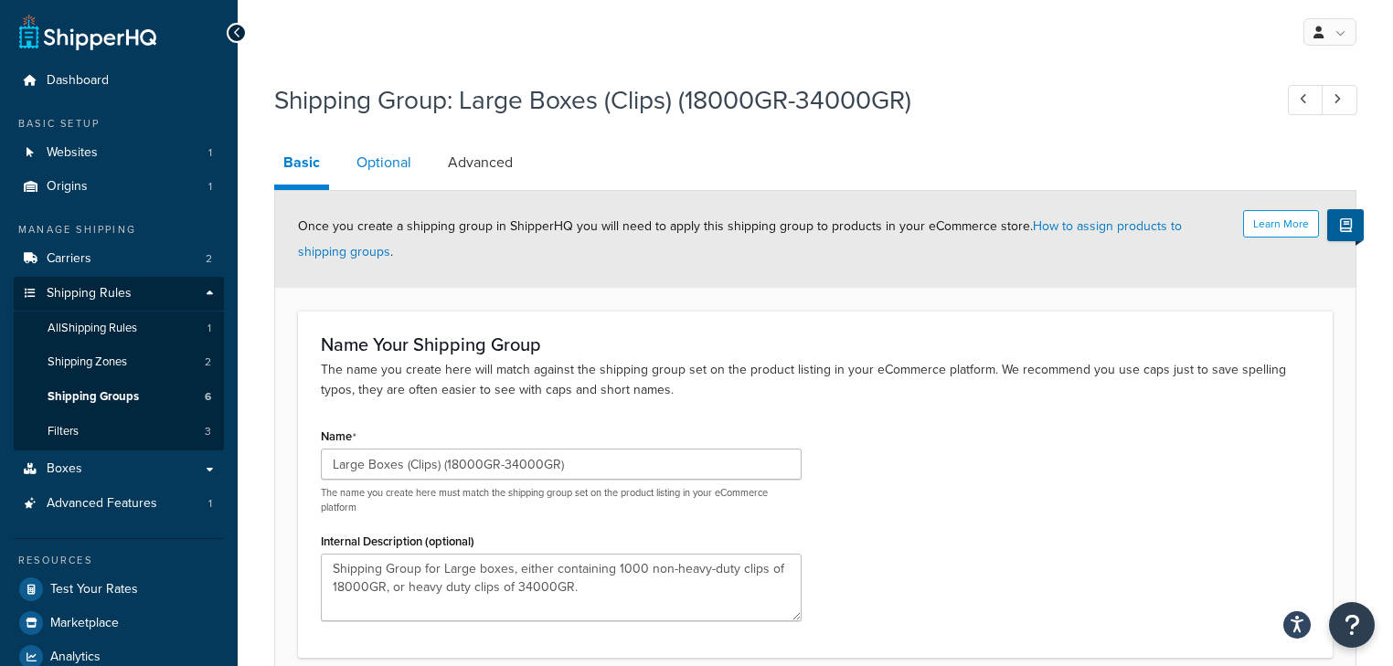
click at [391, 161] on link "Optional" at bounding box center [383, 163] width 73 height 44
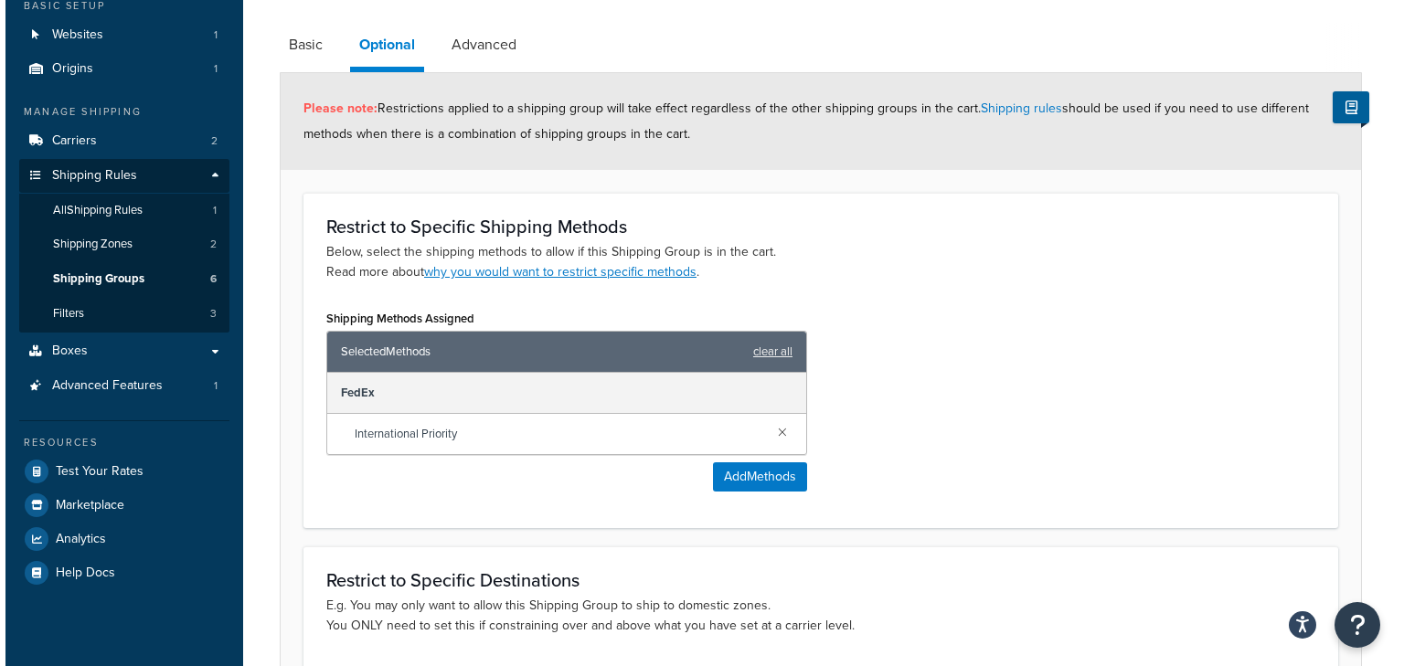
scroll to position [292, 0]
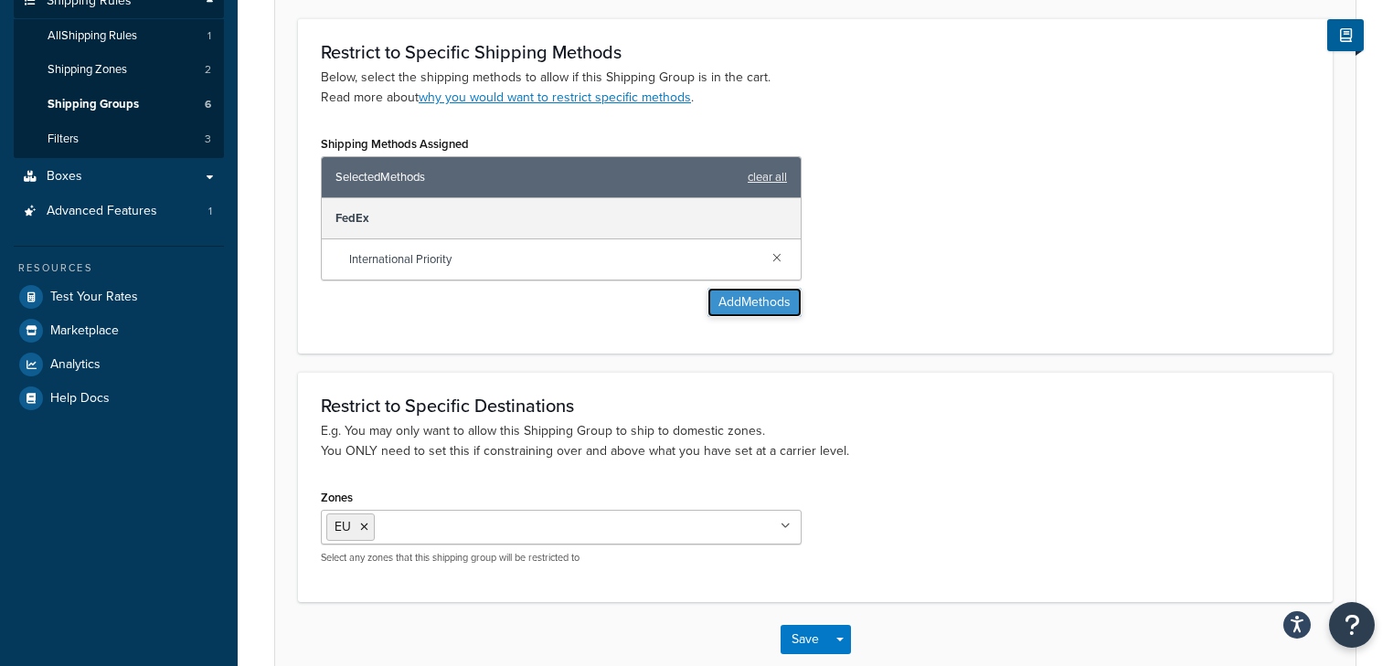
click at [775, 310] on button "Add Methods" at bounding box center [754, 302] width 94 height 29
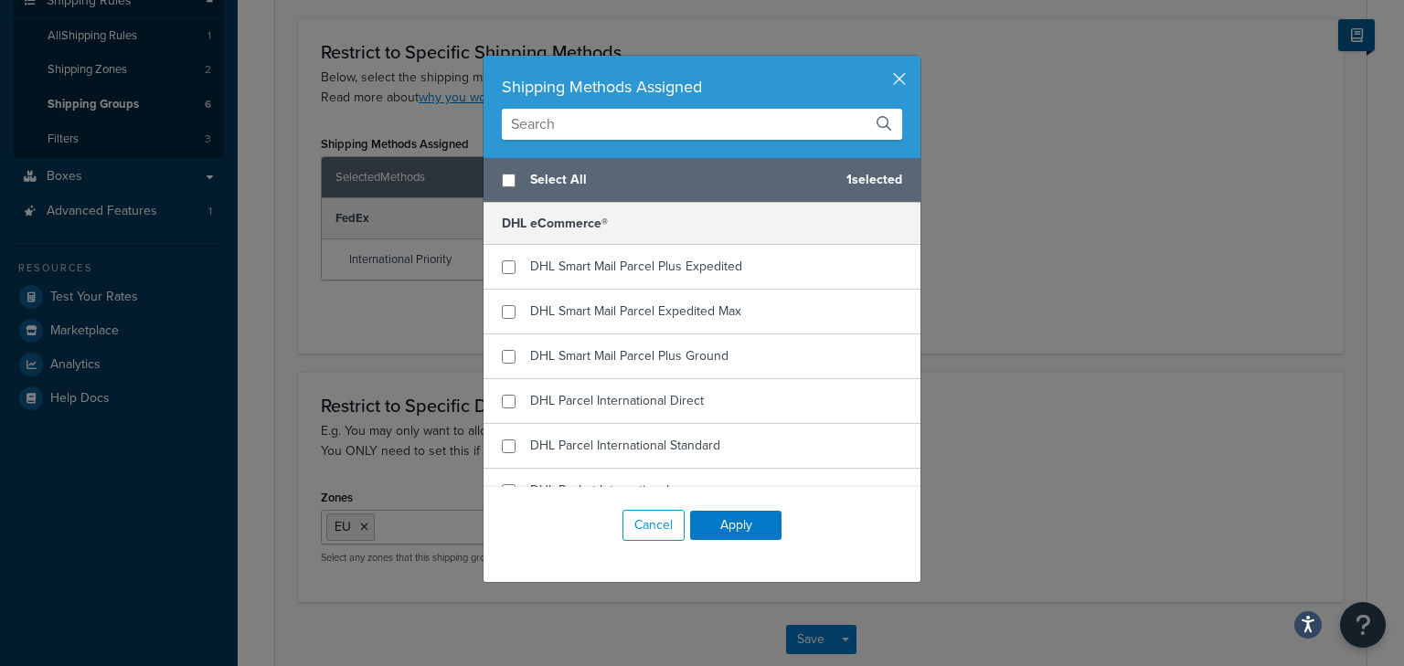
click at [612, 113] on input "text" at bounding box center [702, 124] width 400 height 31
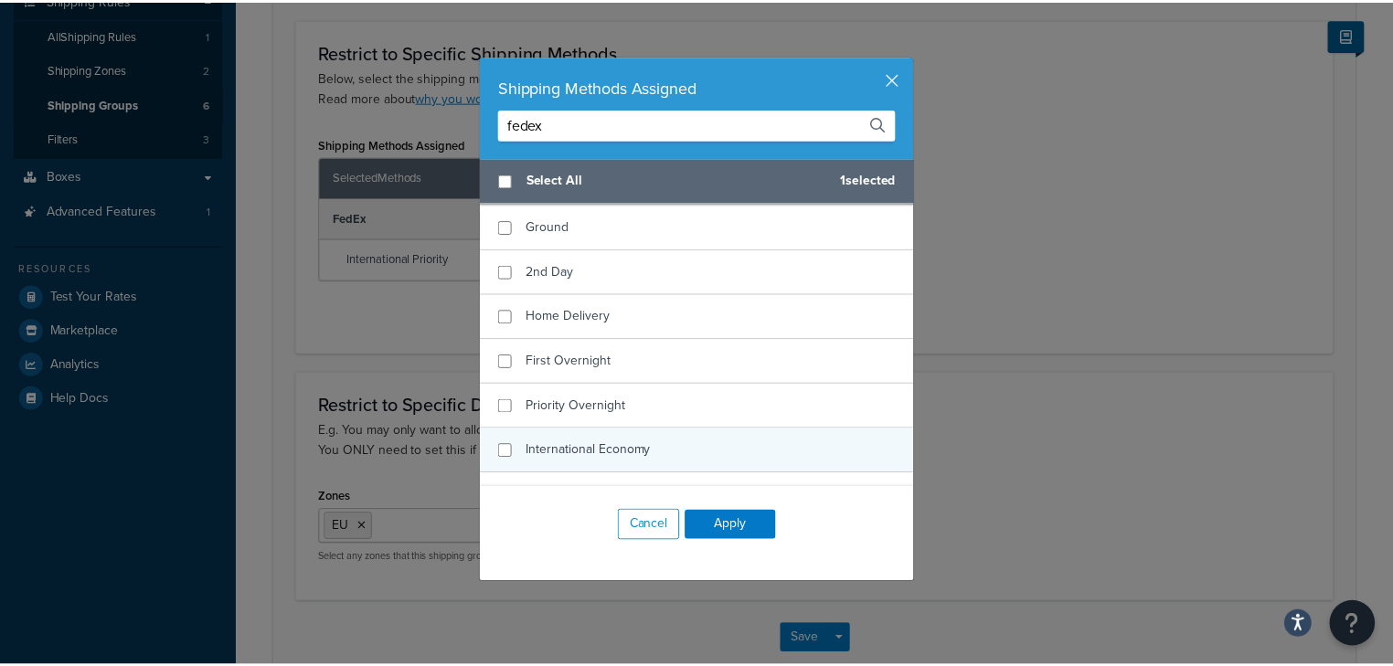
scroll to position [73, 0]
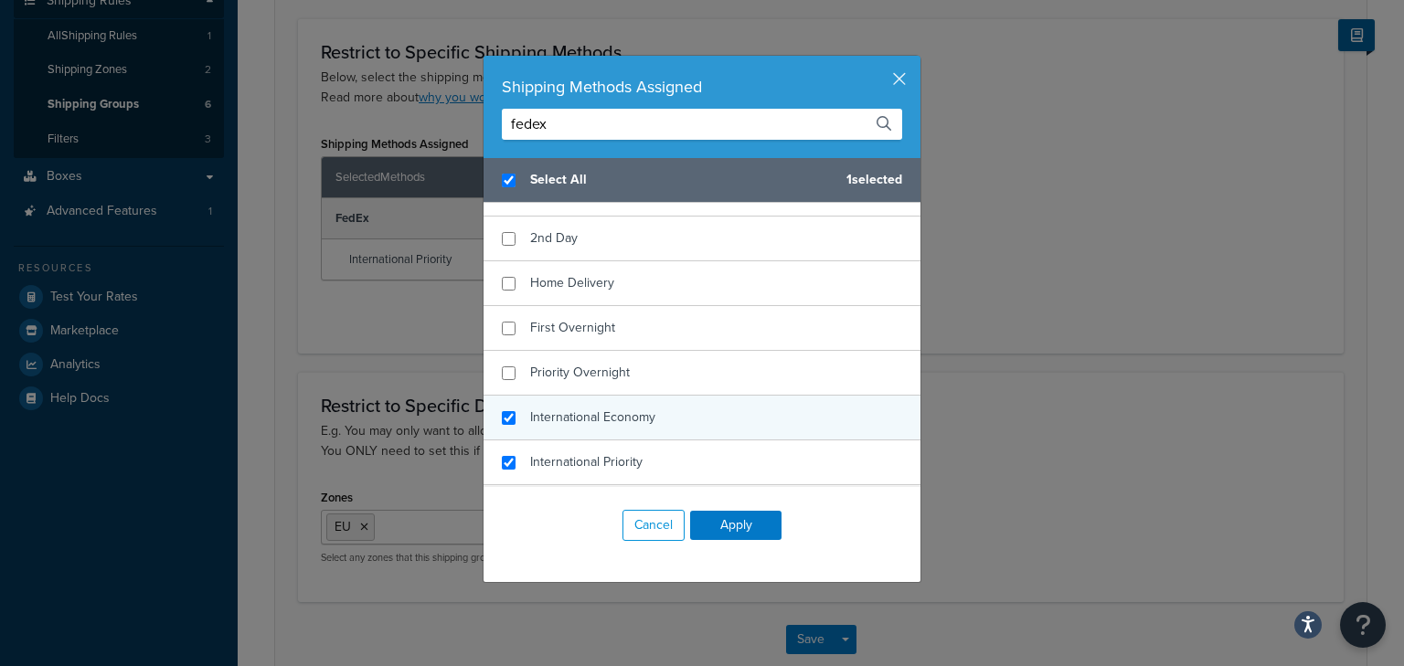
type input "fedex"
checkbox input "true"
click at [652, 420] on div "International Economy" at bounding box center [701, 418] width 437 height 45
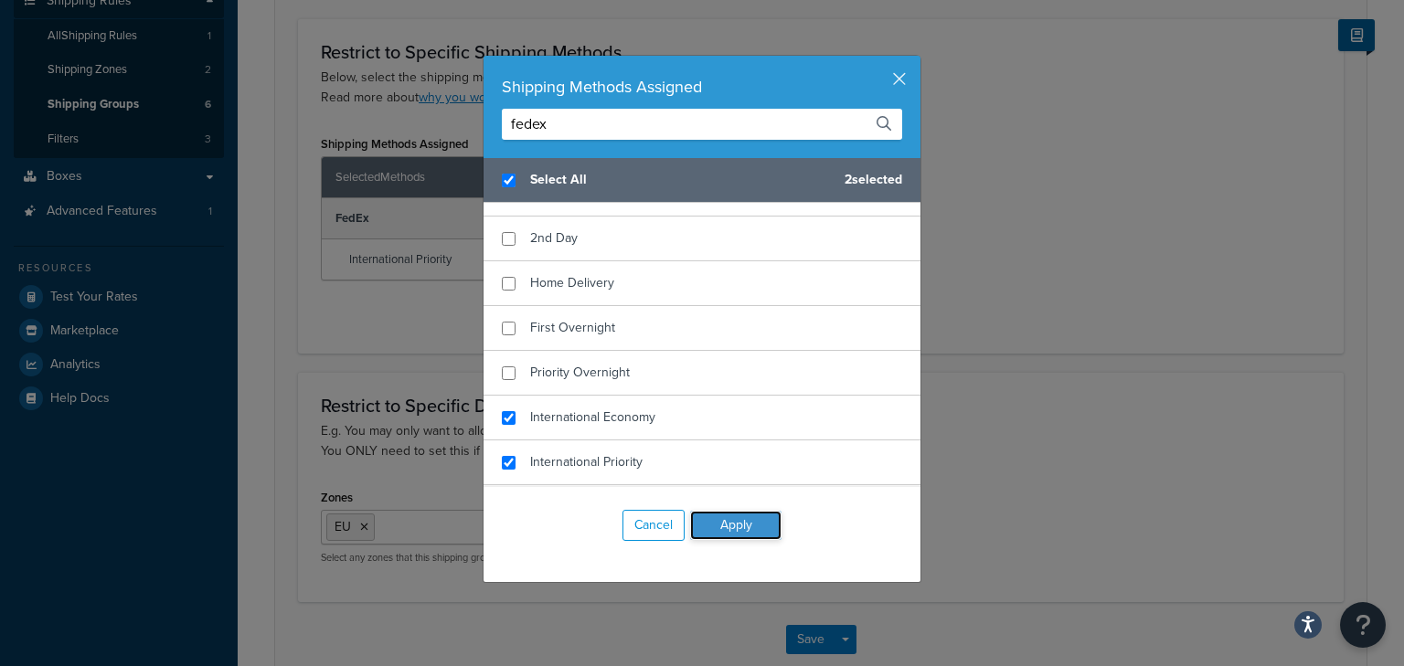
click at [736, 523] on button "Apply" at bounding box center [735, 525] width 91 height 29
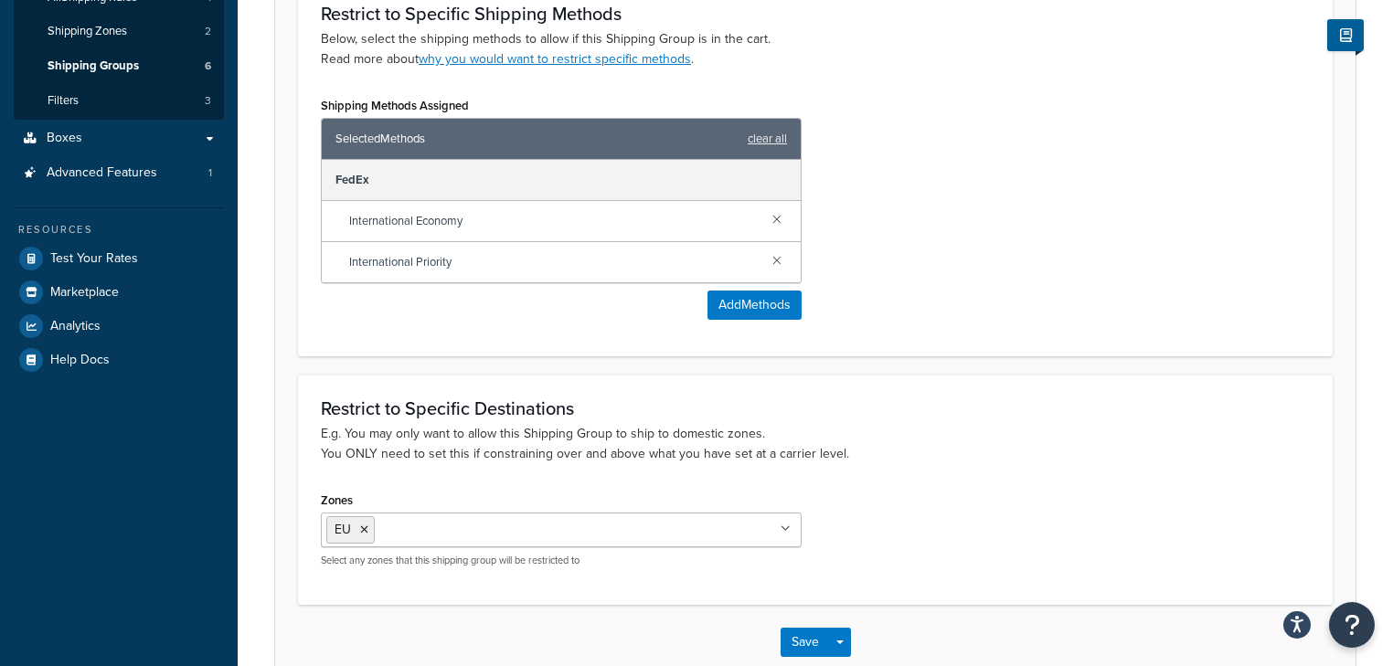
scroll to position [366, 0]
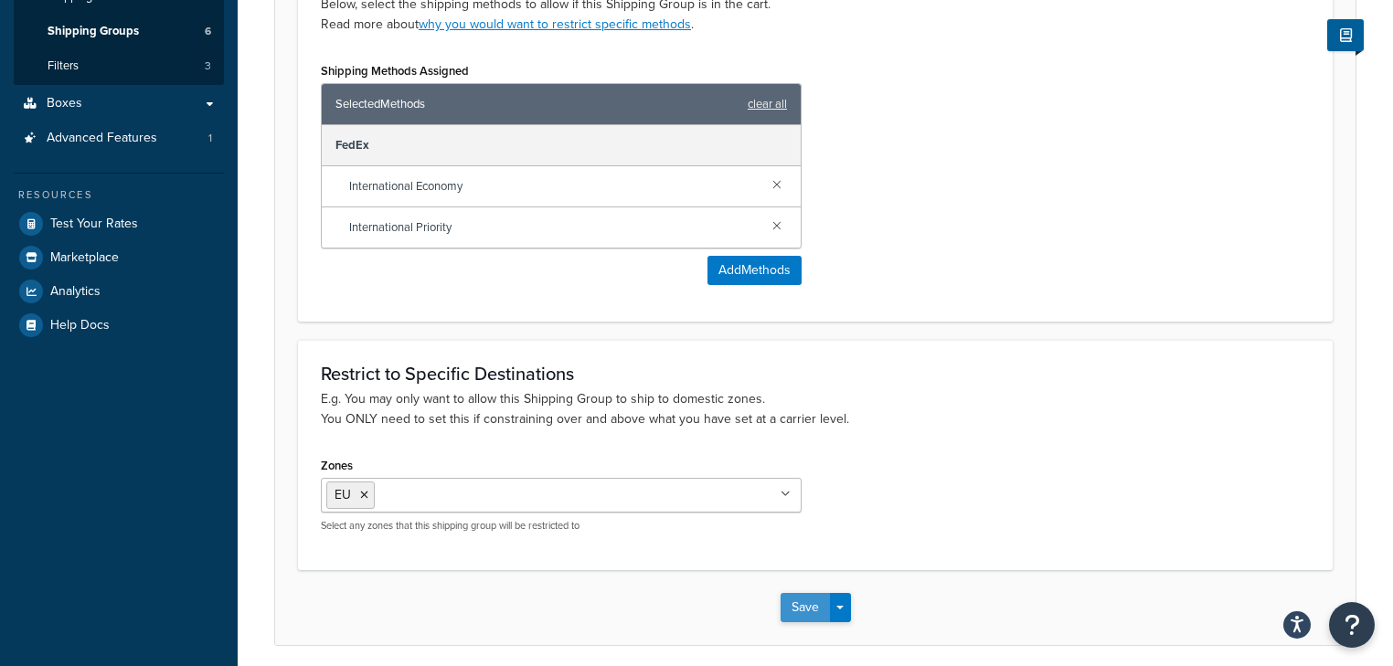
click at [794, 600] on button "Save" at bounding box center [805, 607] width 49 height 29
